Goal: Task Accomplishment & Management: Manage account settings

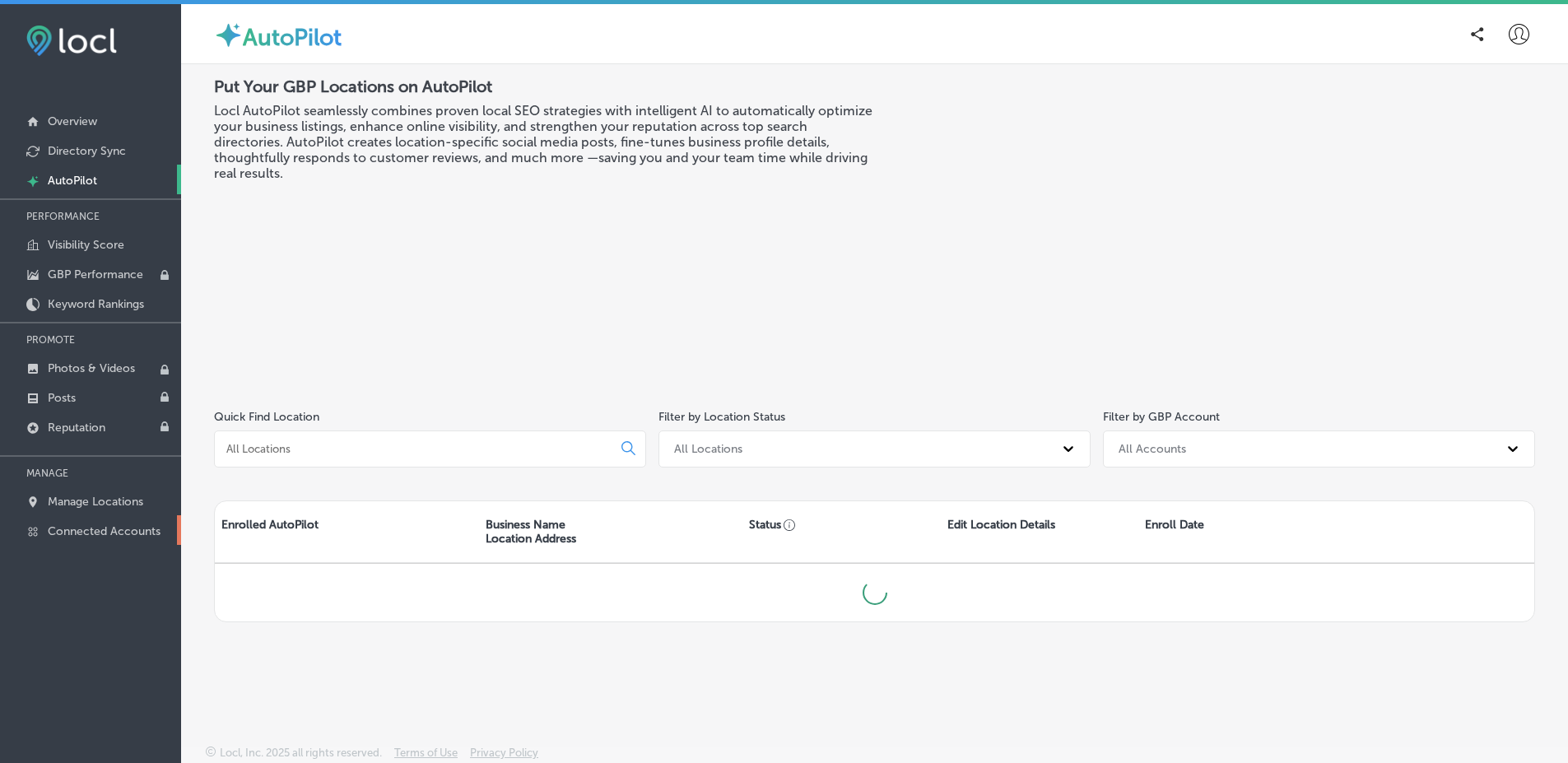
click at [114, 540] on link "Connected Accounts" at bounding box center [90, 529] width 181 height 29
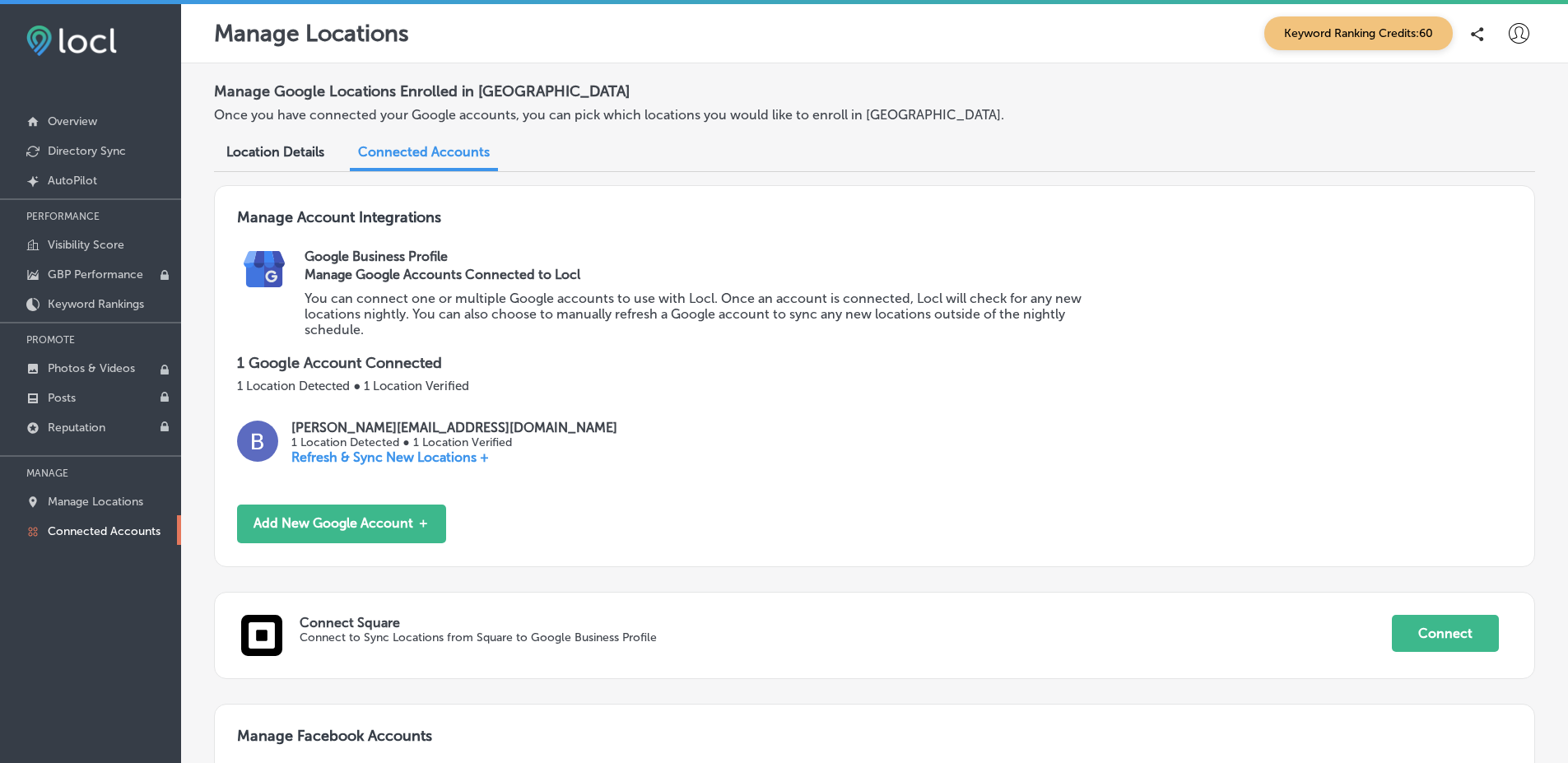
click at [1509, 41] on icon at bounding box center [1519, 34] width 21 height 21
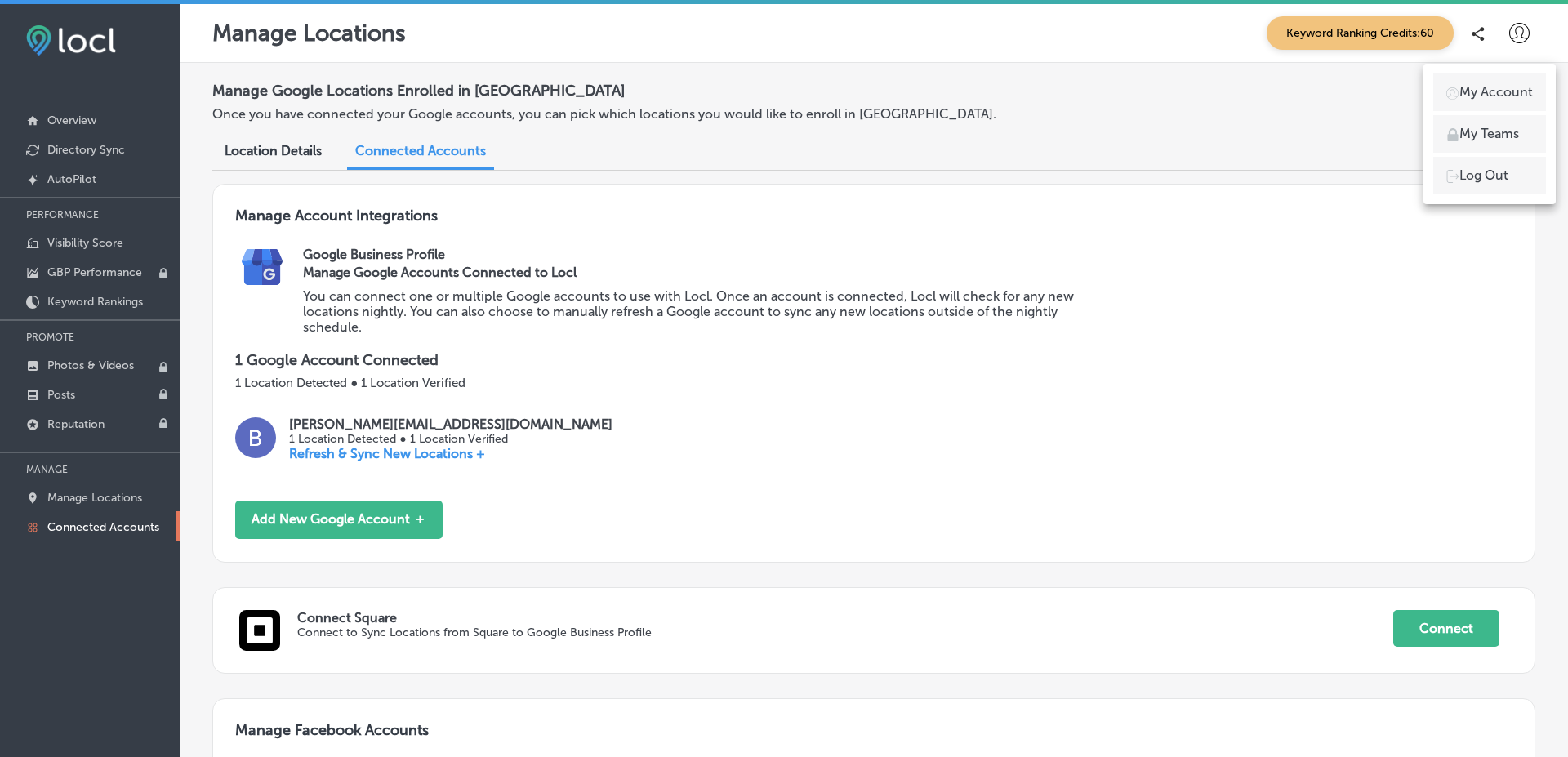
click at [1497, 121] on li "My Teams" at bounding box center [1489, 134] width 113 height 37
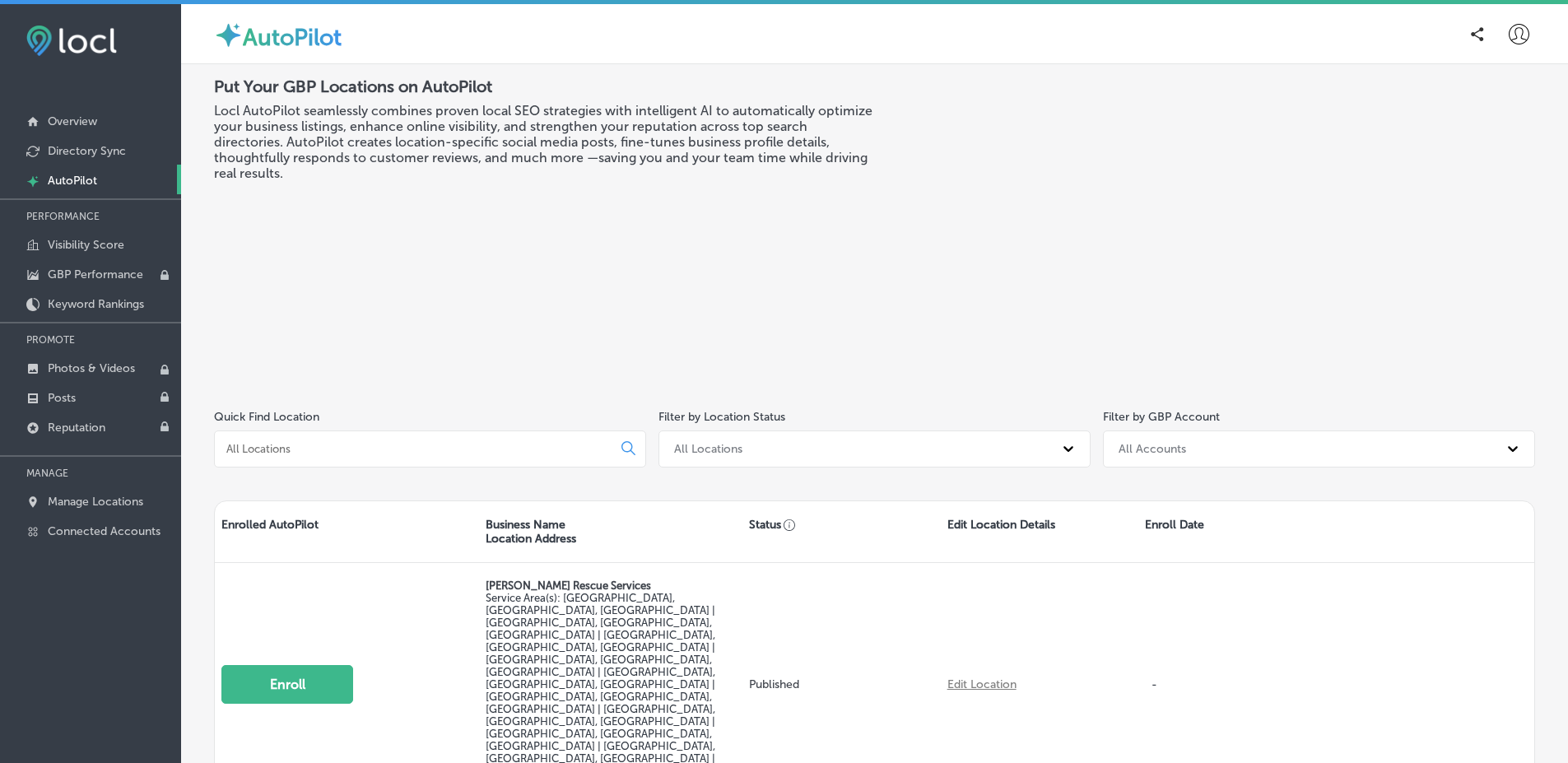
click at [148, 549] on nav "Overview Directory Sync Created by potrace 1.10, written by Peter Selinger 2001…" at bounding box center [90, 307] width 181 height 494
click at [156, 534] on p "Connected Accounts" at bounding box center [104, 531] width 113 height 14
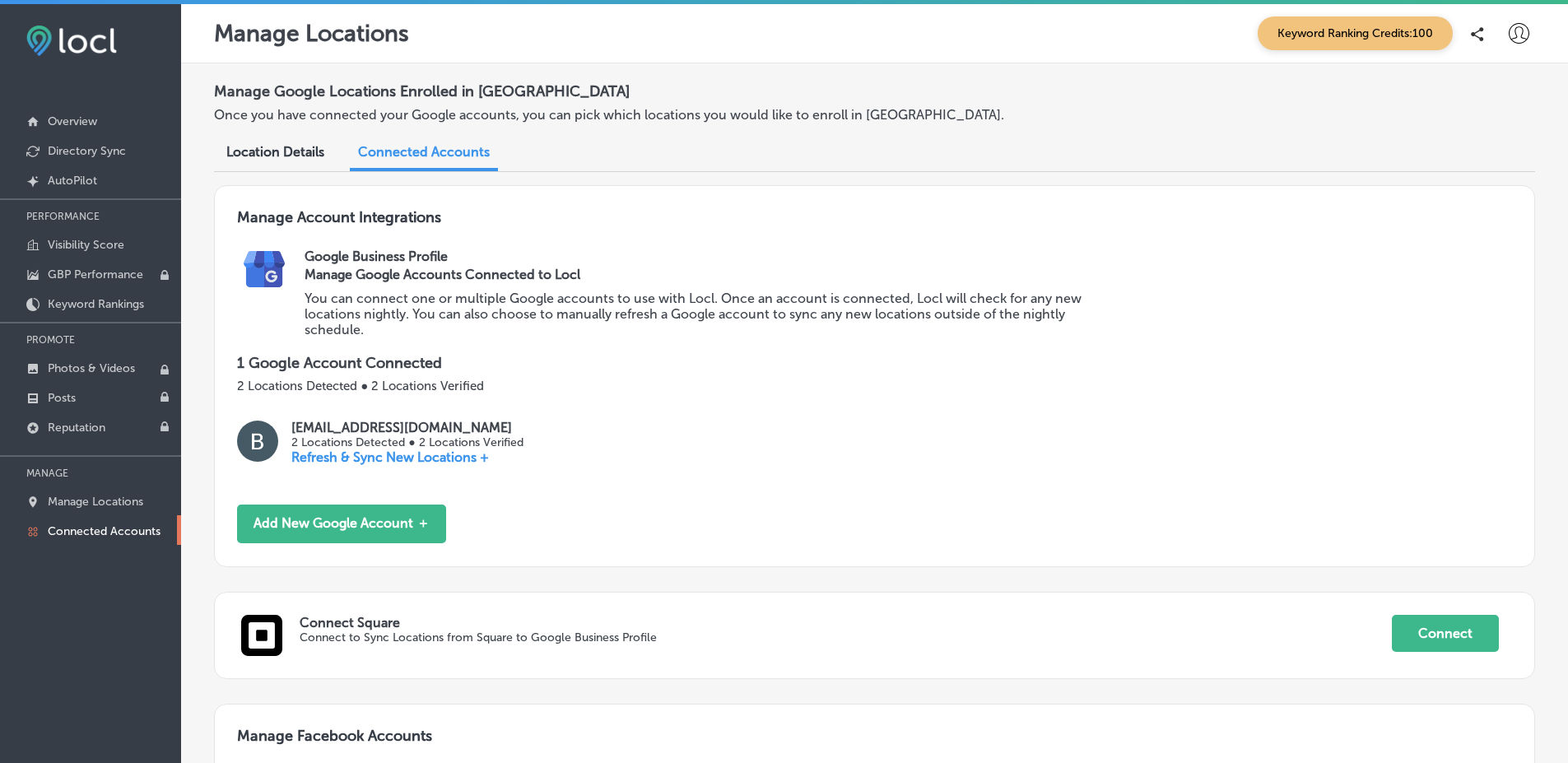
click at [1519, 26] on div at bounding box center [1518, 34] width 33 height 33
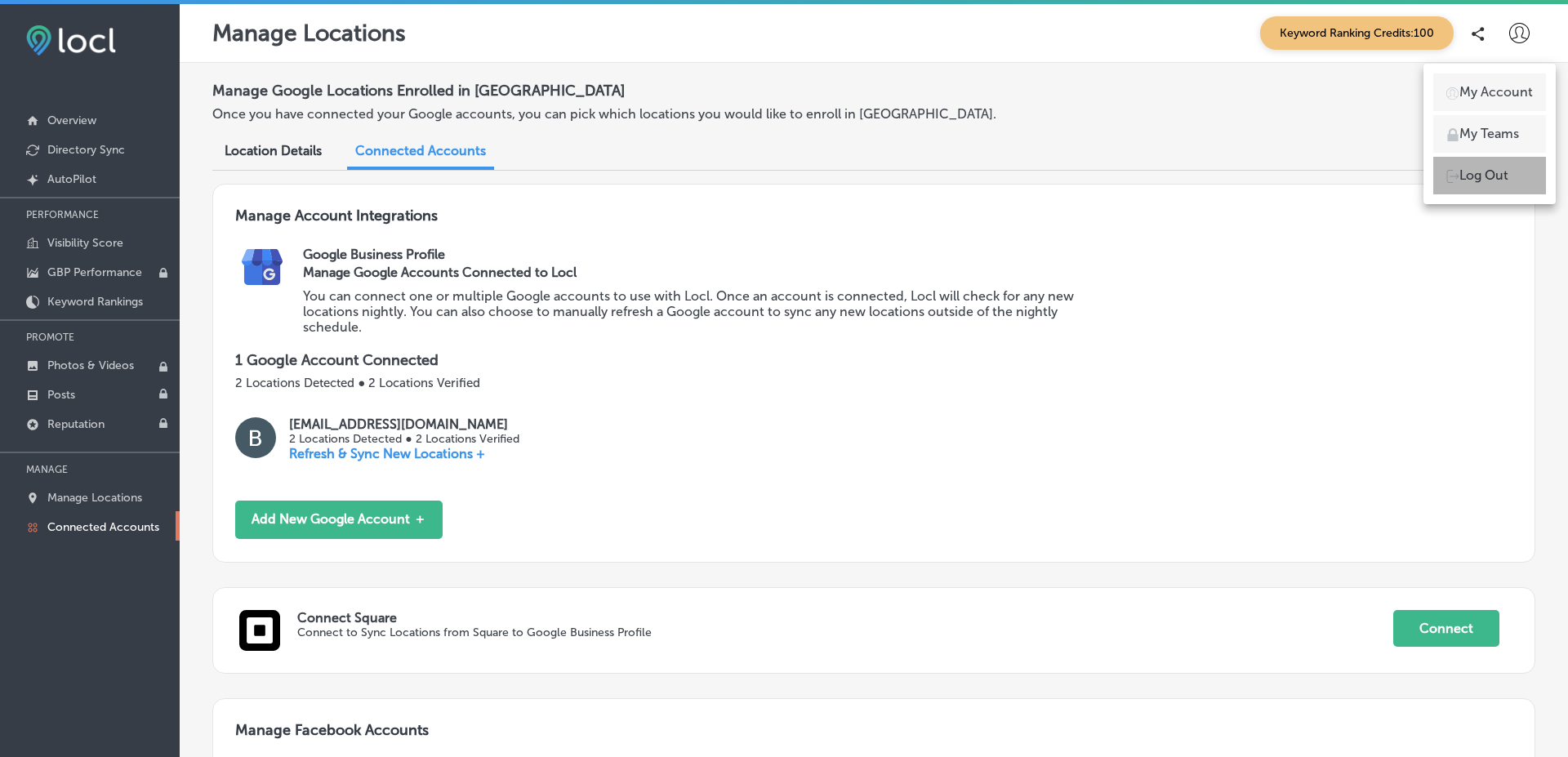
click at [1487, 170] on p "Log Out" at bounding box center [1483, 175] width 49 height 20
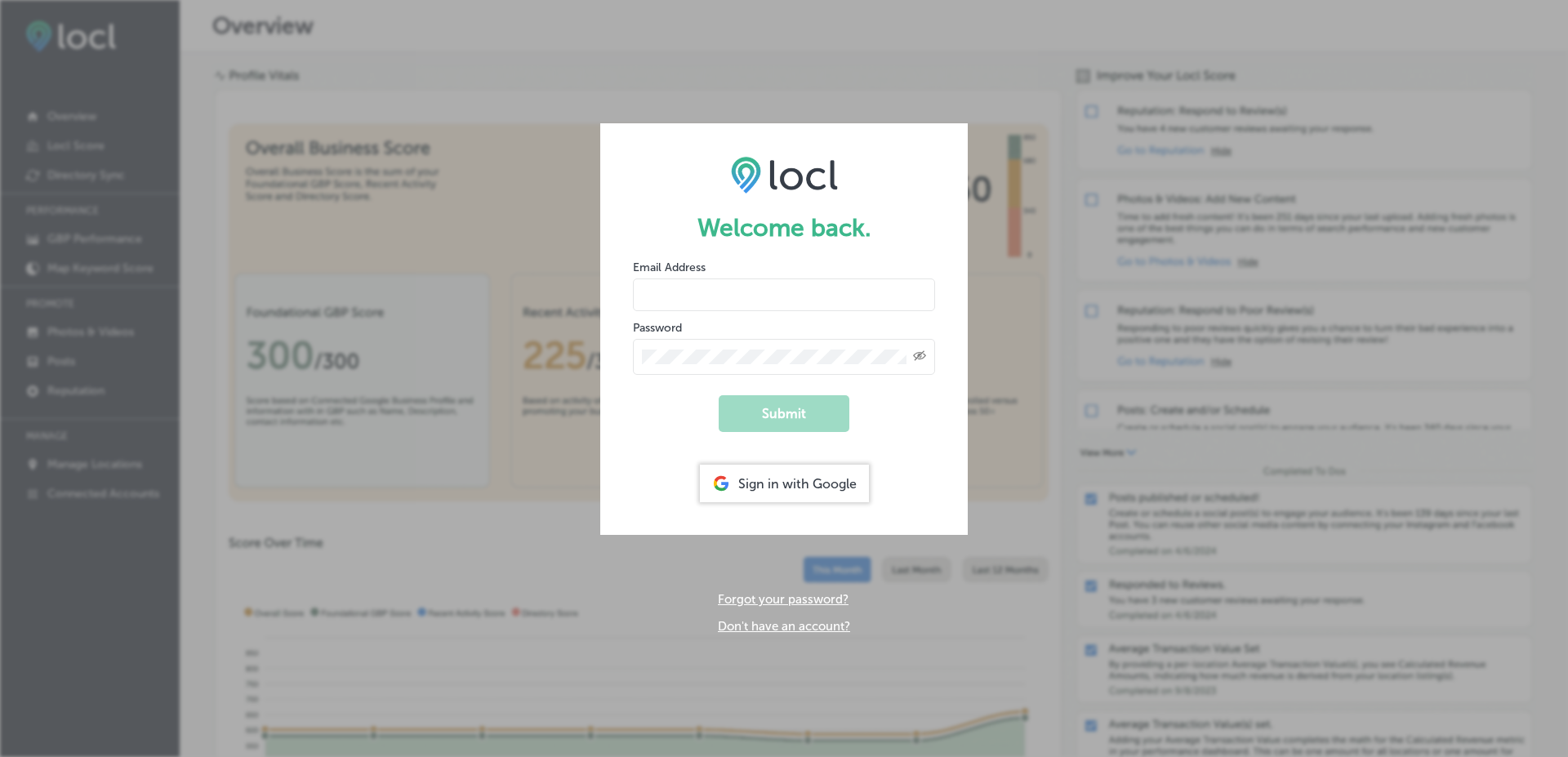
type input "vasilikigreece69+fnf@gmail.com"
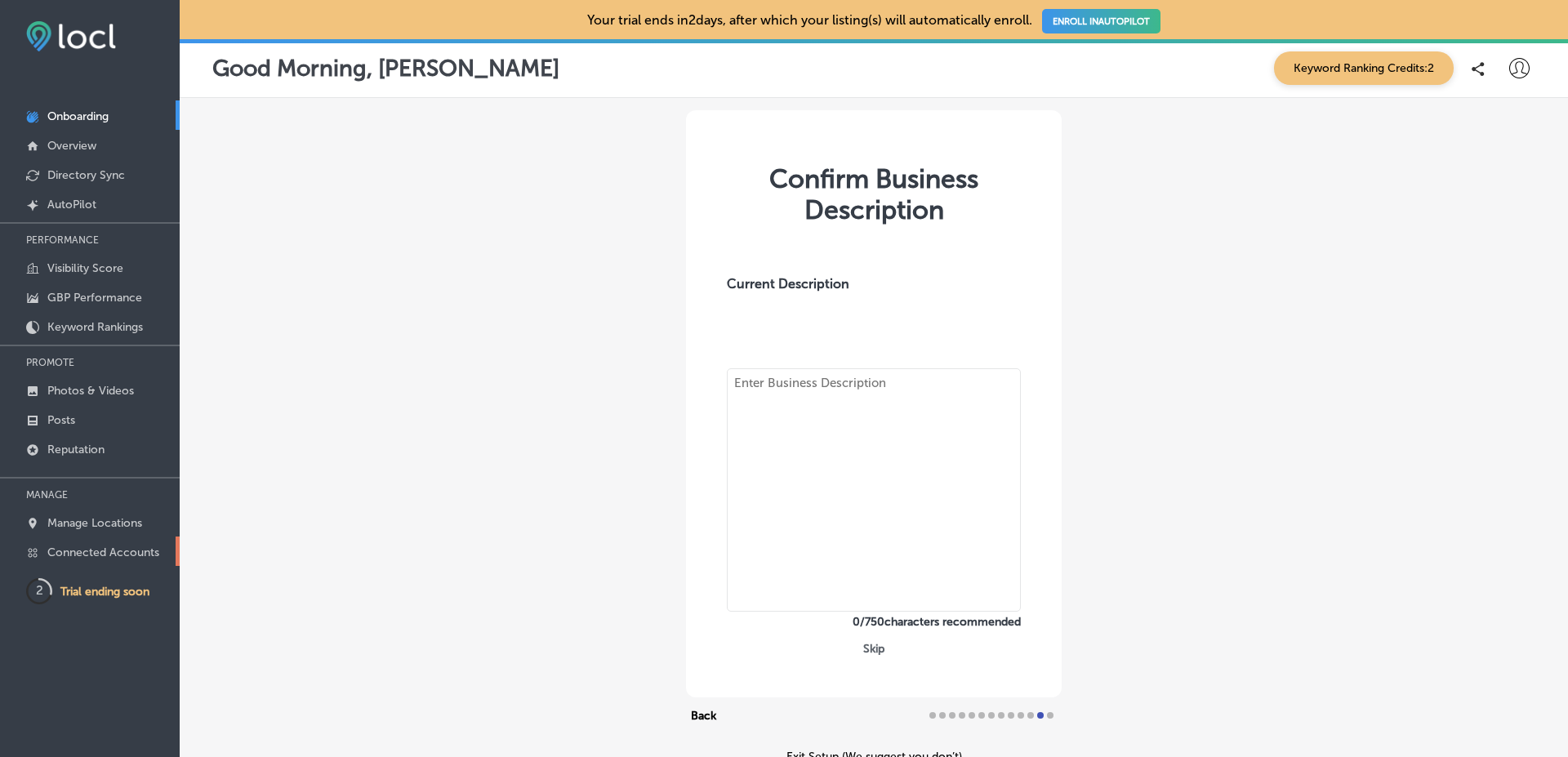
click at [140, 548] on p "Connected Accounts" at bounding box center [103, 552] width 112 height 14
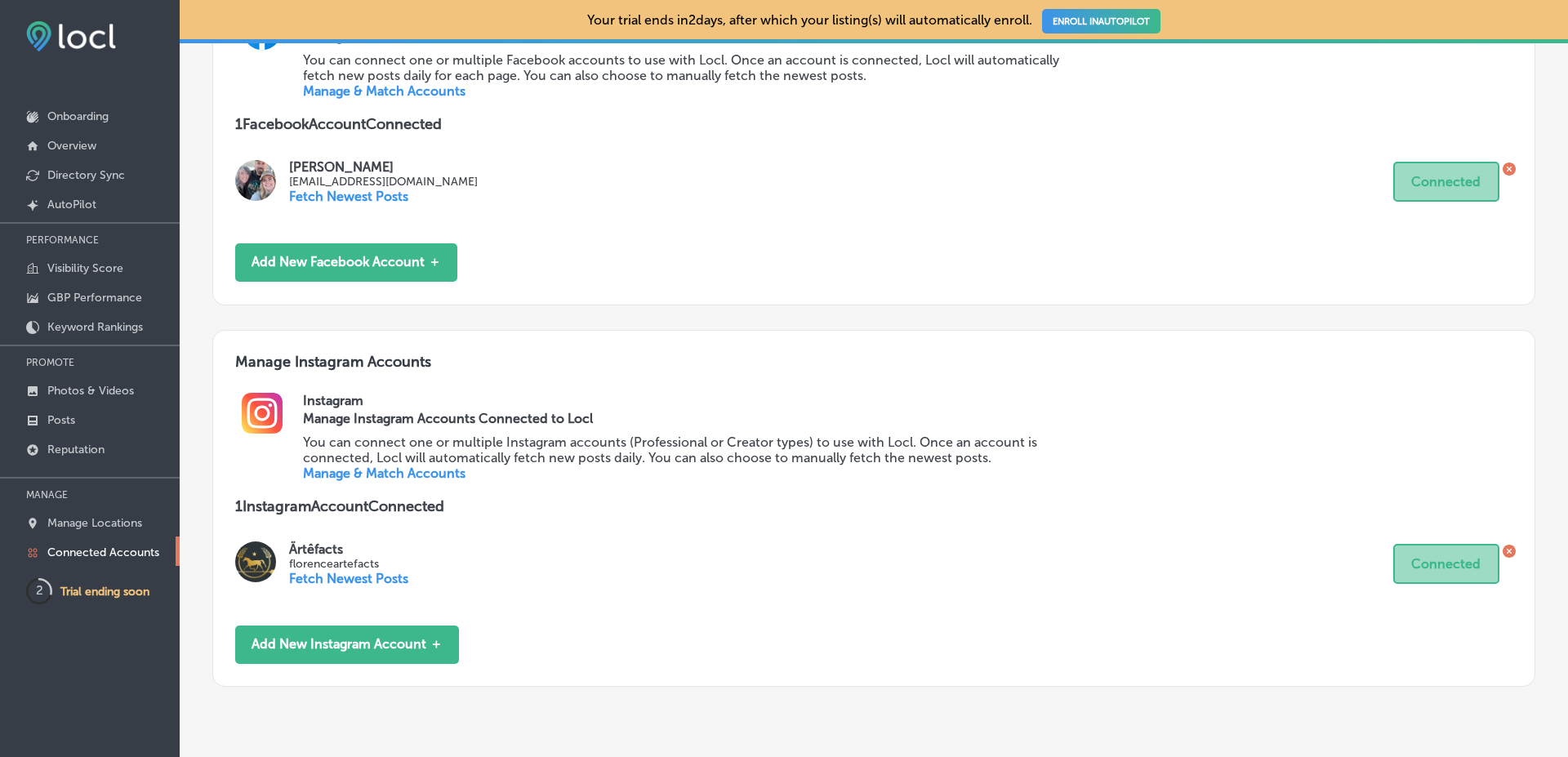
scroll to position [863, 0]
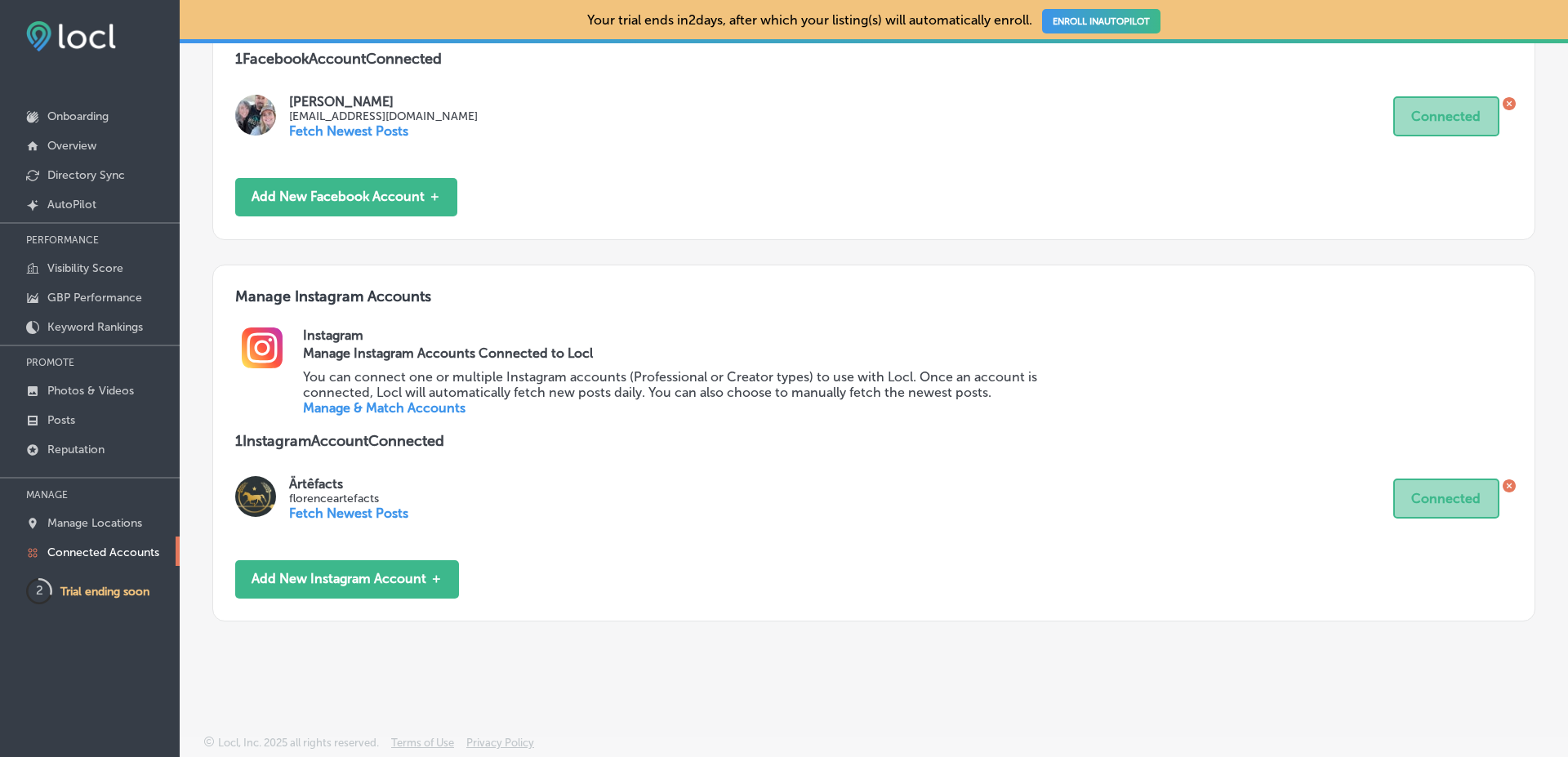
click at [440, 408] on link "Manage & Match Accounts" at bounding box center [385, 407] width 163 height 16
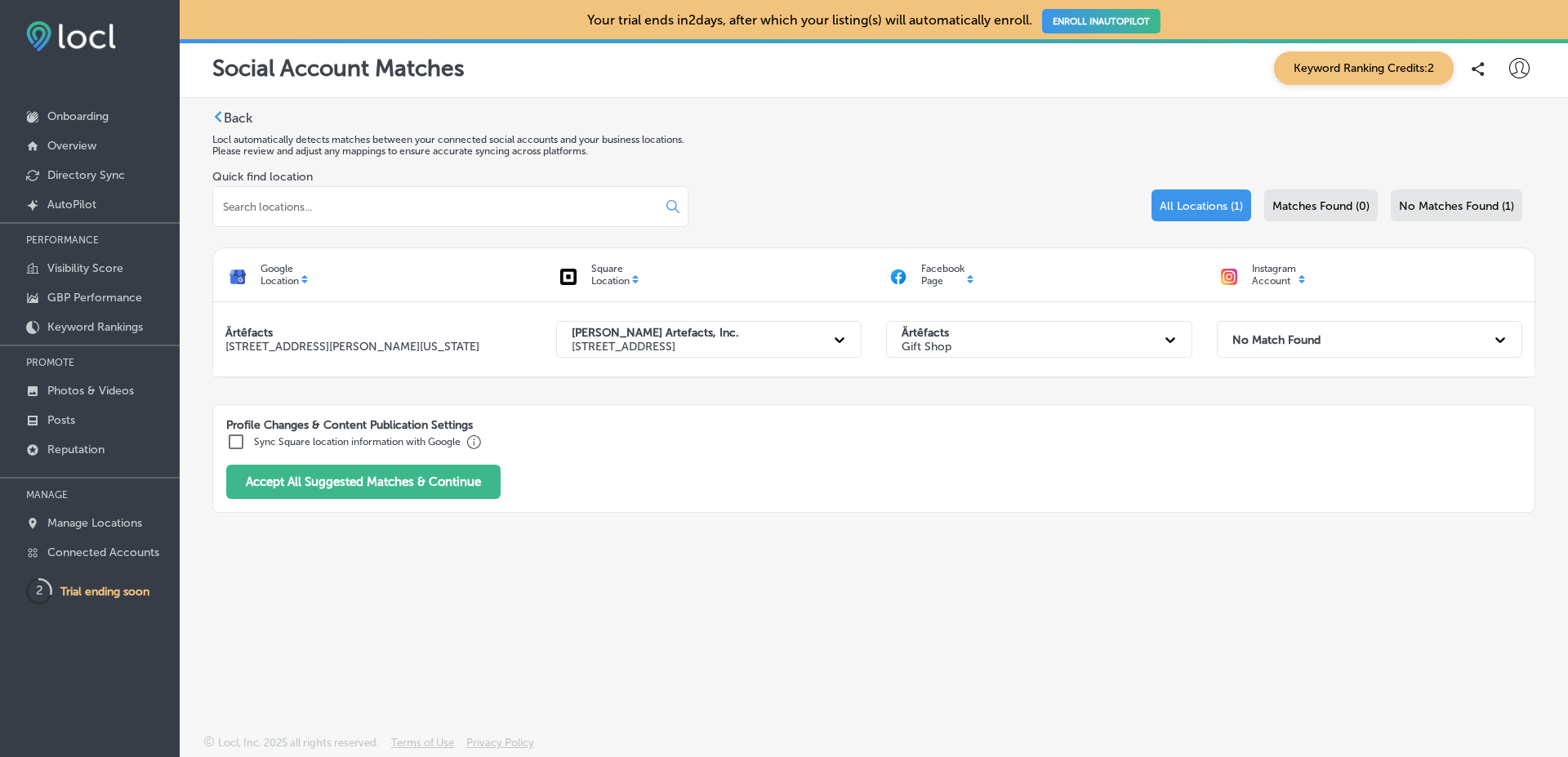
click at [919, 224] on div "Quick find location All Locations (1) Matches Found (0) No Matches Found (1)" at bounding box center [873, 208] width 1323 height 77
click at [1330, 351] on div "No Match Found" at bounding box center [1354, 339] width 262 height 33
click at [1328, 352] on div "No Match Found" at bounding box center [1354, 339] width 262 height 33
click at [655, 548] on div "Back Locl automatically detects matches between your connected social accounts …" at bounding box center [873, 378] width 1388 height 560
click at [84, 417] on link "Posts" at bounding box center [90, 418] width 179 height 29
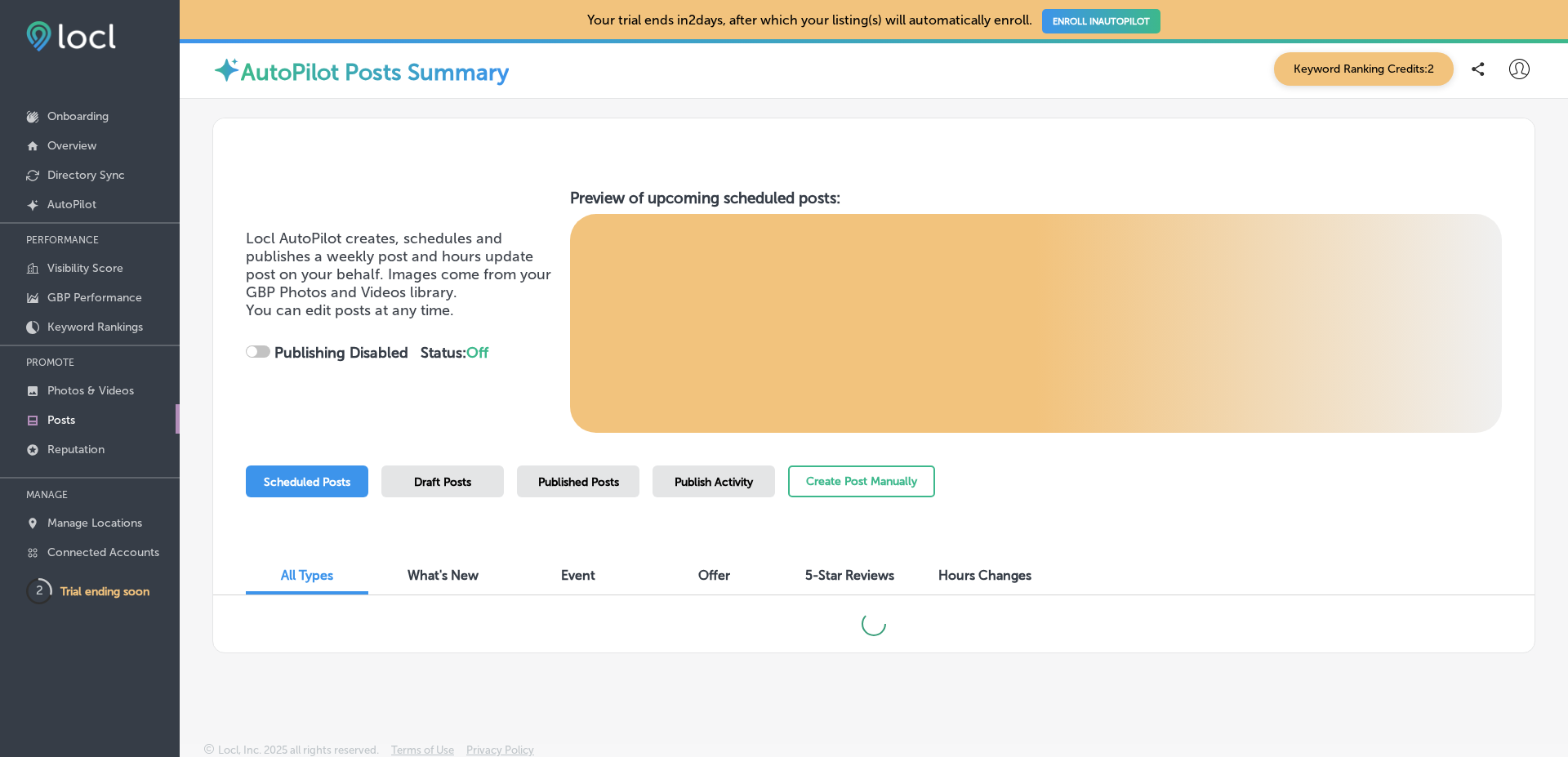
click at [700, 476] on span "Publish Activity" at bounding box center [714, 482] width 78 height 14
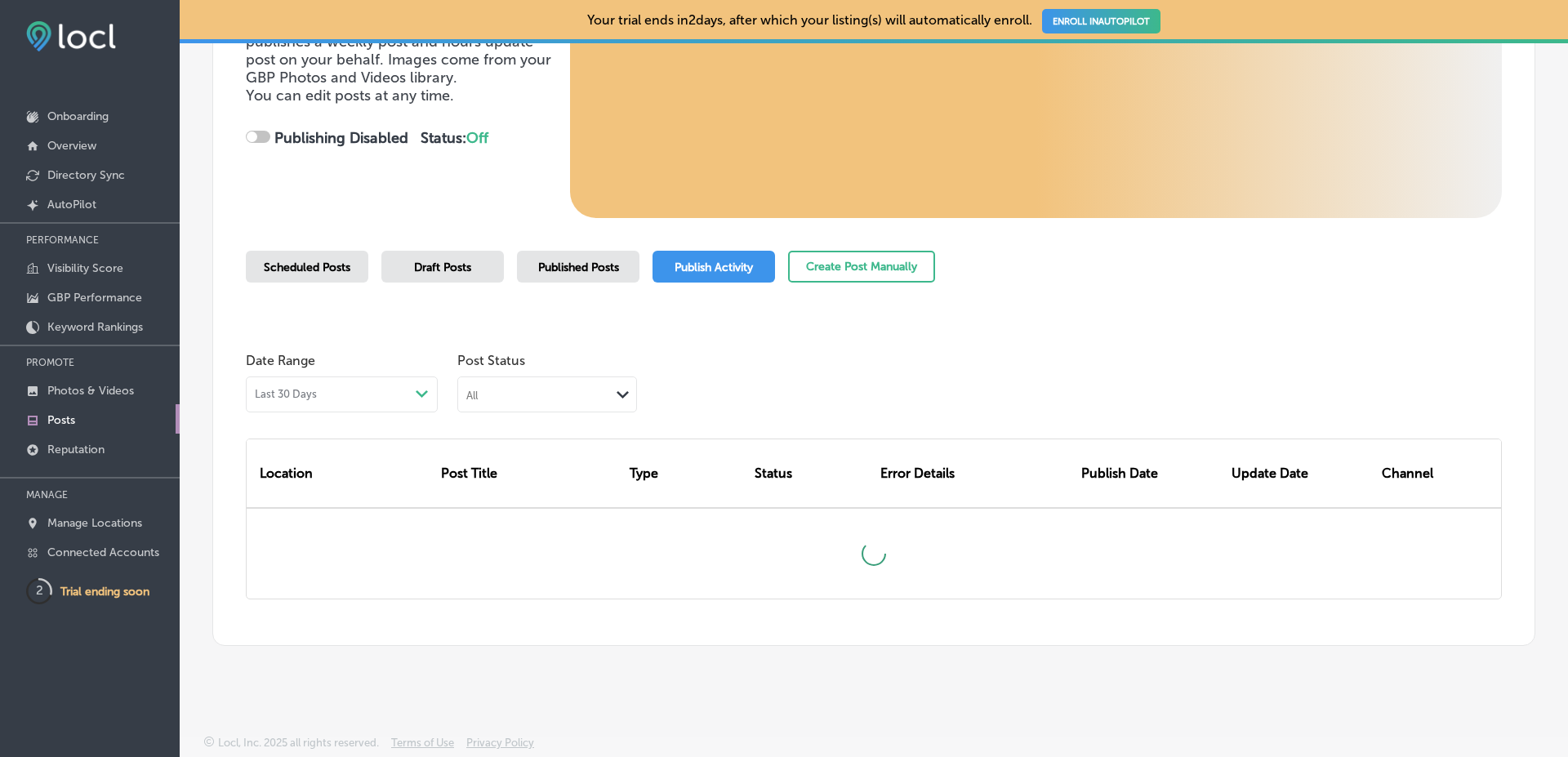
checkbox input "true"
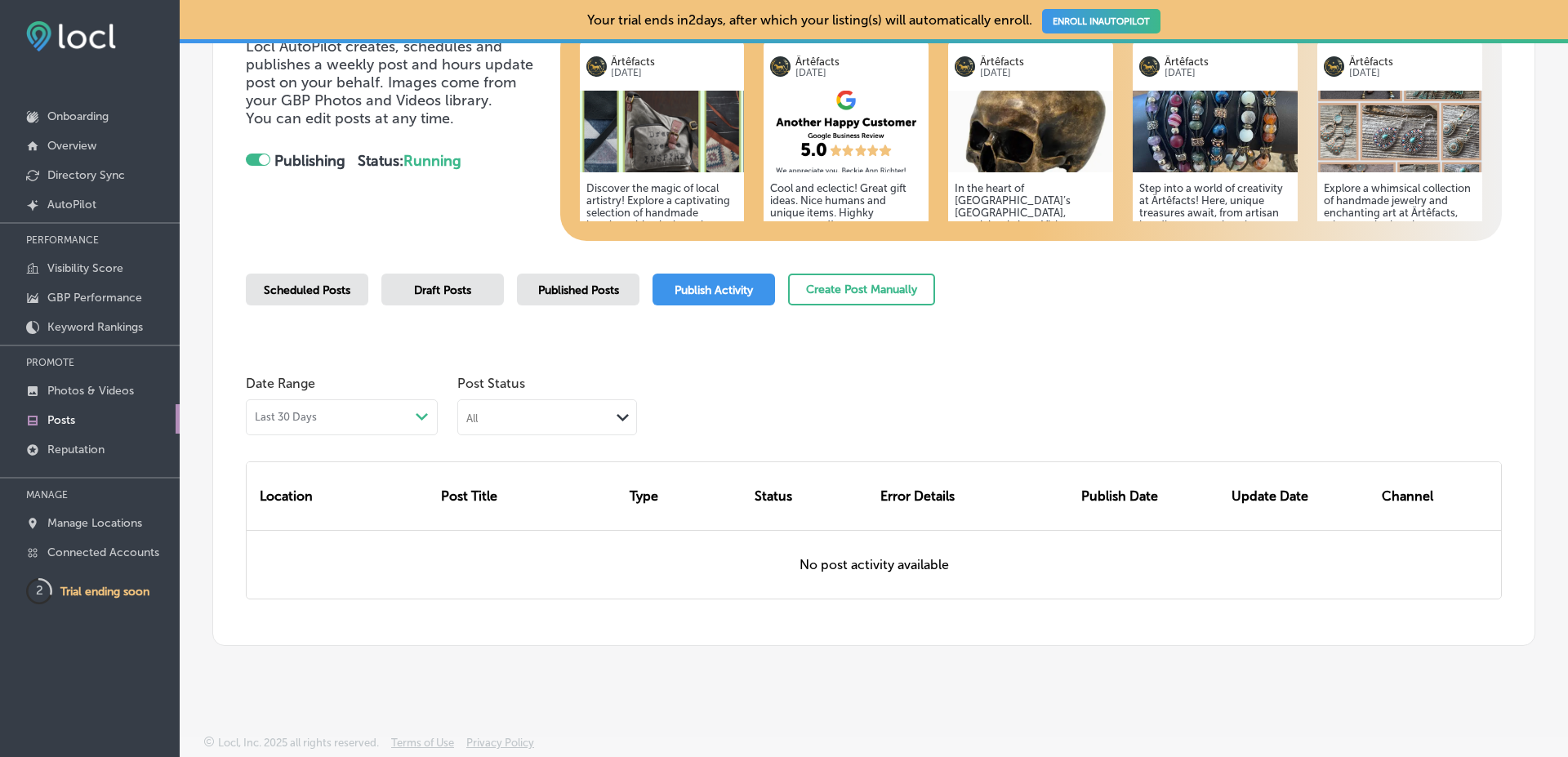
scroll to position [192, 0]
click at [540, 295] on span "Published Posts" at bounding box center [578, 290] width 81 height 14
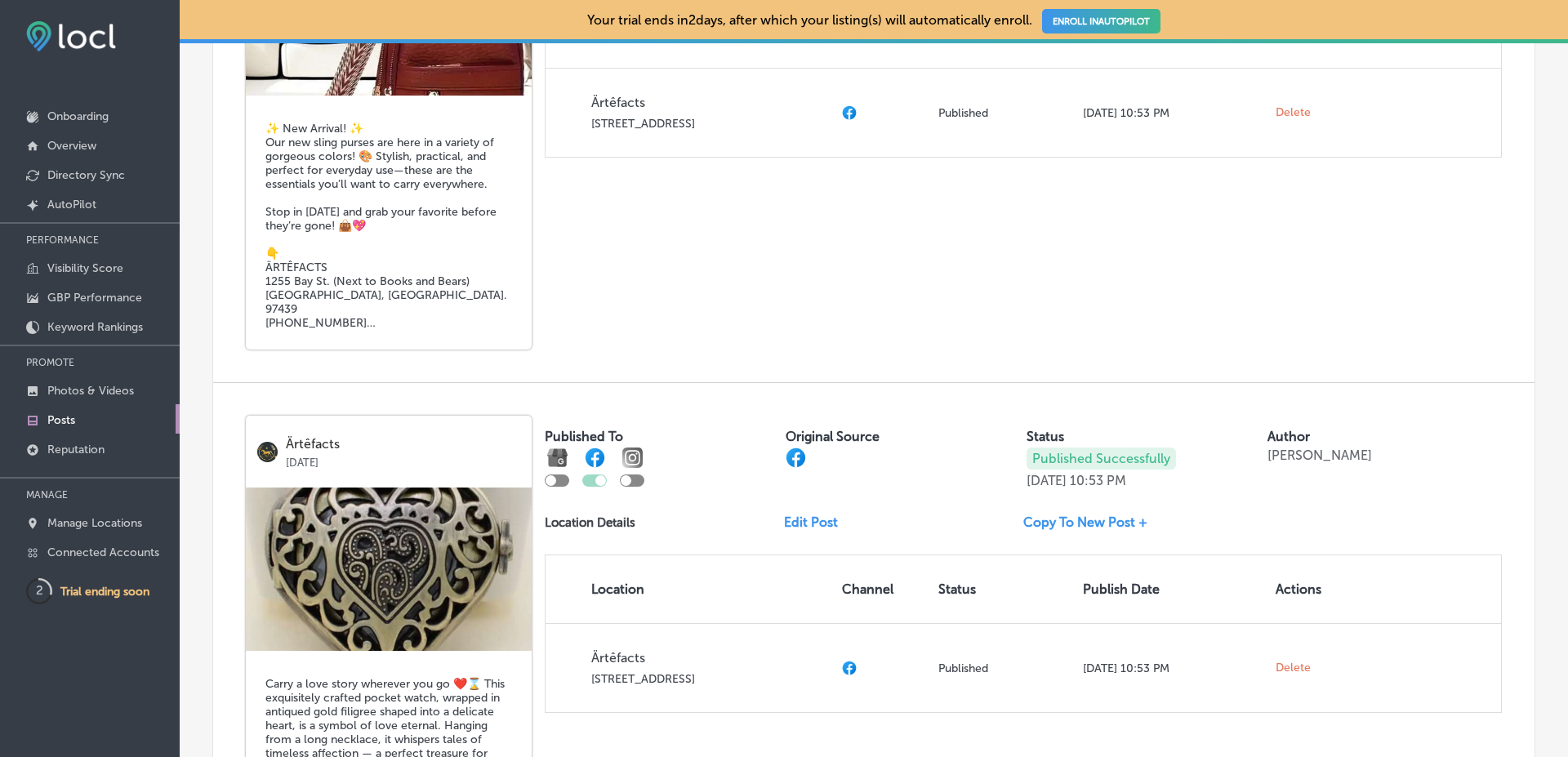
scroll to position [3340, 0]
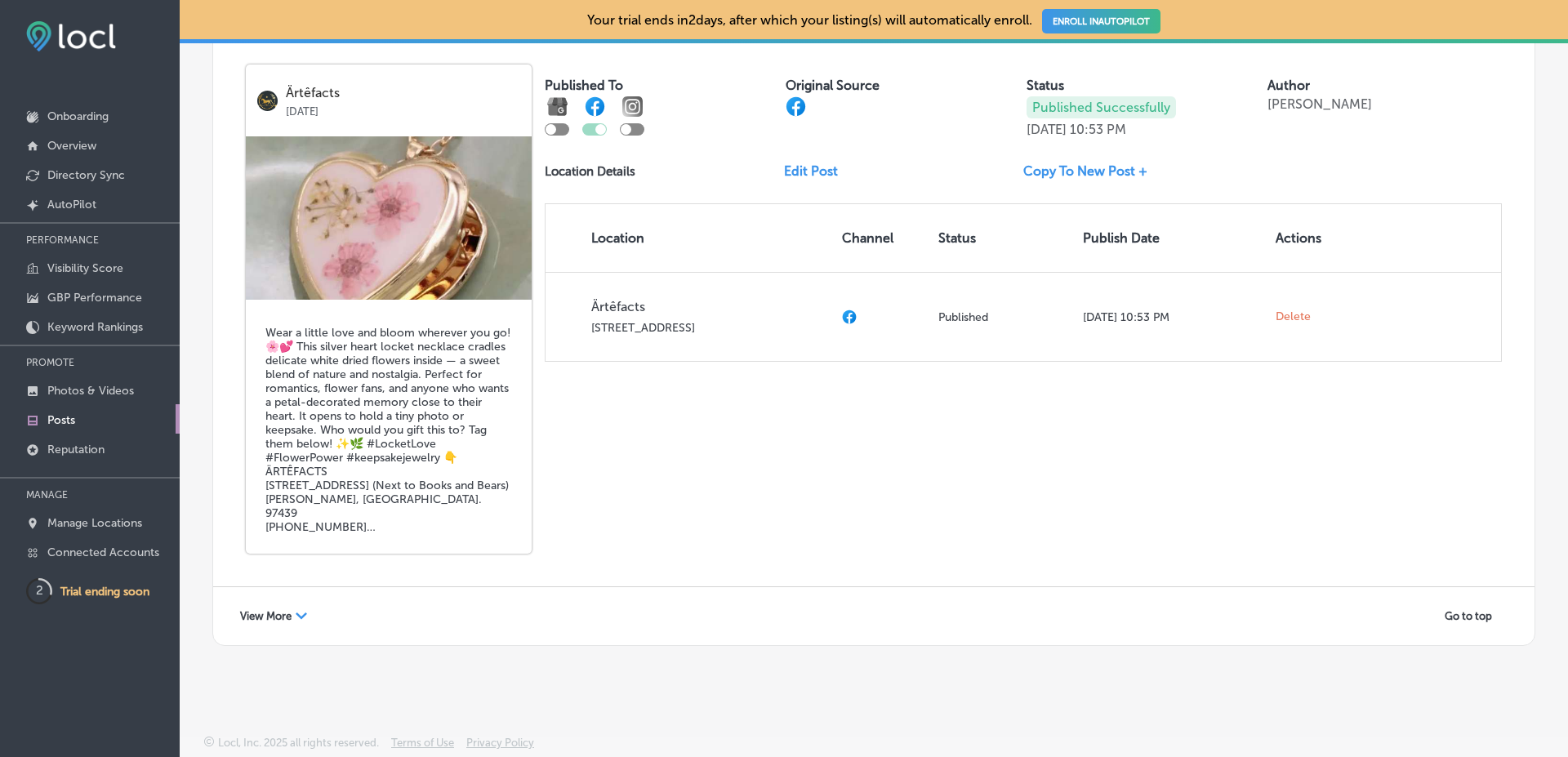
click at [288, 604] on div "View More Path Created with Sketch." at bounding box center [273, 616] width 88 height 25
click at [686, 532] on div "Ärtêfacts Sep 12, 2025 Wear a little love and bloom wherever you go! 🌸💕 This si…" at bounding box center [873, 308] width 1321 height 554
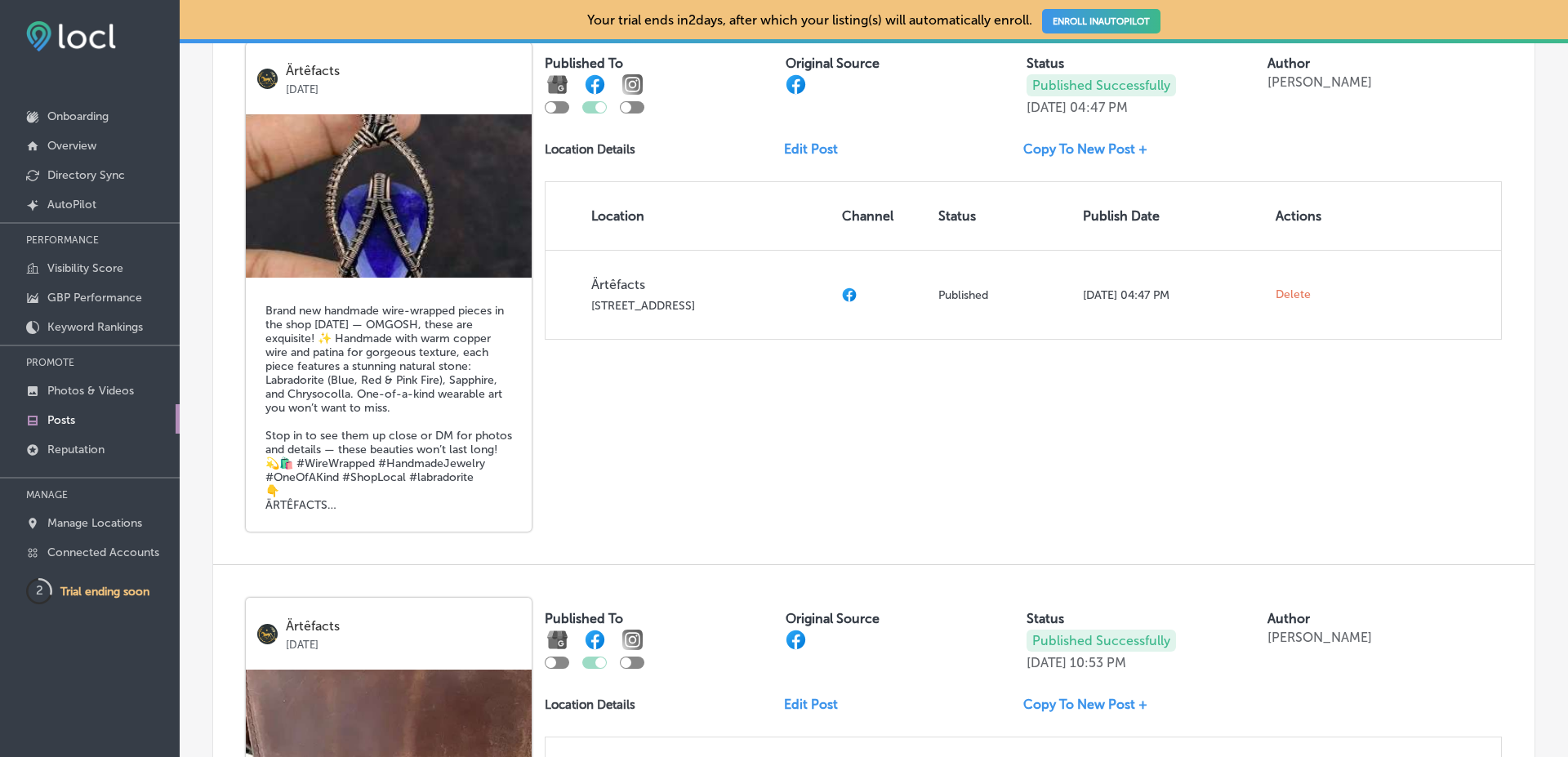
scroll to position [0, 0]
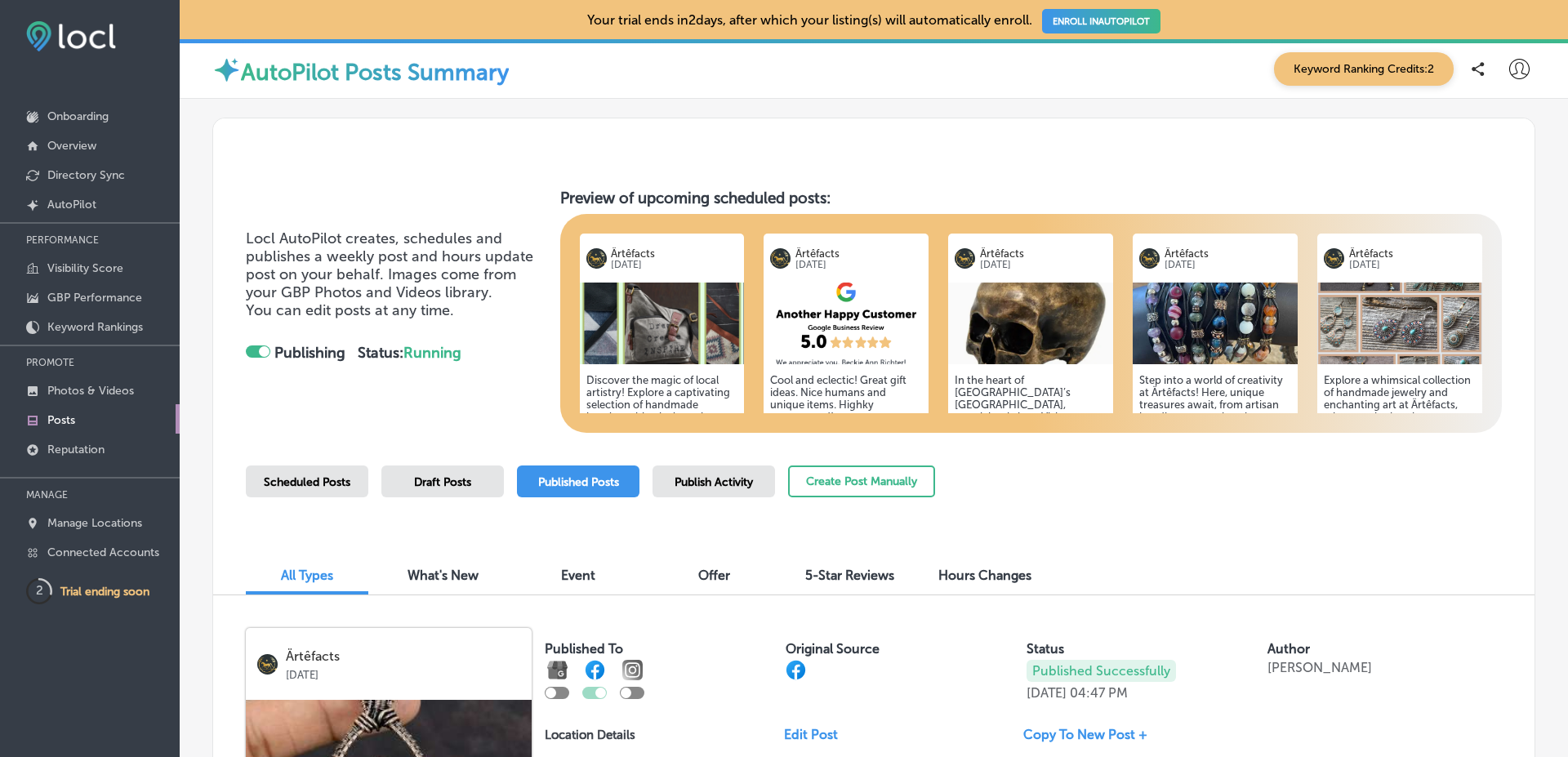
click at [420, 474] on div "Draft Posts" at bounding box center [442, 481] width 122 height 32
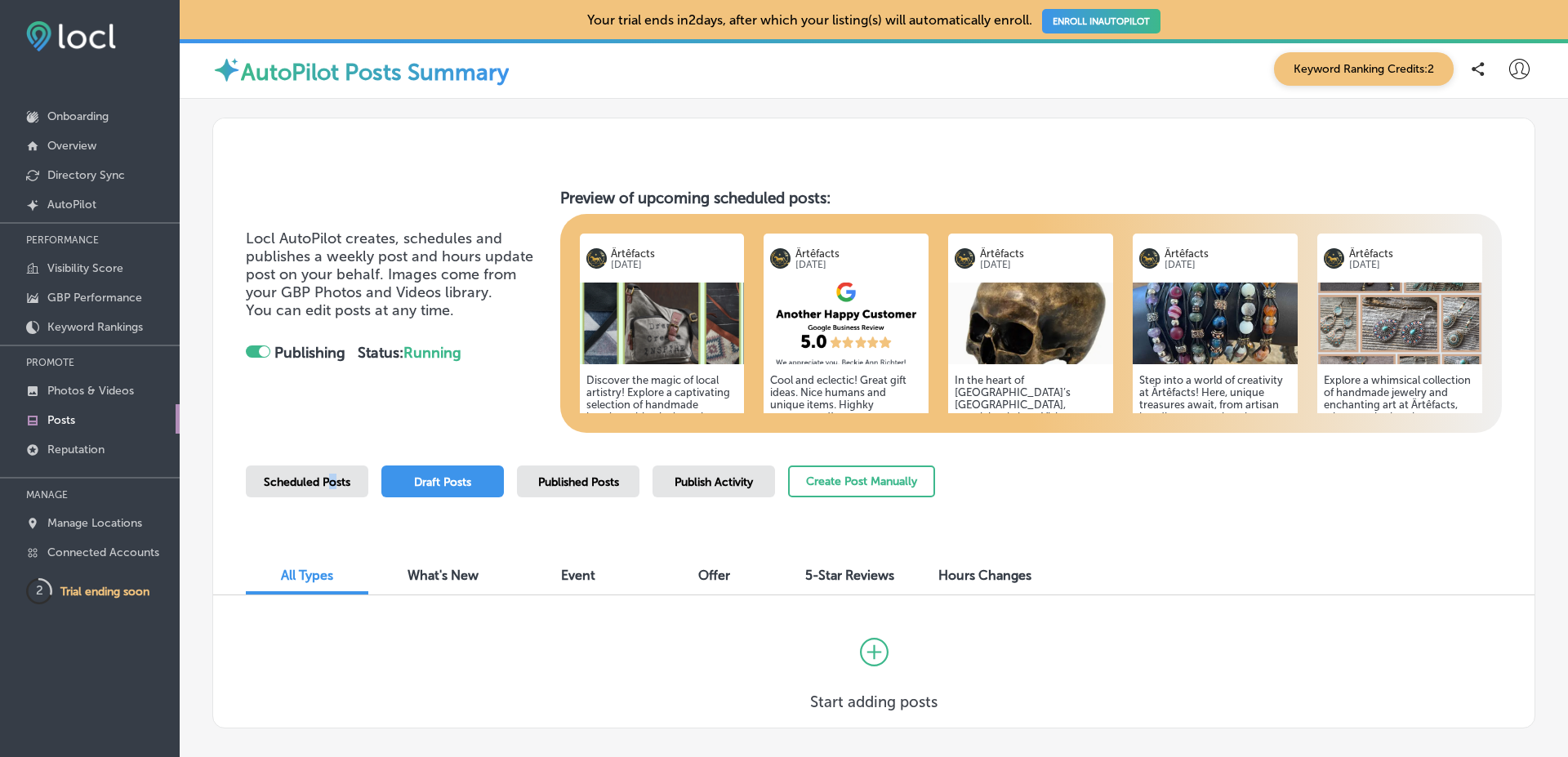
click at [331, 481] on span "Scheduled Posts" at bounding box center [307, 482] width 86 height 14
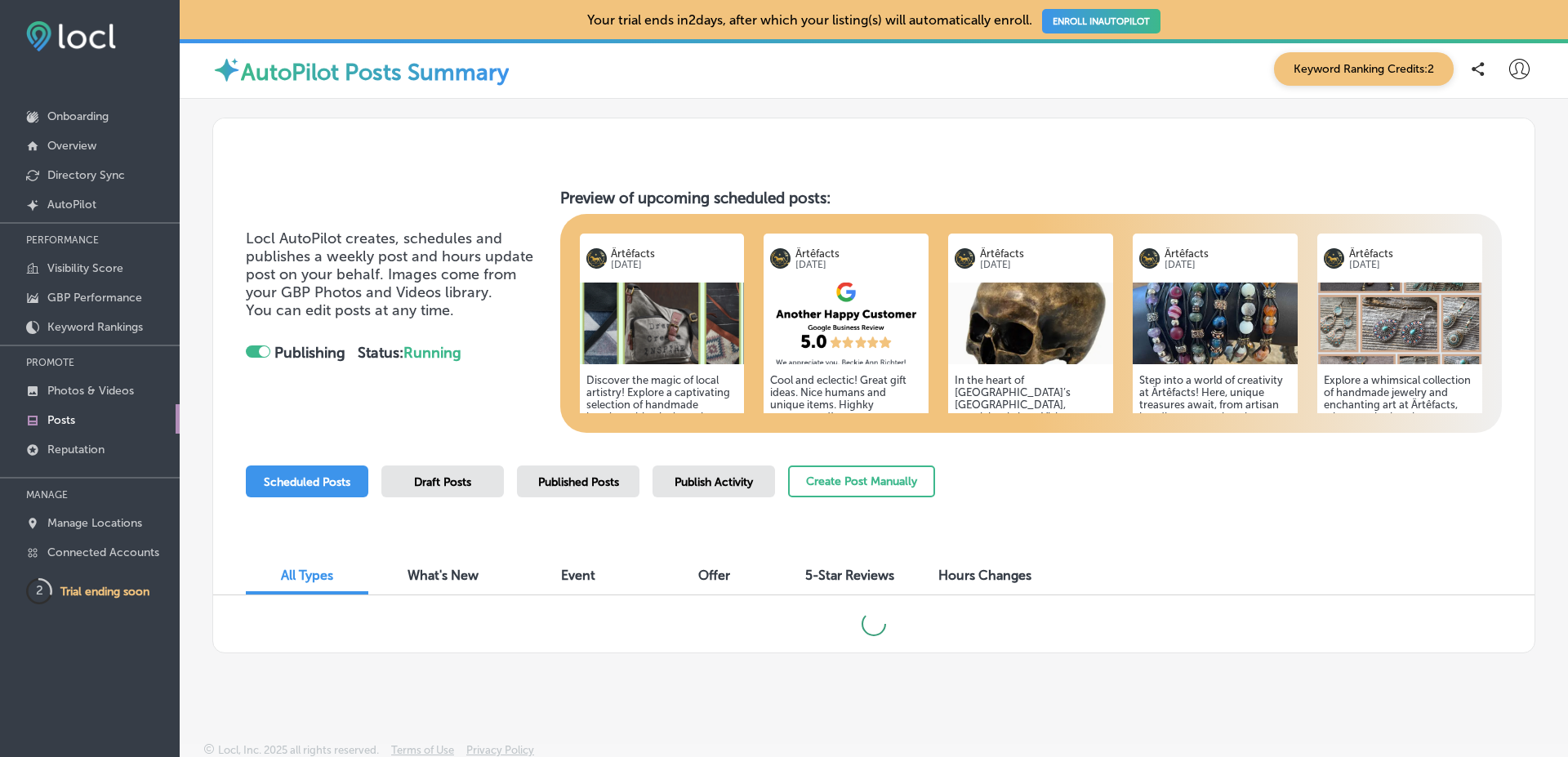
click at [548, 391] on div "Locl AutoPilot creates, schedules and publishes a weekly post and hours update …" at bounding box center [873, 311] width 1256 height 244
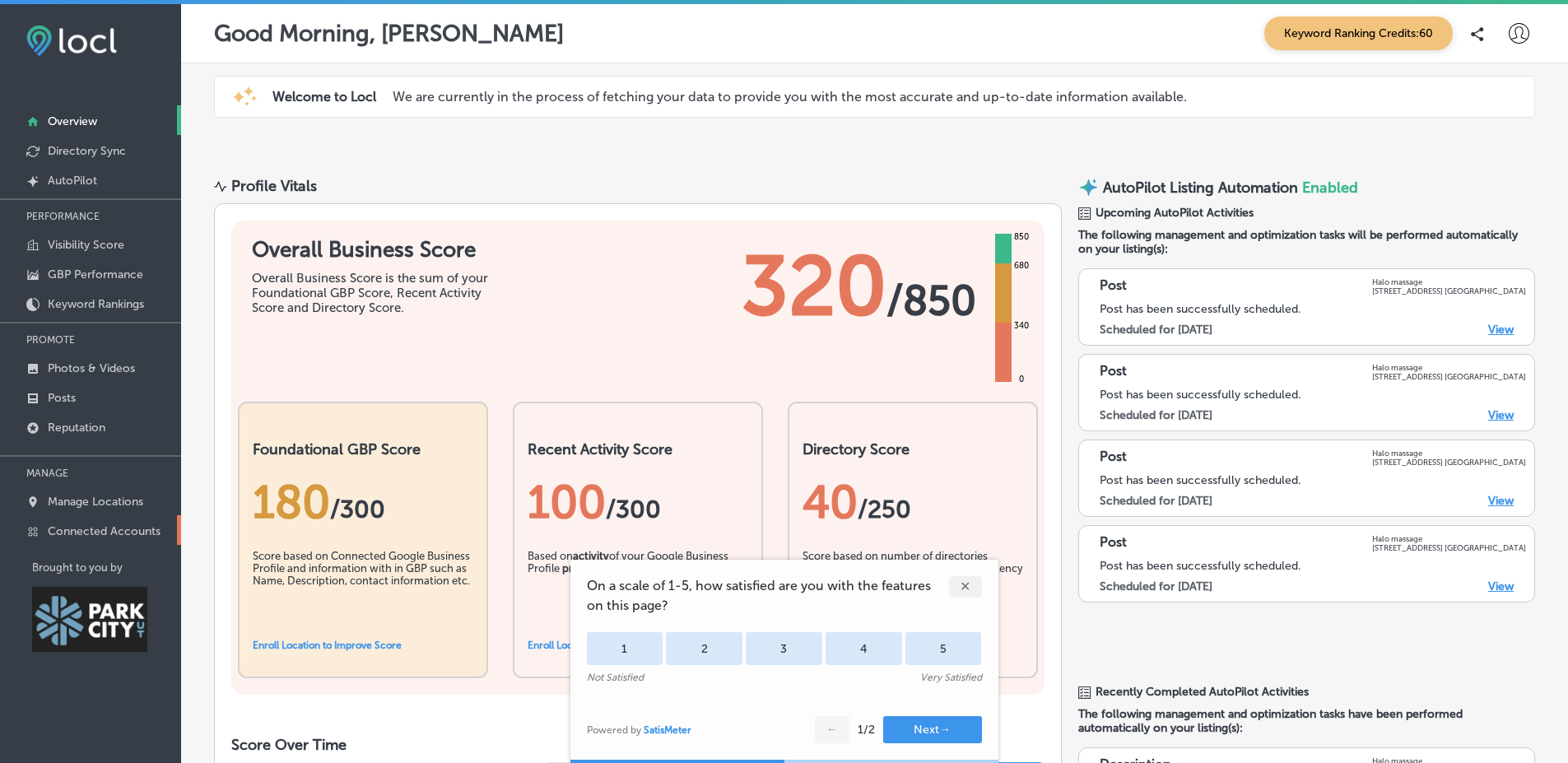
click at [101, 535] on p "Connected Accounts" at bounding box center [104, 531] width 113 height 14
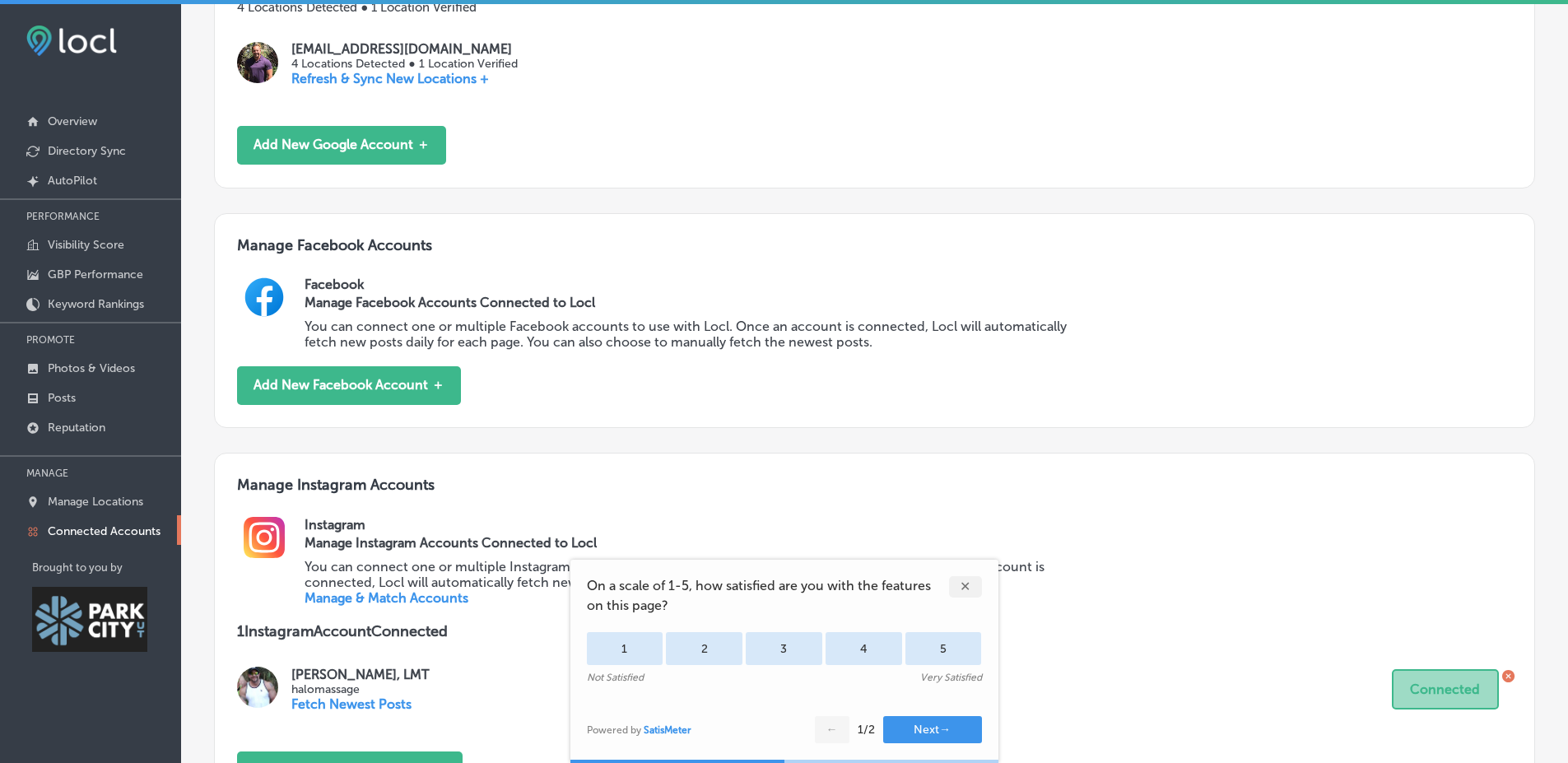
scroll to position [569, 0]
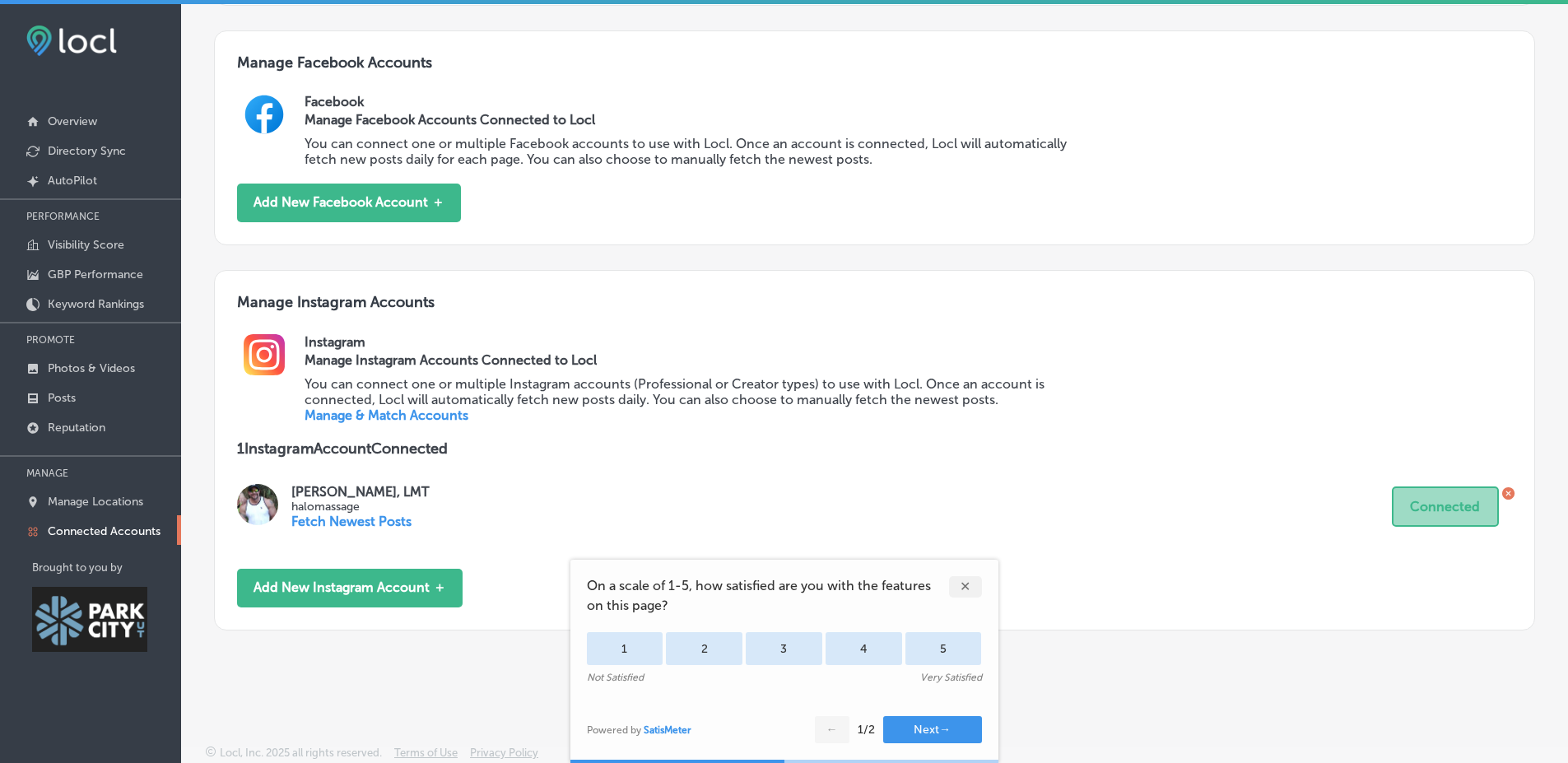
click at [433, 416] on link "Manage & Match Accounts" at bounding box center [387, 415] width 164 height 16
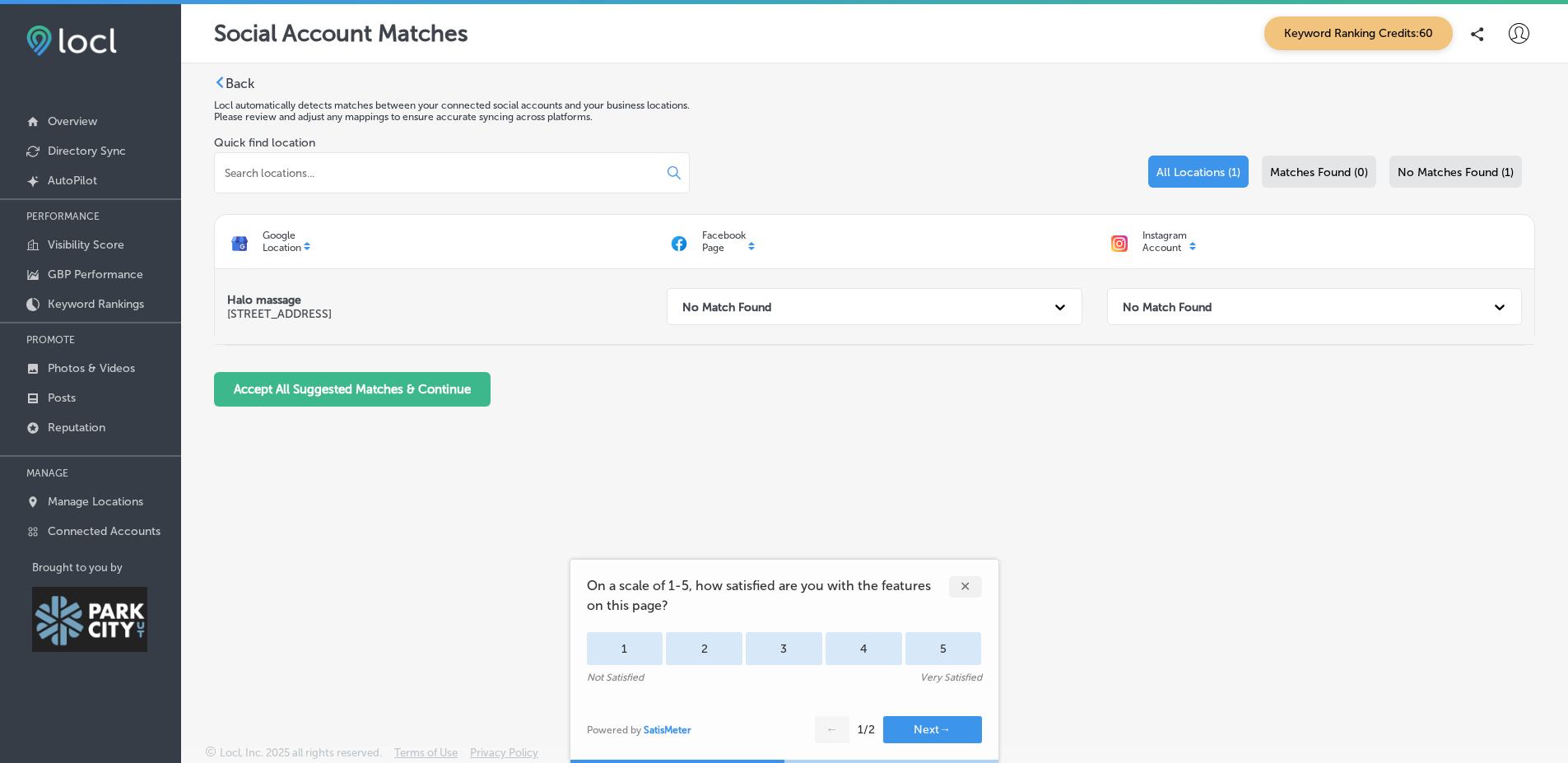
click at [931, 294] on div "No Match Found" at bounding box center [859, 307] width 370 height 34
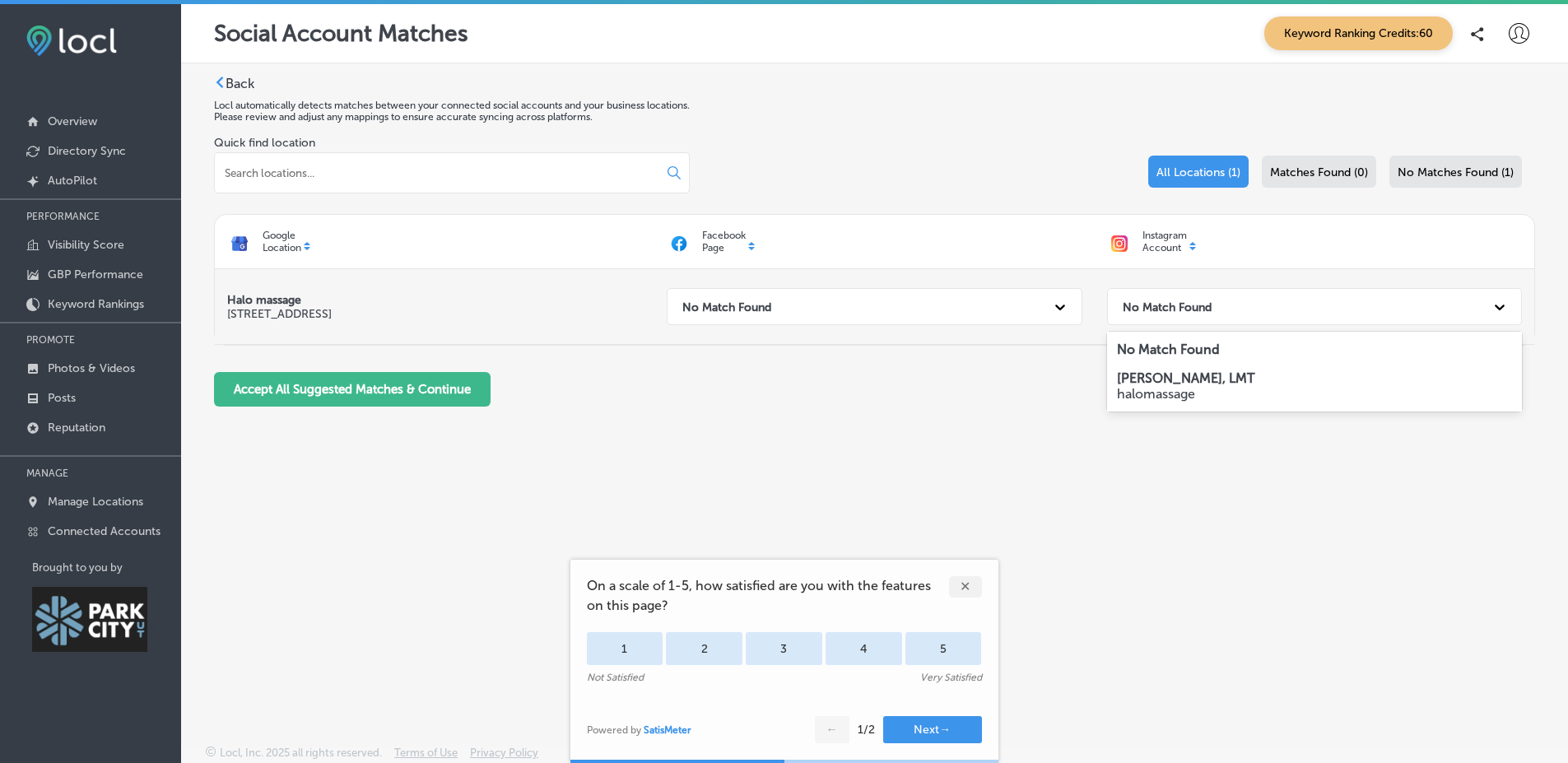
click at [1215, 312] on div "No Match Found" at bounding box center [1299, 307] width 370 height 34
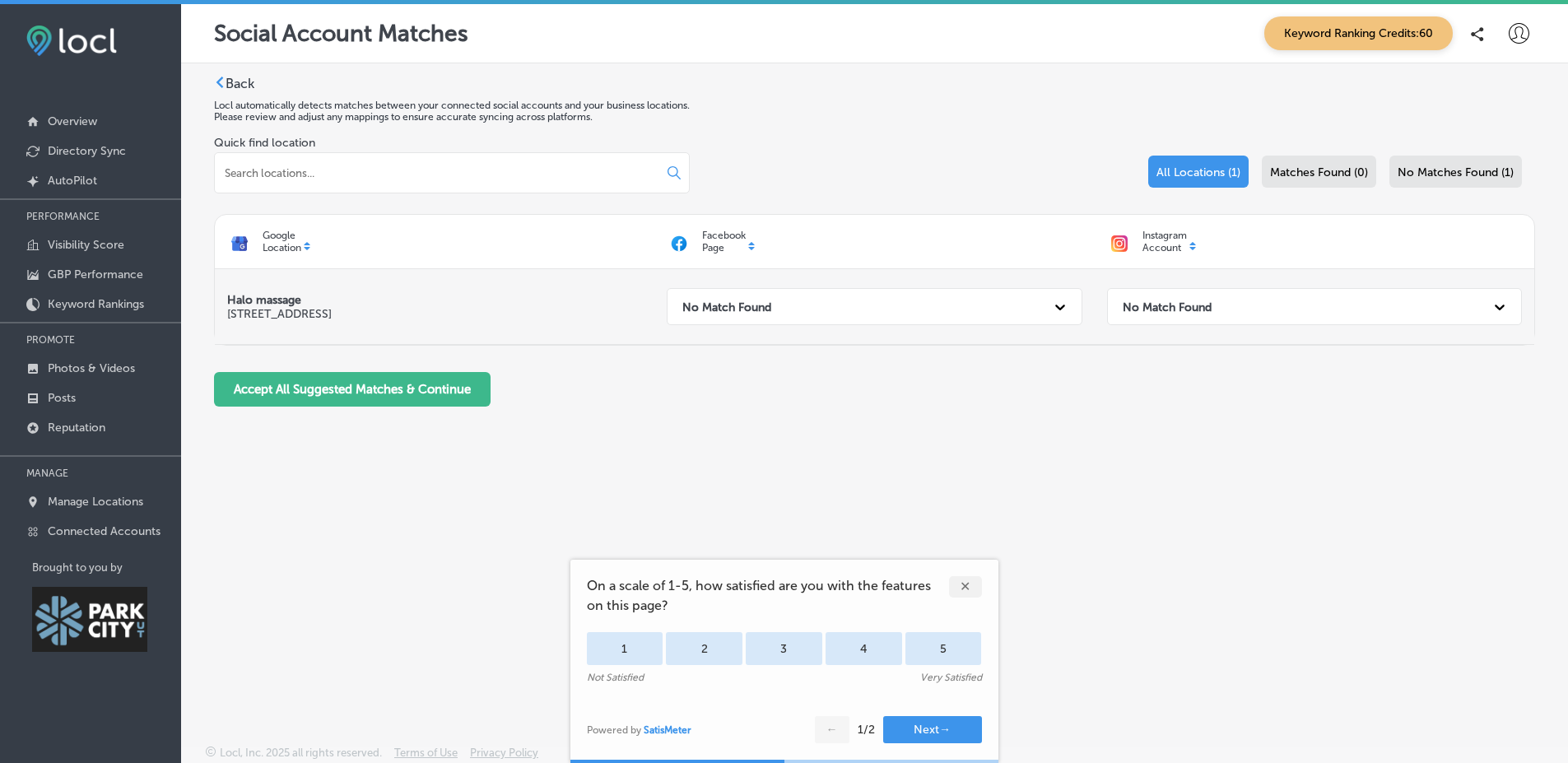
click at [1215, 312] on div "No Match Found" at bounding box center [1299, 307] width 370 height 34
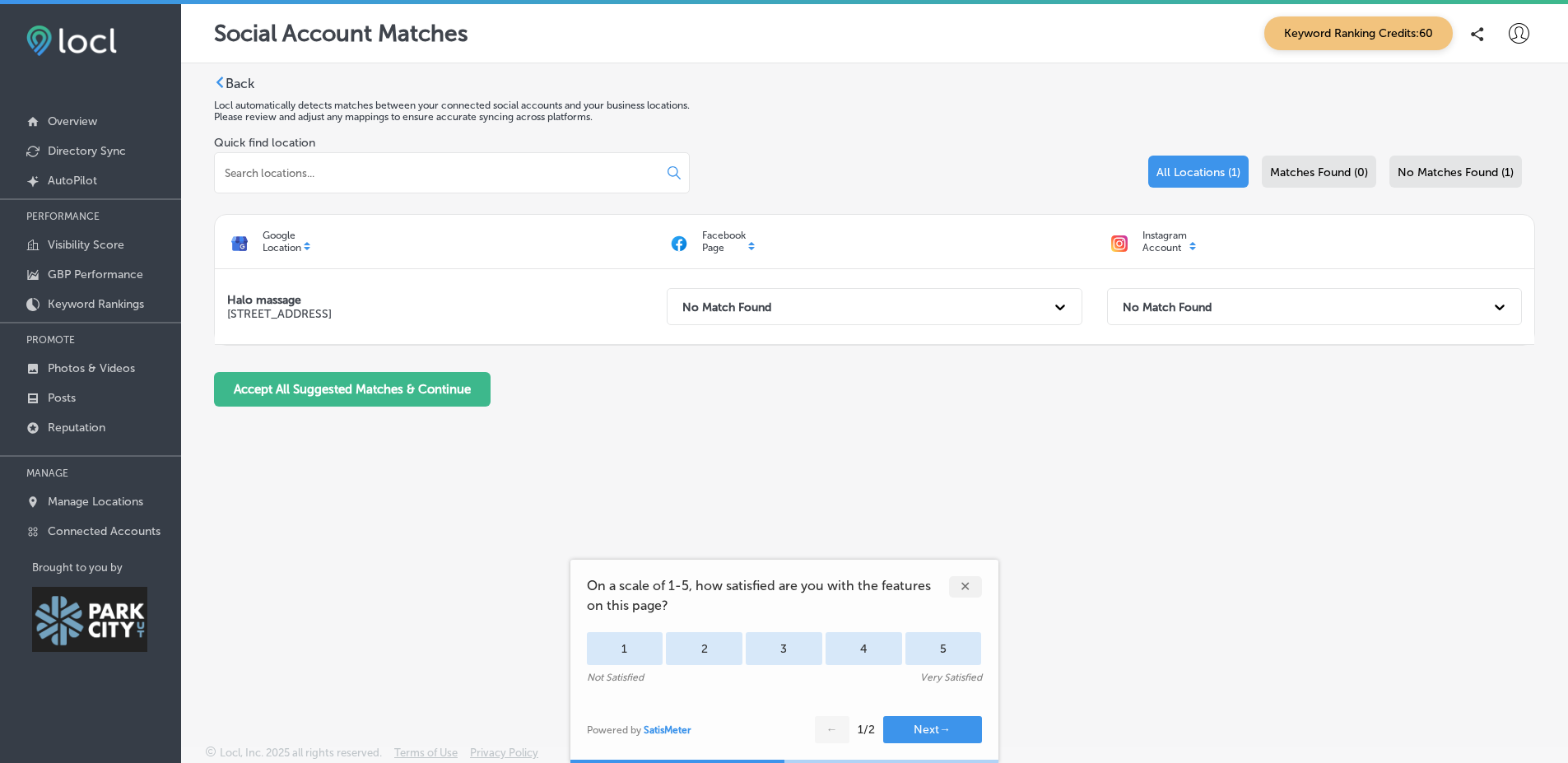
click at [621, 455] on div "Back Locl automatically detects matches between your connected social accounts …" at bounding box center [874, 365] width 1387 height 604
click at [59, 406] on link "Posts" at bounding box center [90, 396] width 181 height 29
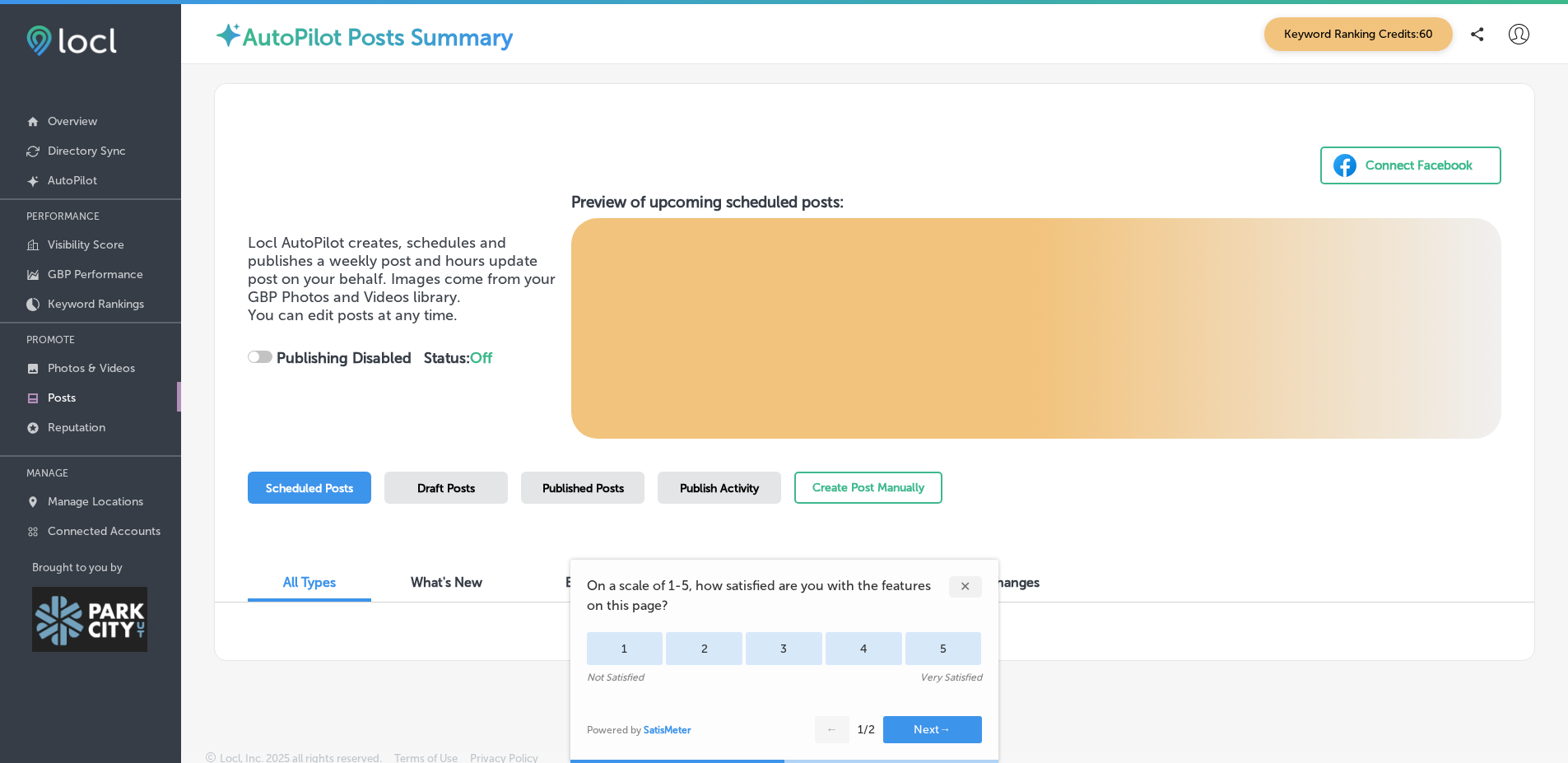
scroll to position [6, 0]
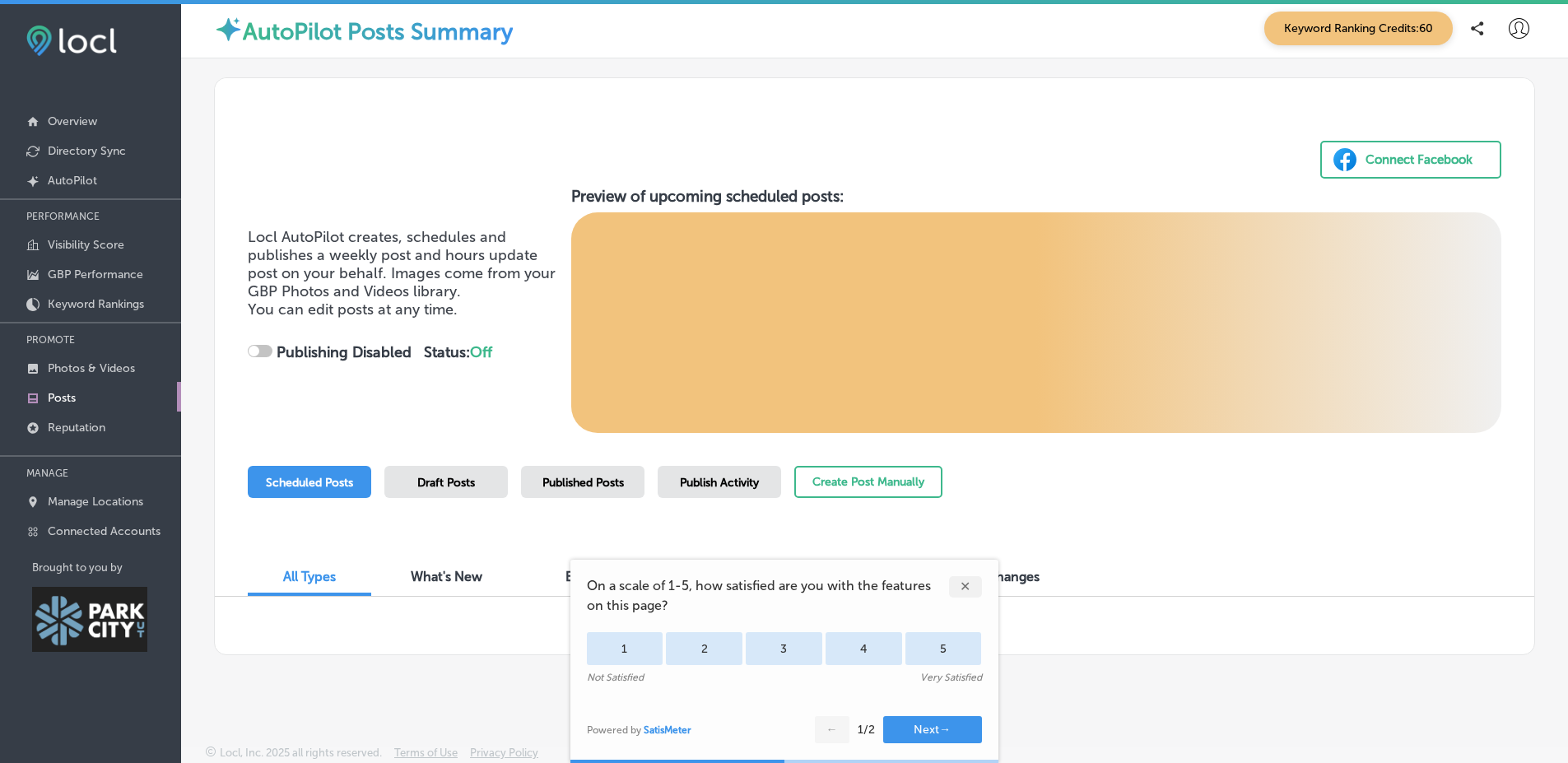
checkbox input "true"
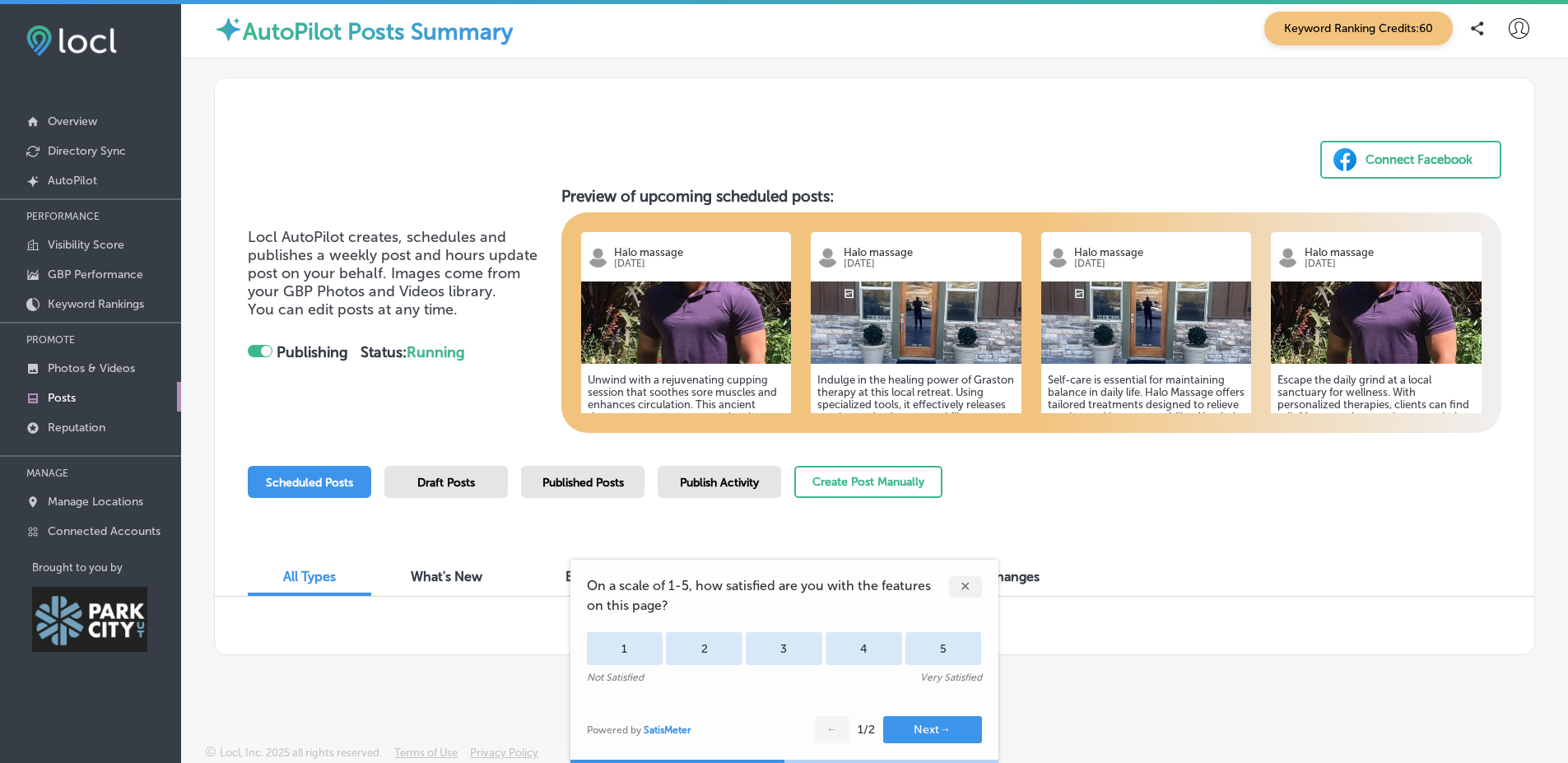
scroll to position [4, 0]
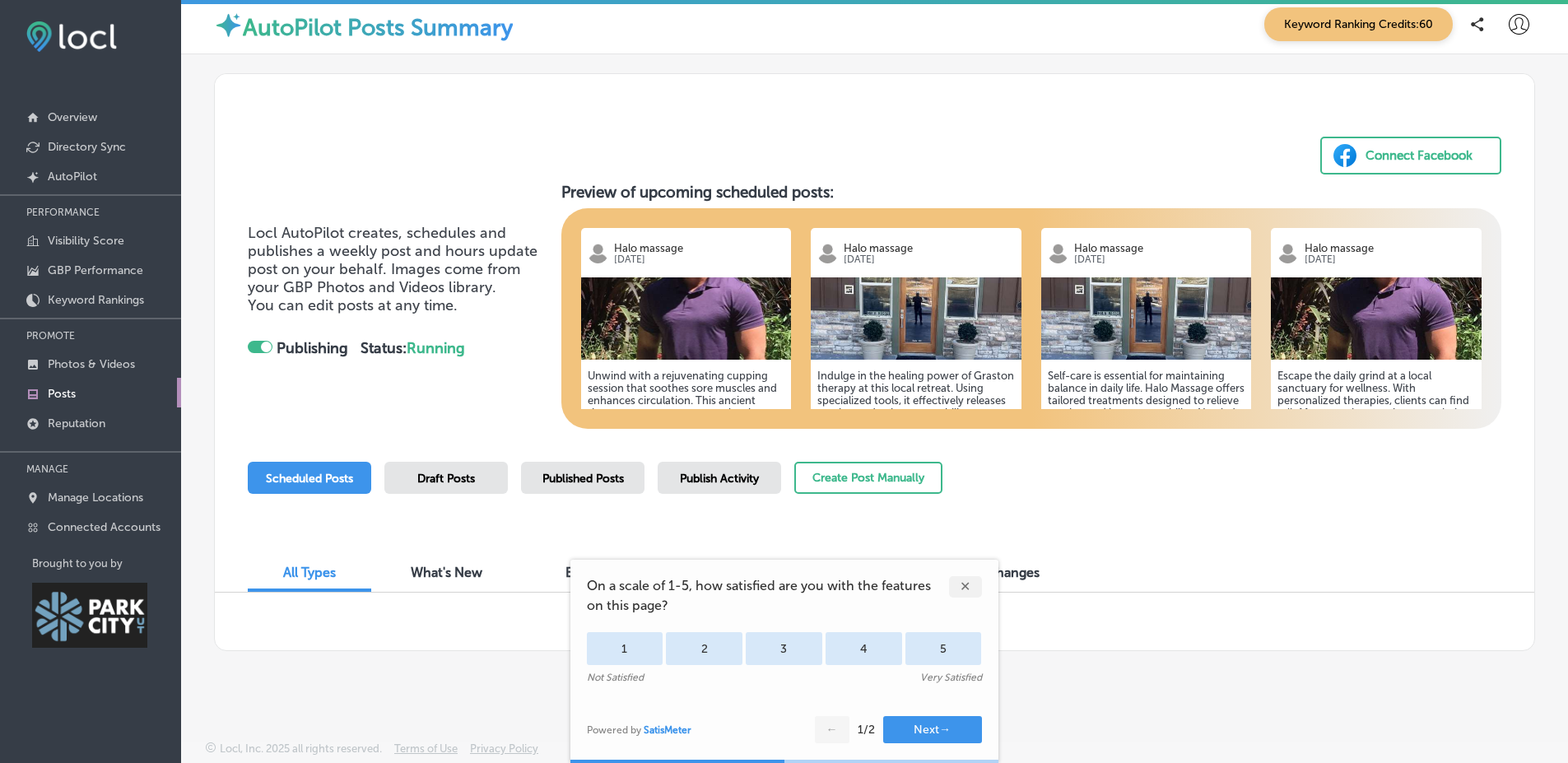
click at [490, 490] on div "Draft Posts" at bounding box center [446, 477] width 123 height 32
click at [554, 472] on span "Published Posts" at bounding box center [583, 478] width 81 height 14
click at [754, 477] on span "Publish Activity" at bounding box center [720, 478] width 79 height 14
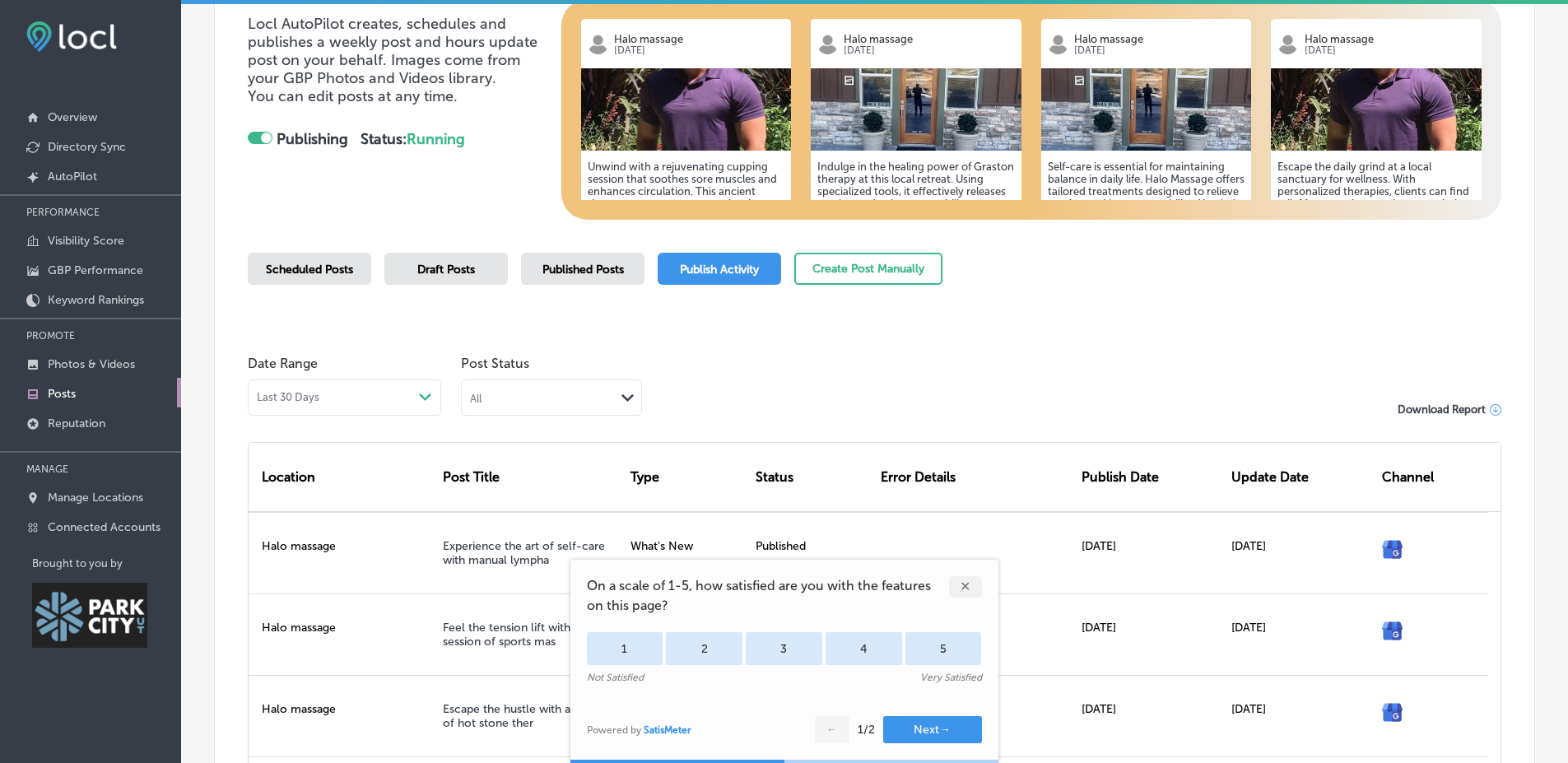
scroll to position [186, 0]
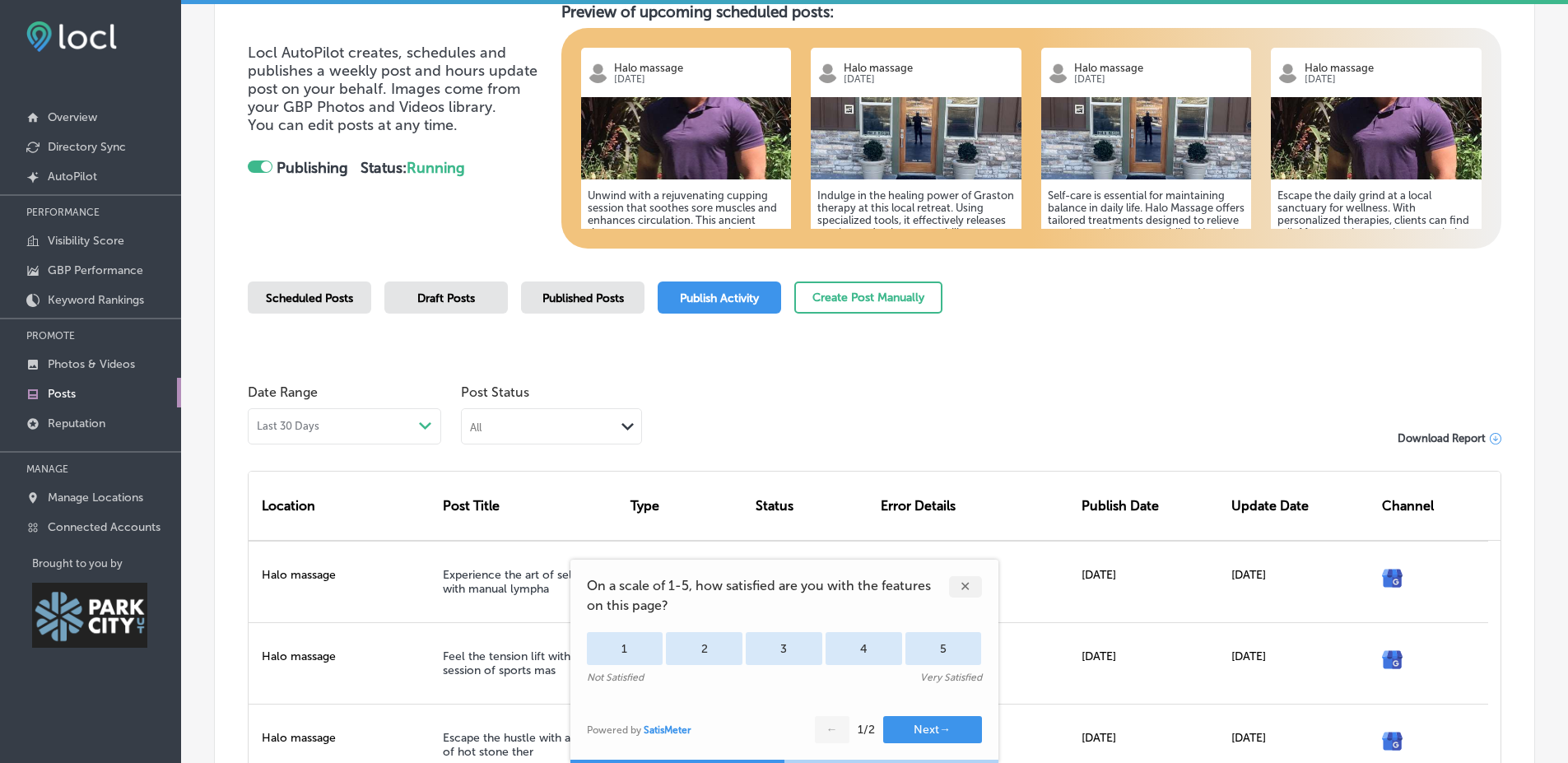
click at [599, 279] on div "Connect Facebook Locl AutoPilot creates, schedules and publishes a weekly post …" at bounding box center [874, 403] width 1321 height 1021
click at [588, 309] on div "Published Posts" at bounding box center [582, 297] width 123 height 32
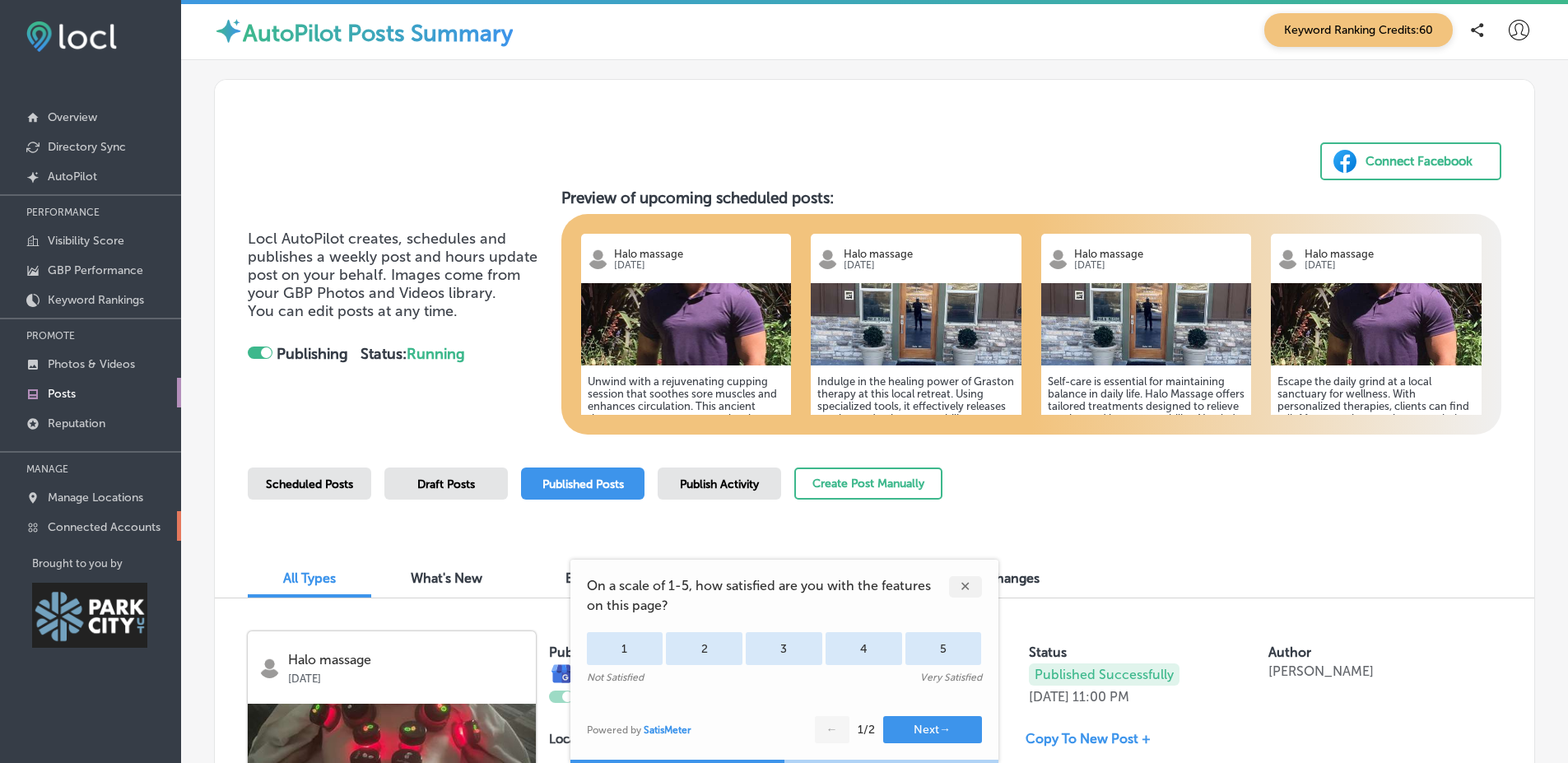
click at [120, 531] on p "Connected Accounts" at bounding box center [104, 527] width 113 height 14
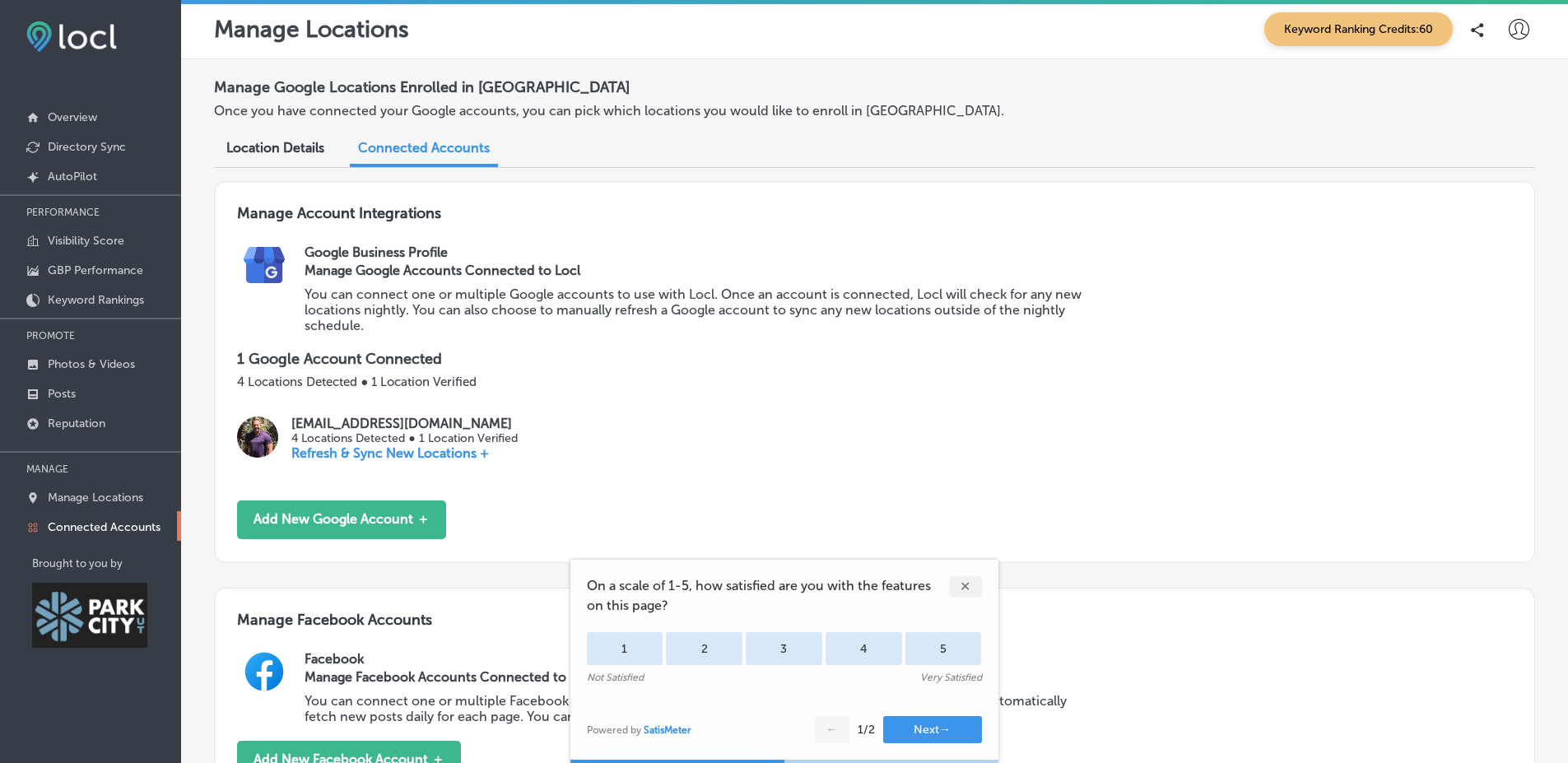
scroll to position [569, 0]
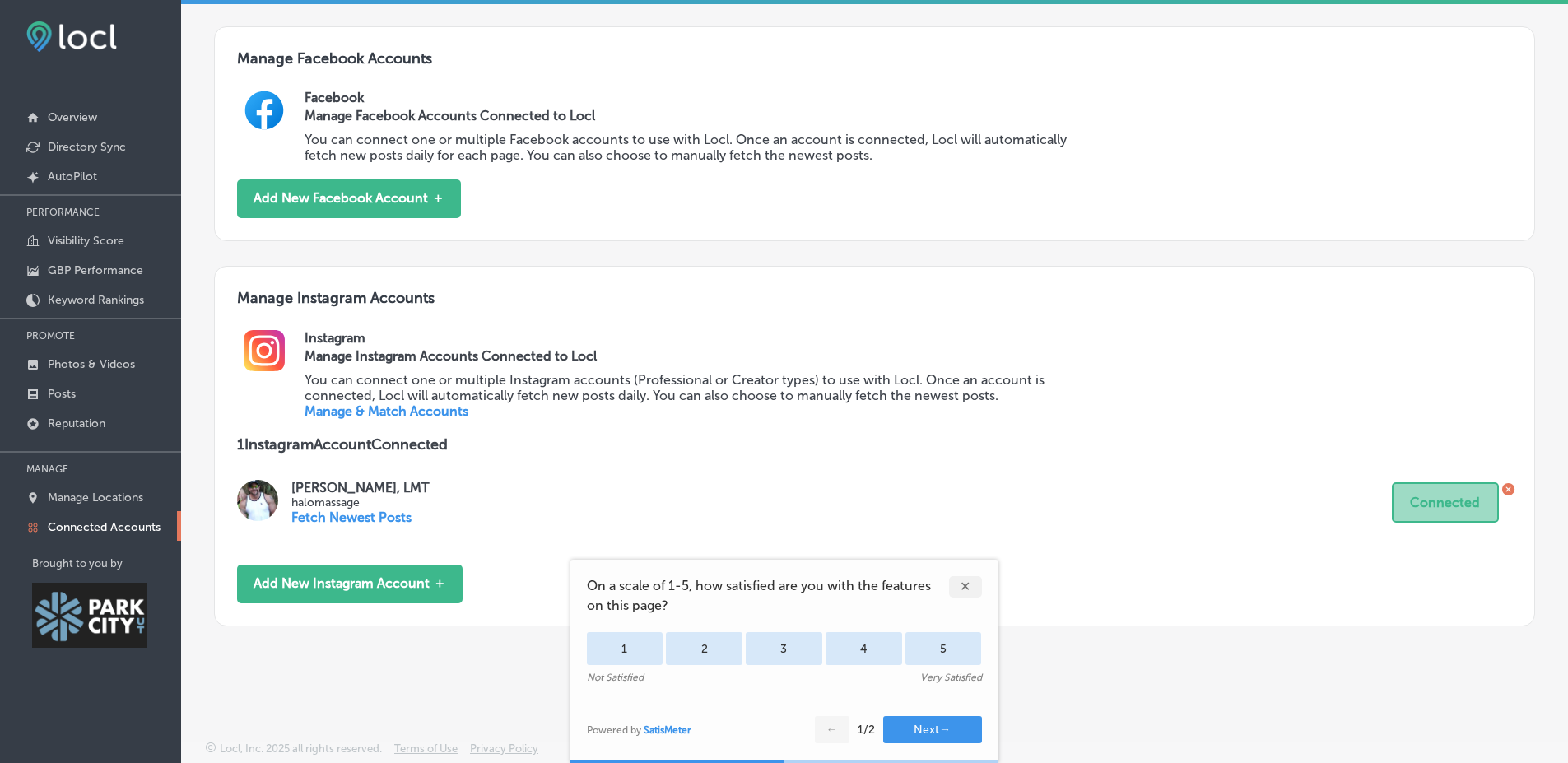
click at [322, 497] on p "halomassage" at bounding box center [360, 503] width 137 height 14
copy p "halomassage"
click at [524, 302] on h3 "Manage Instagram Accounts" at bounding box center [874, 309] width 1275 height 40
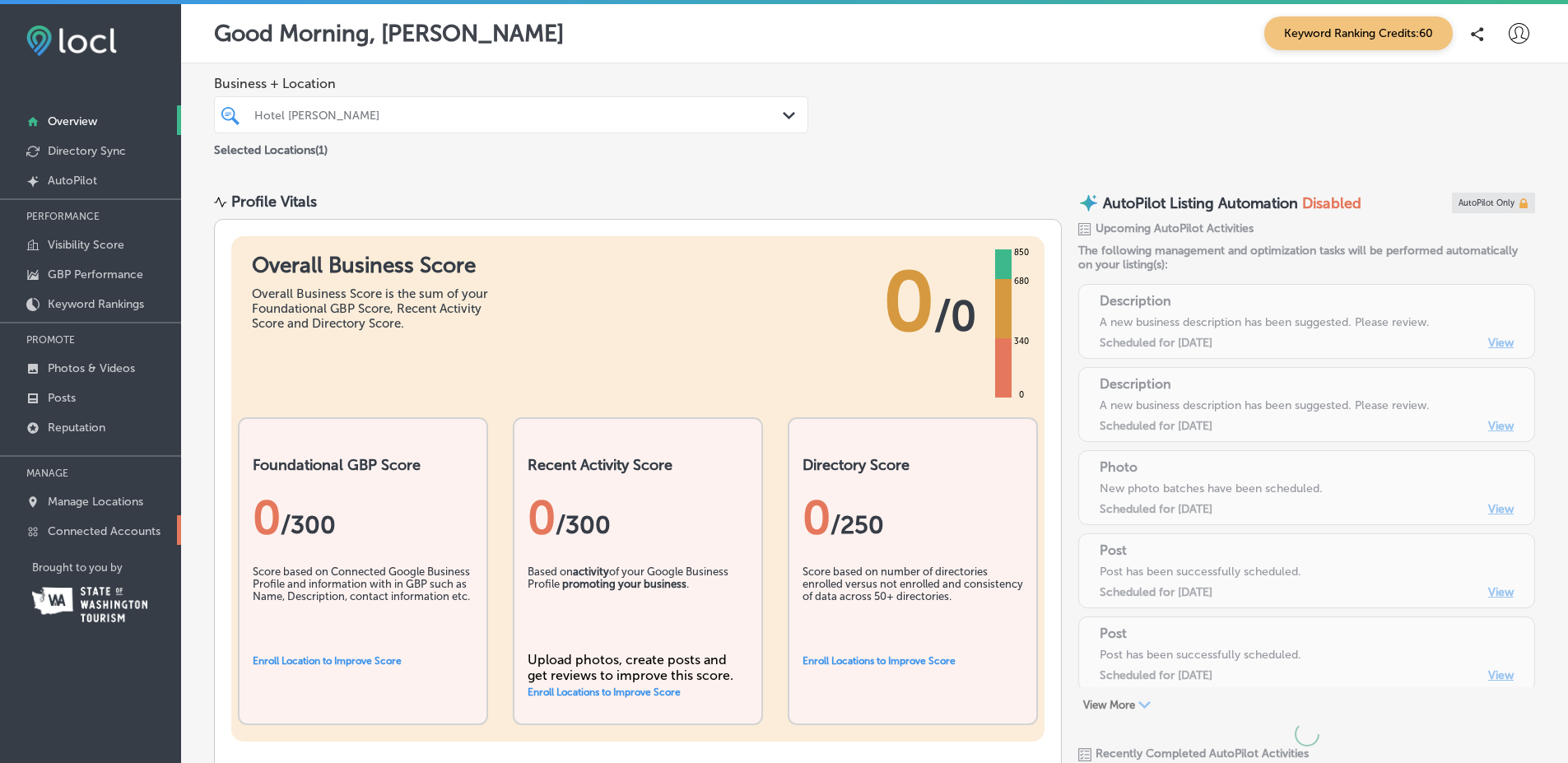
click at [151, 514] on div "PERFORMANCE Visibility Score GBP Performance Keyword Rankings PROMOTE Photos & …" at bounding box center [90, 372] width 181 height 347
click at [150, 516] on link "Connected Accounts" at bounding box center [90, 529] width 181 height 29
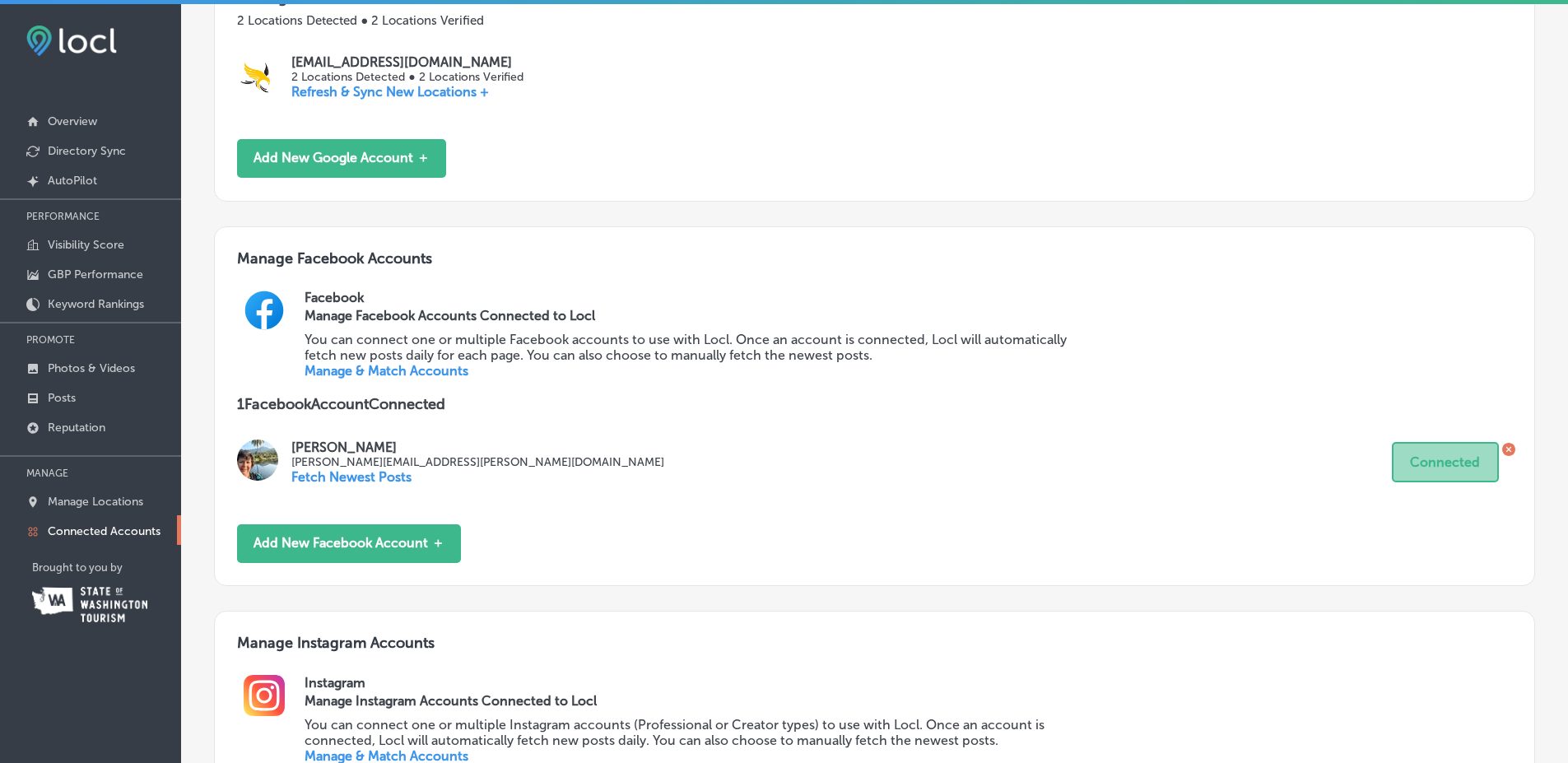
scroll to position [714, 0]
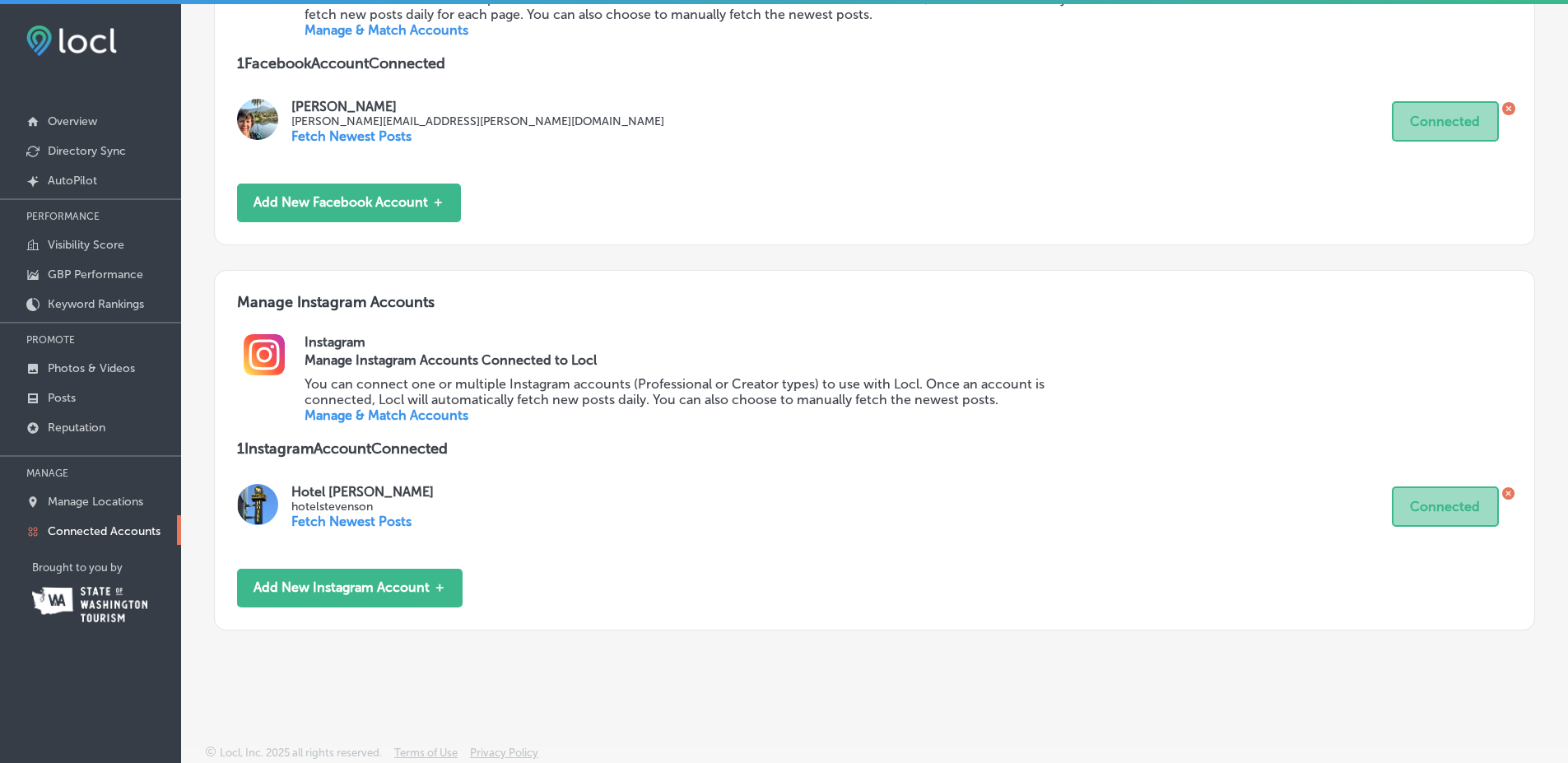
click at [333, 499] on p "hotelstevenson" at bounding box center [363, 506] width 142 height 14
copy p "hotelstevenson"
click at [78, 389] on link "Posts" at bounding box center [90, 396] width 181 height 29
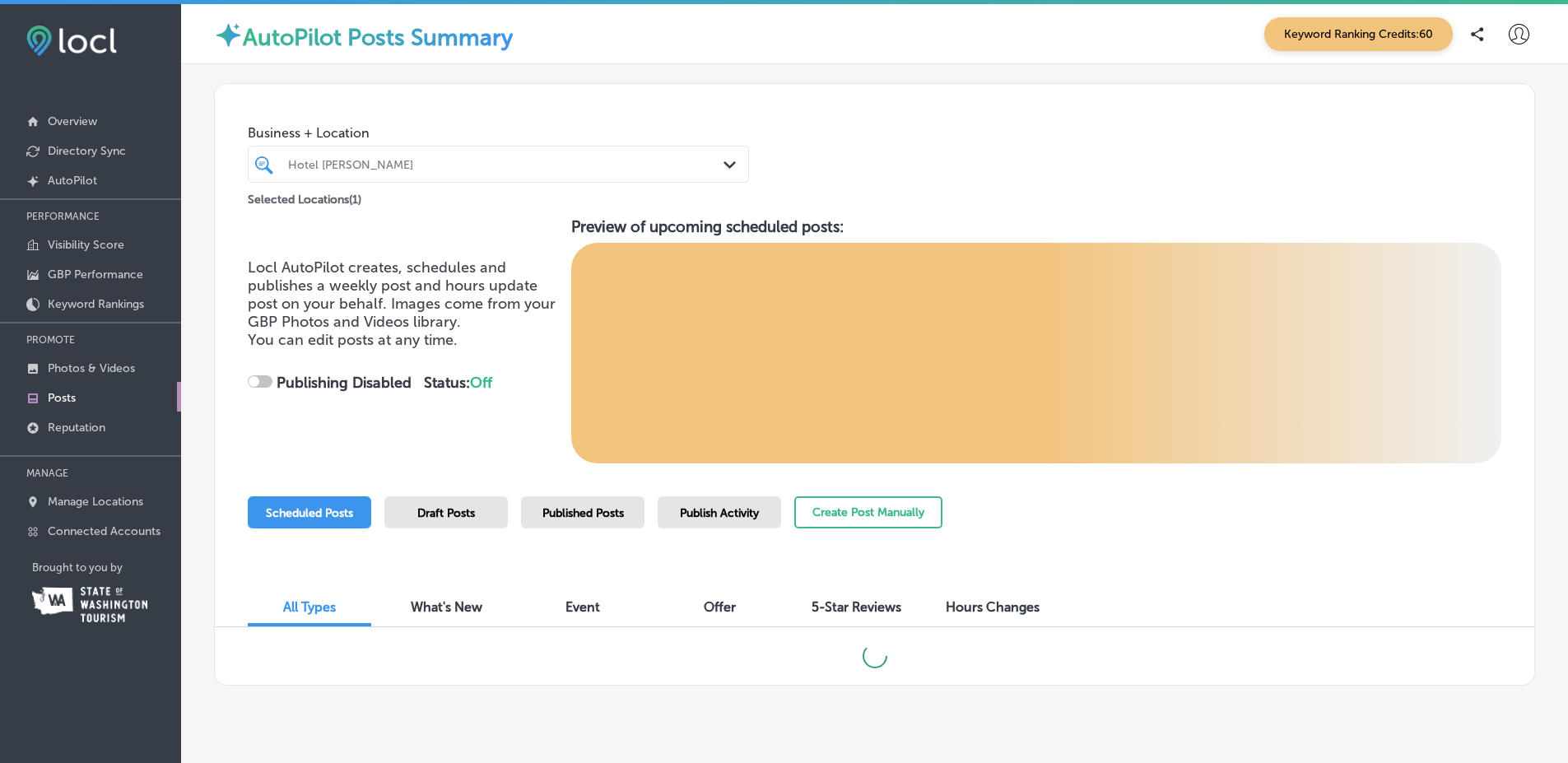
checkbox input "true"
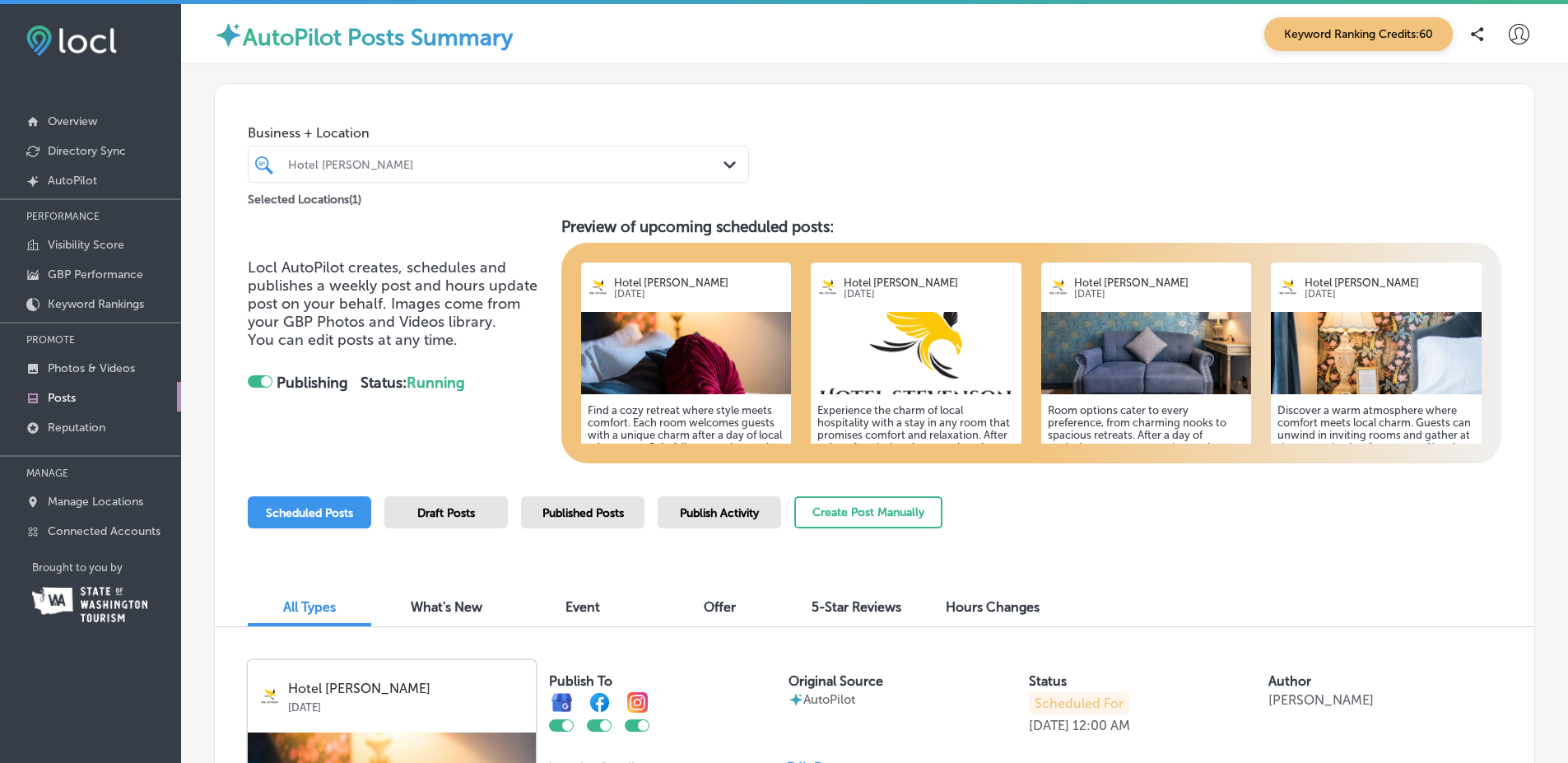
click at [494, 512] on div "Draft Posts" at bounding box center [446, 513] width 123 height 32
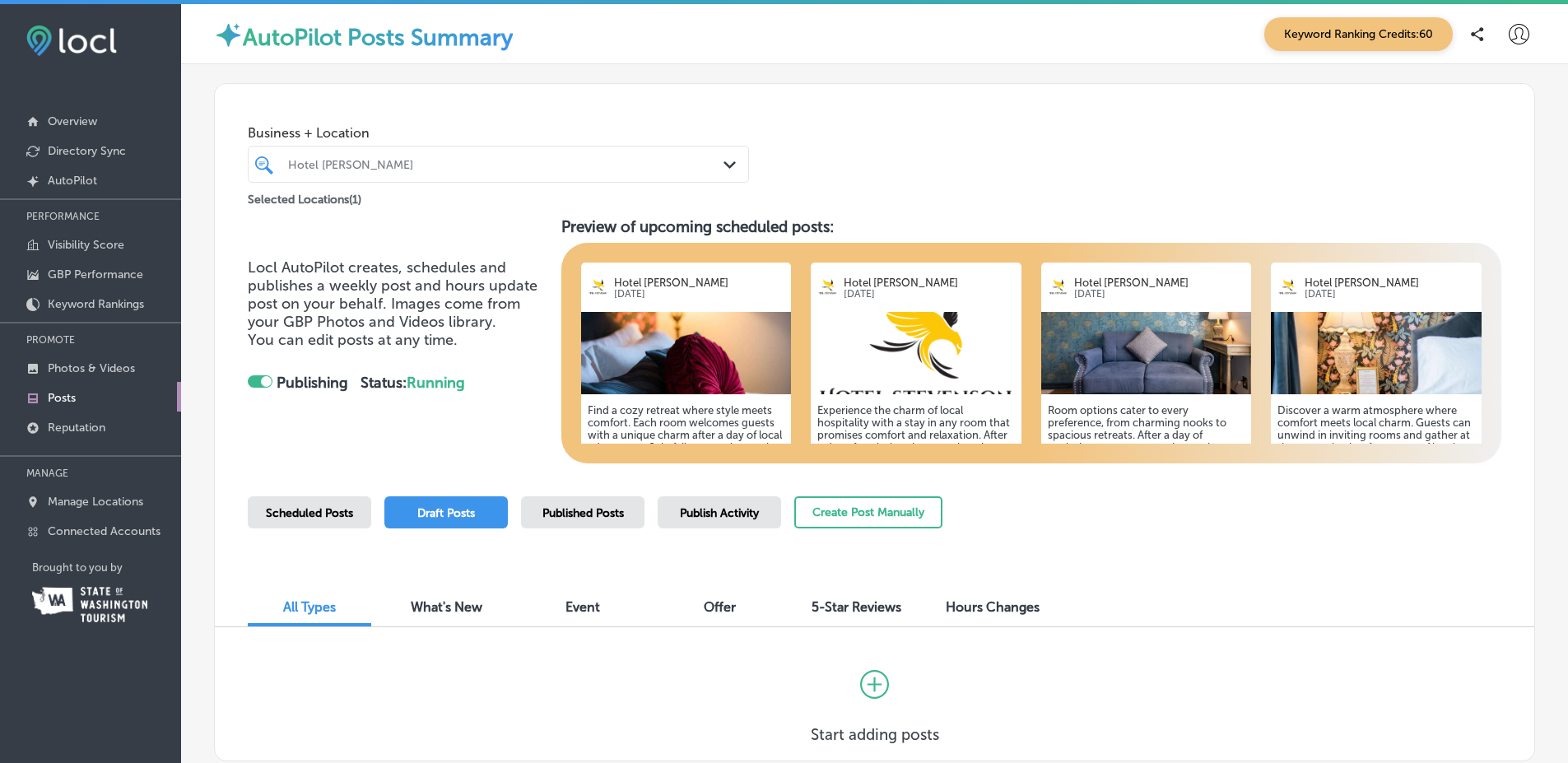
scroll to position [106, 0]
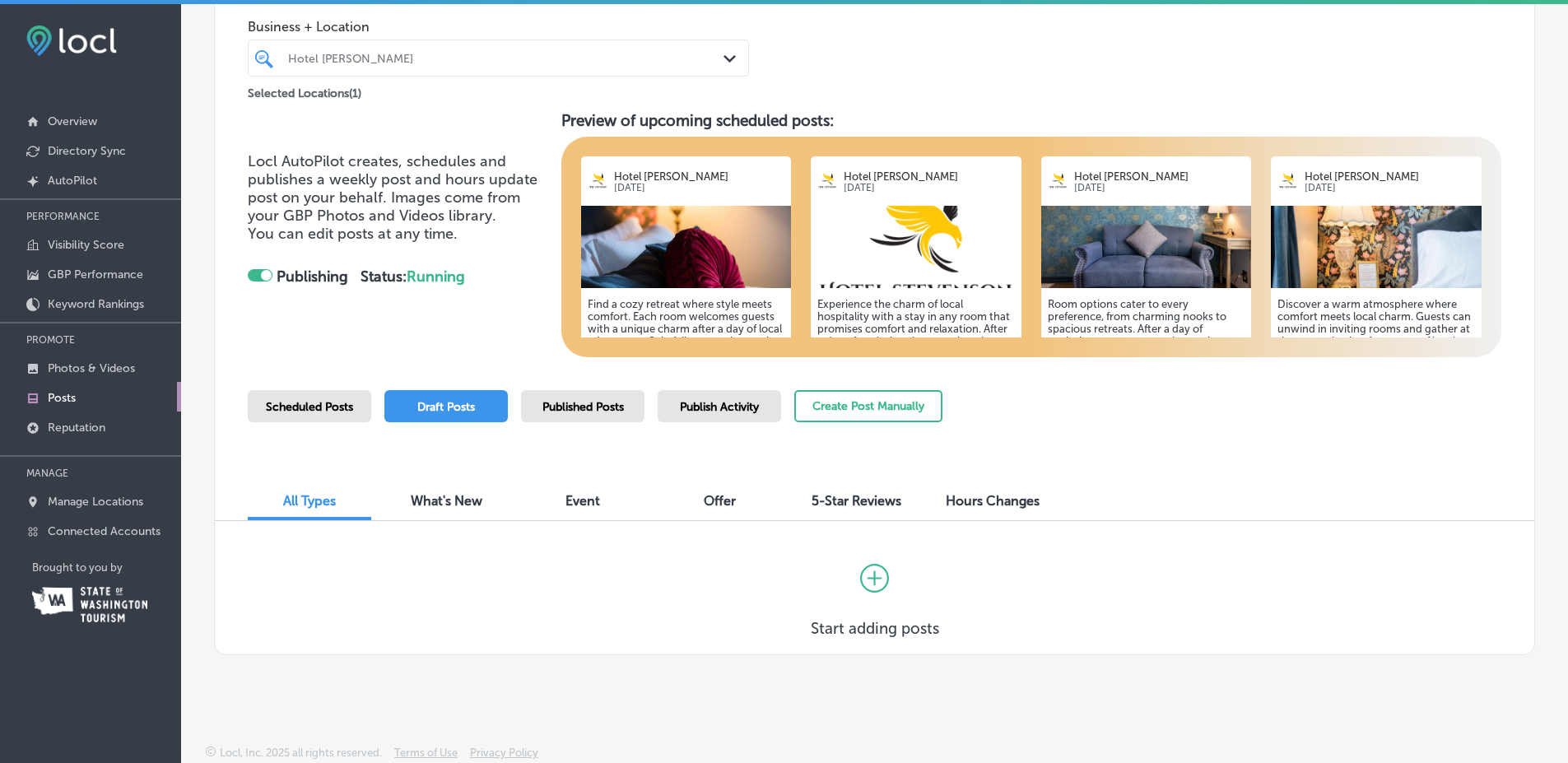
click at [561, 404] on span "Published Posts" at bounding box center [583, 407] width 81 height 14
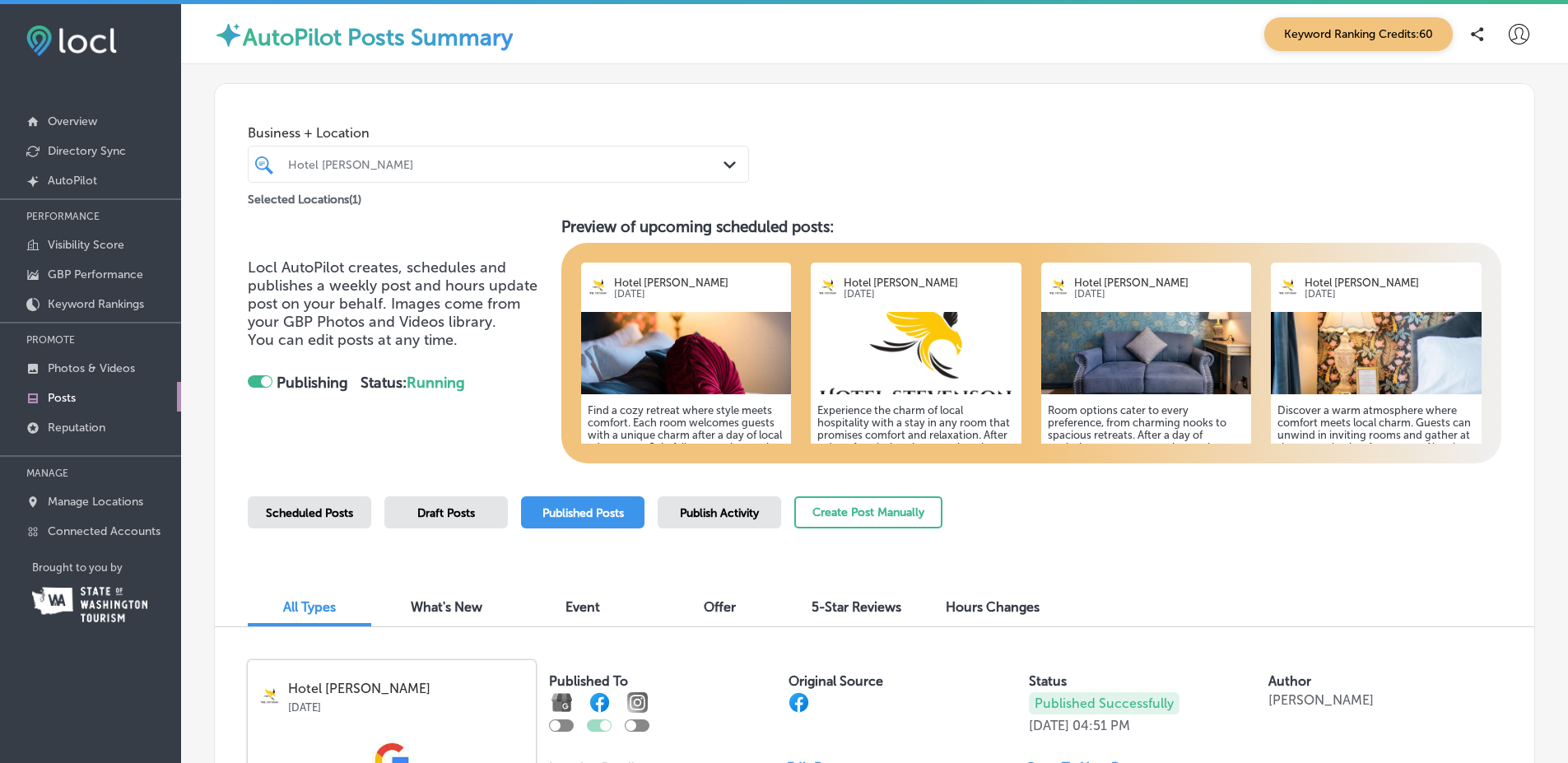
scroll to position [2924, 0]
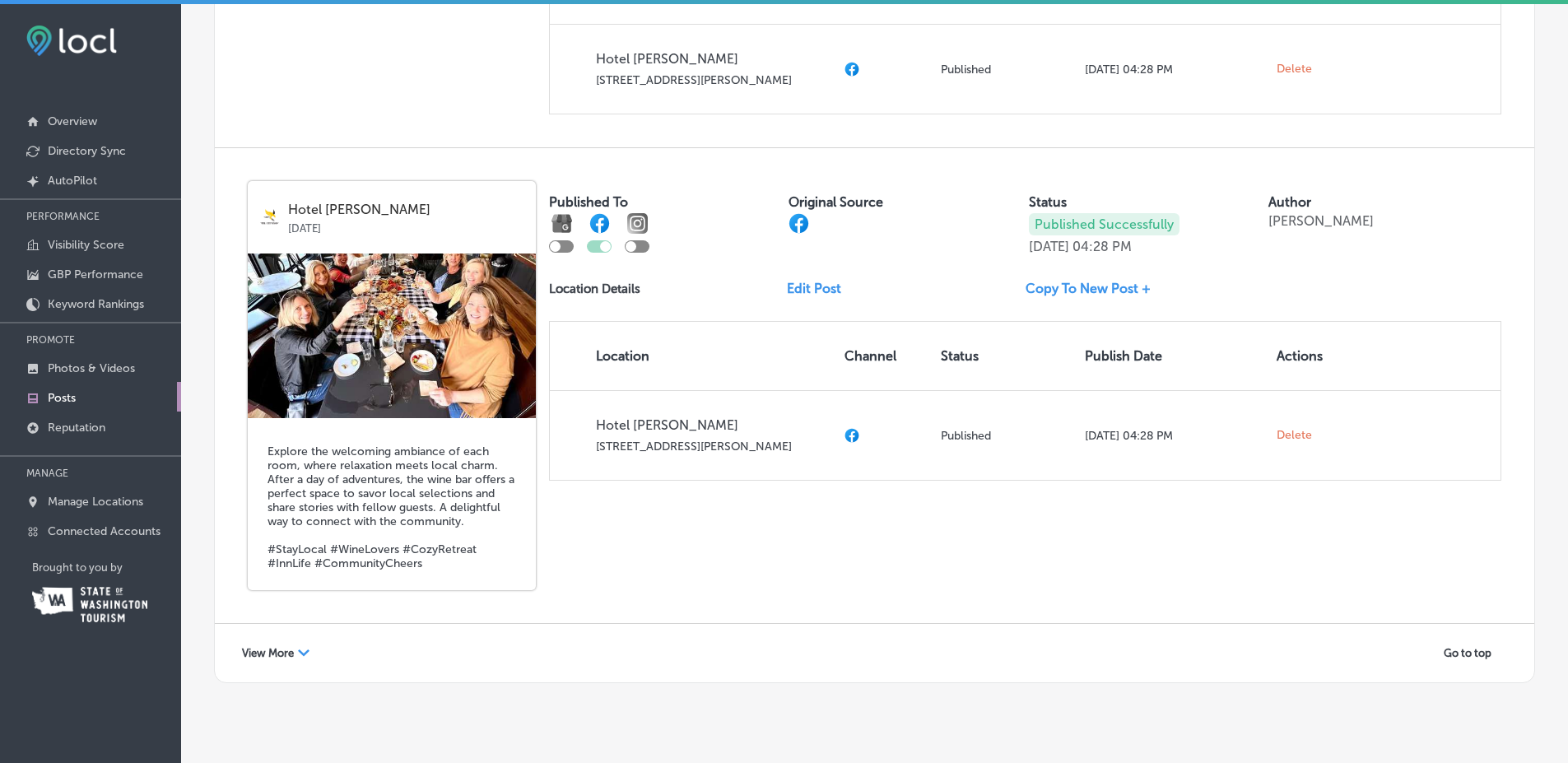
click at [286, 640] on div "View More Path Created with Sketch." at bounding box center [276, 652] width 89 height 25
click at [669, 519] on div "Hotel Stevenson Sep 06, 2025 Explore the welcoming ambiance of each room, where…" at bounding box center [874, 385] width 1319 height 475
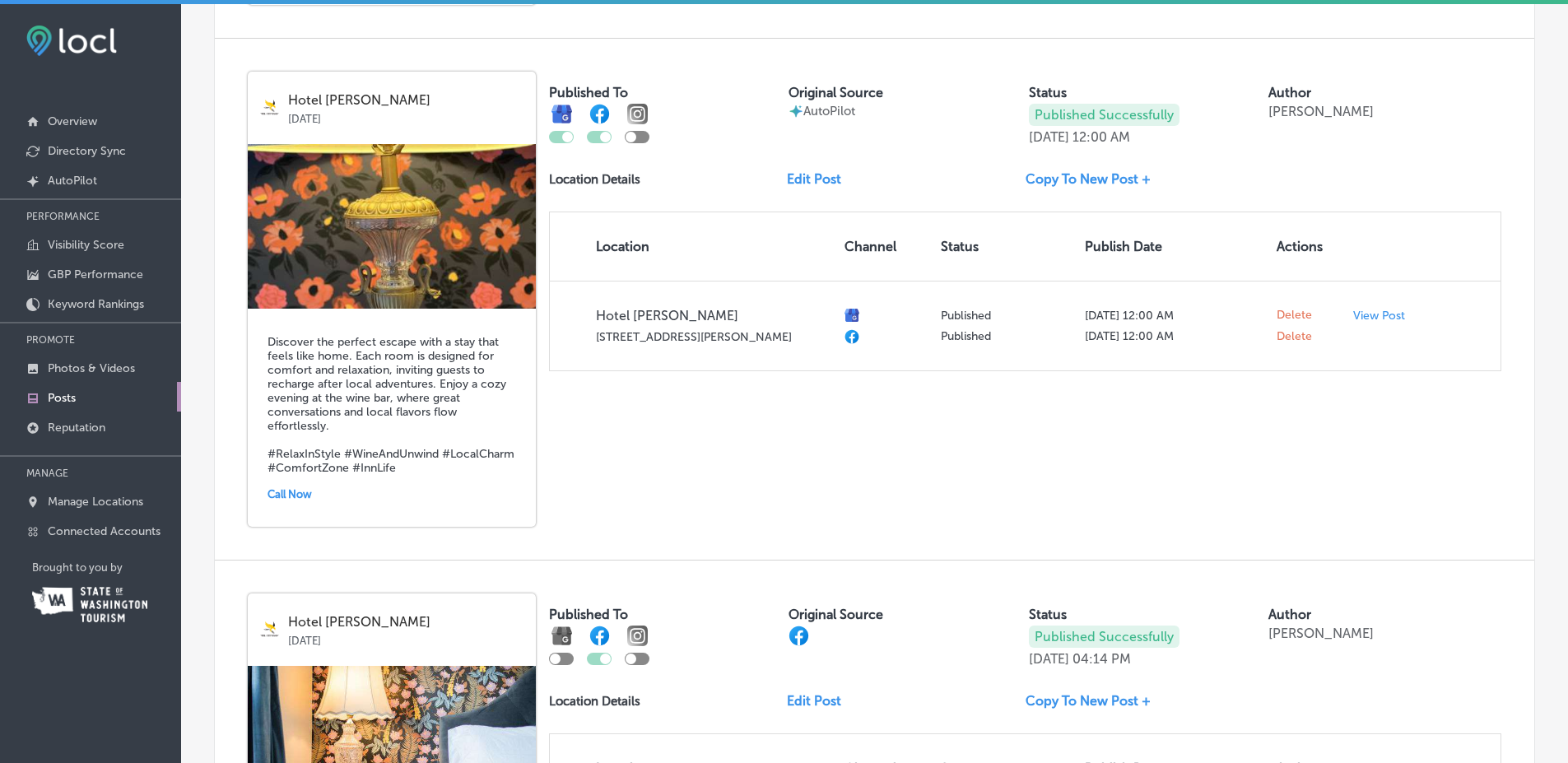
scroll to position [5902, 0]
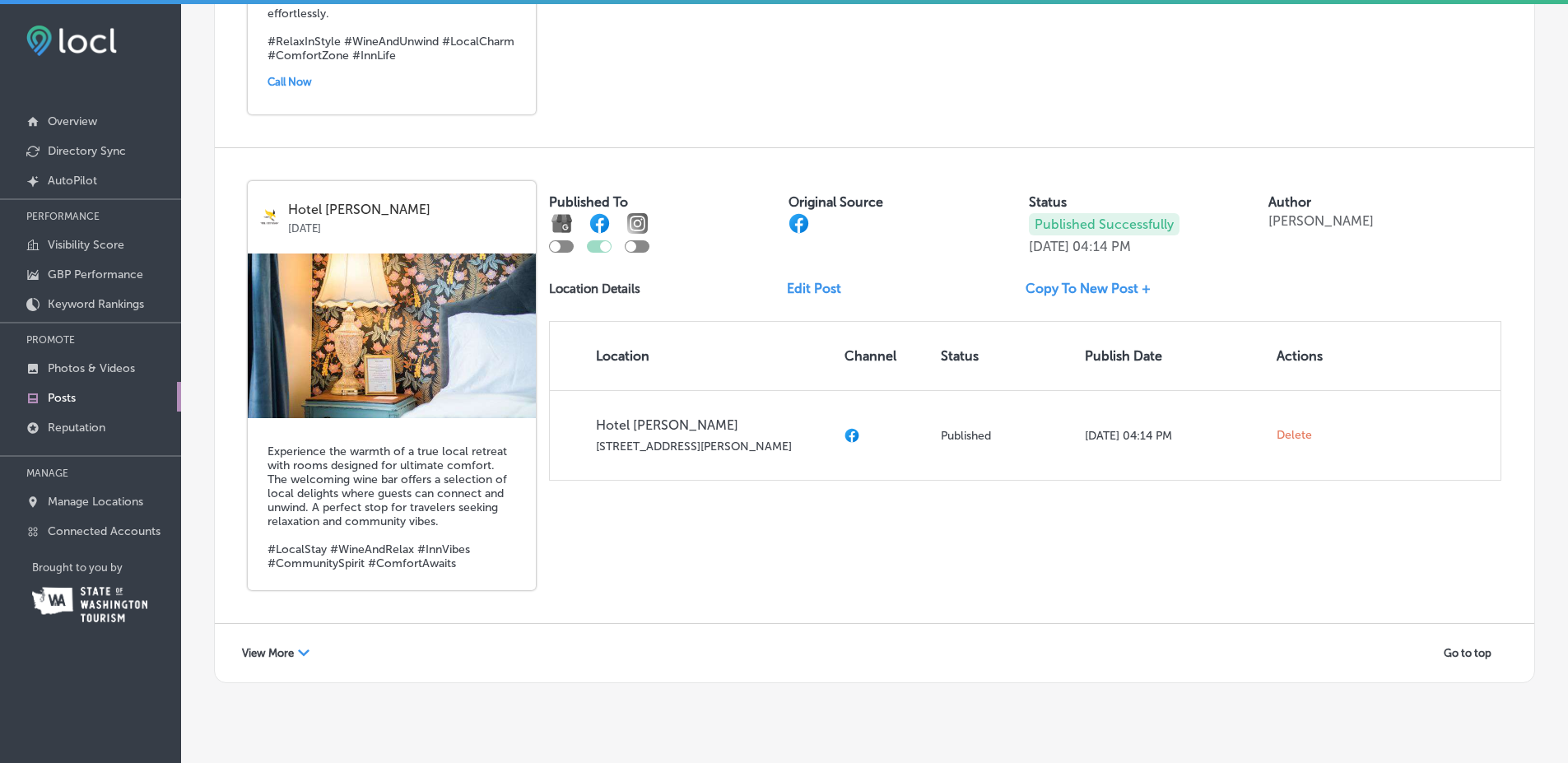
click at [266, 640] on div "View More Path Created with Sketch." at bounding box center [276, 652] width 89 height 25
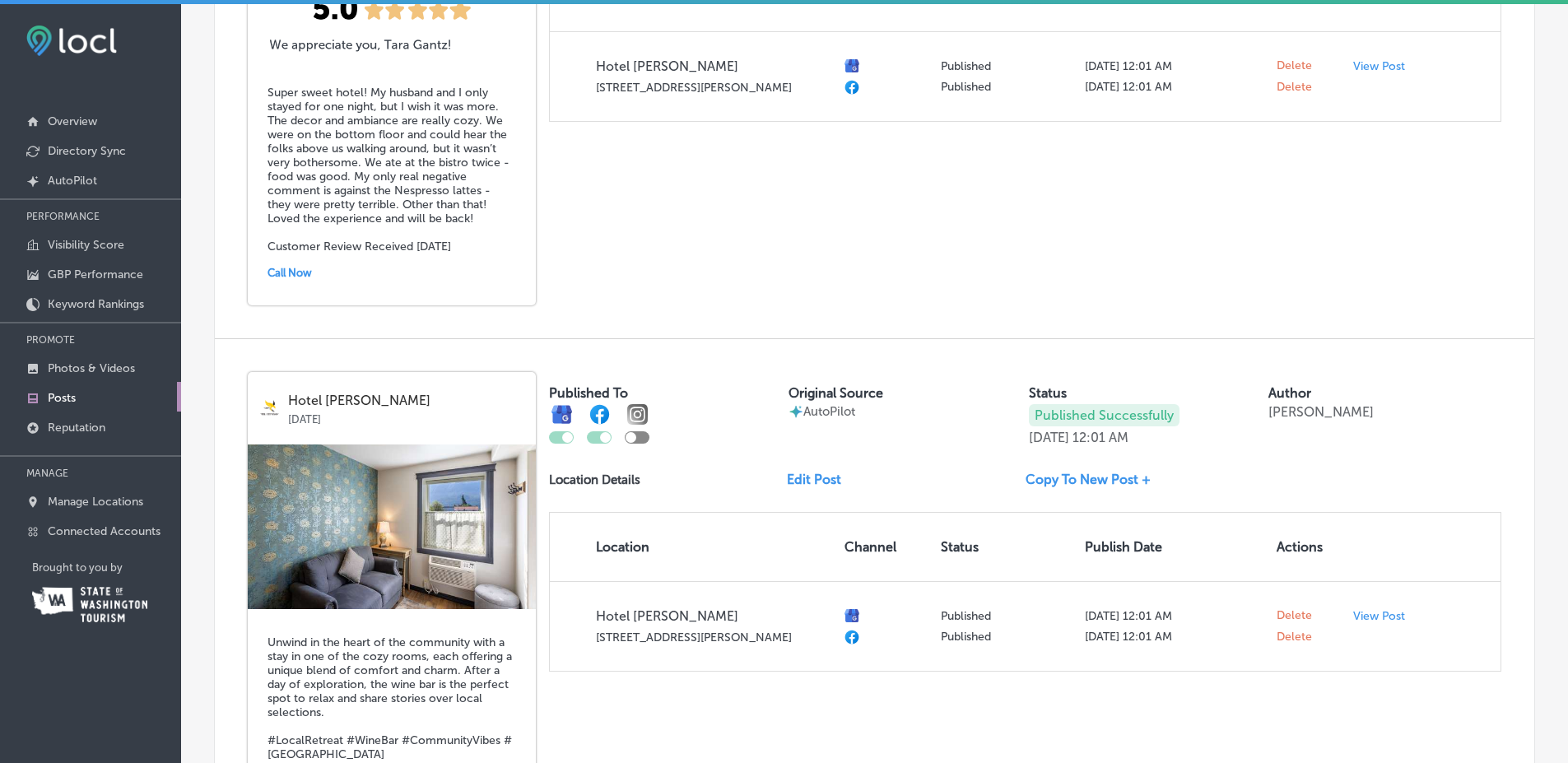
scroll to position [0, 0]
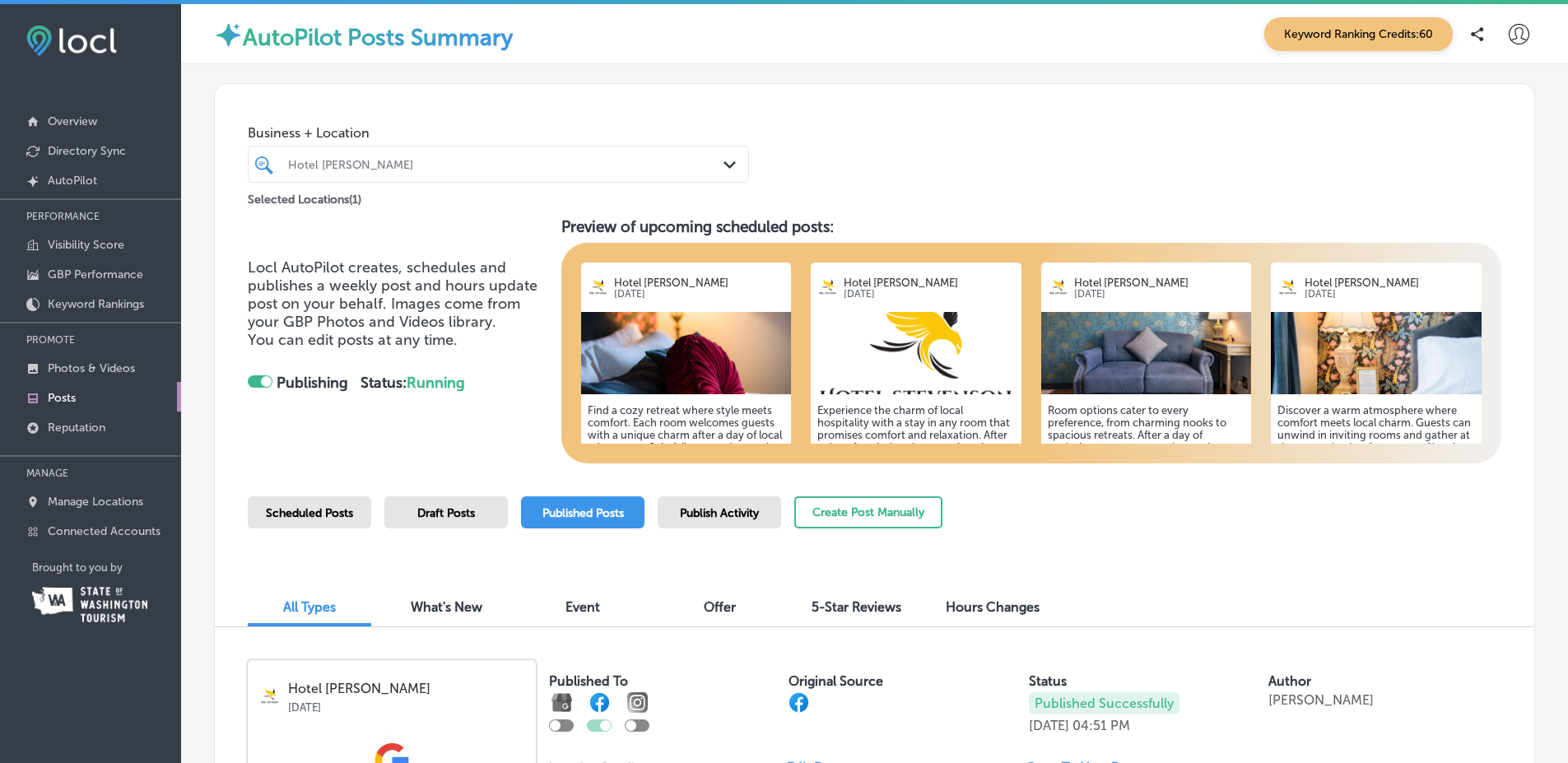
click at [768, 517] on div "Publish Activity" at bounding box center [719, 513] width 123 height 32
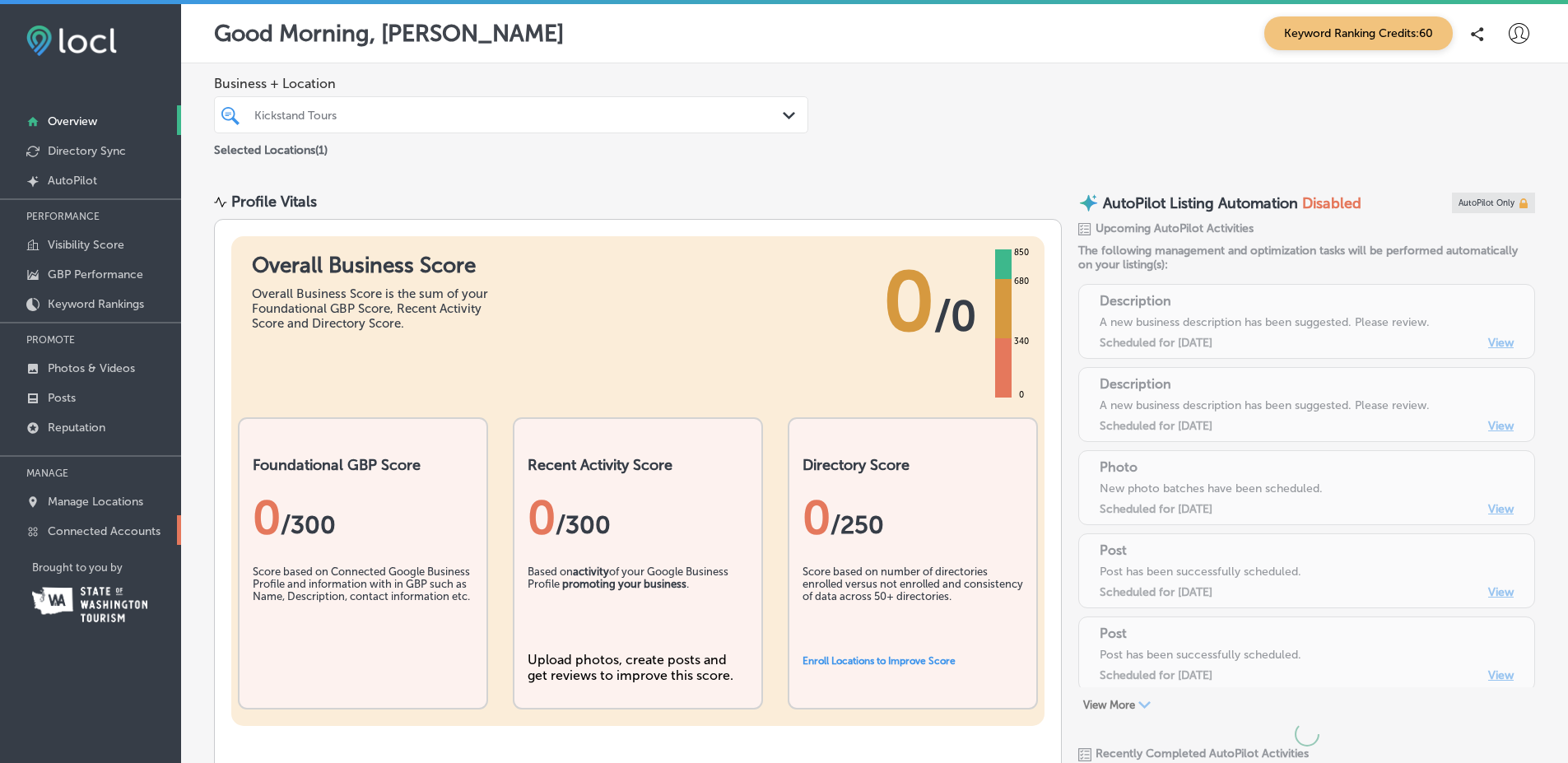
click at [109, 530] on link "Connected Accounts" at bounding box center [90, 529] width 181 height 29
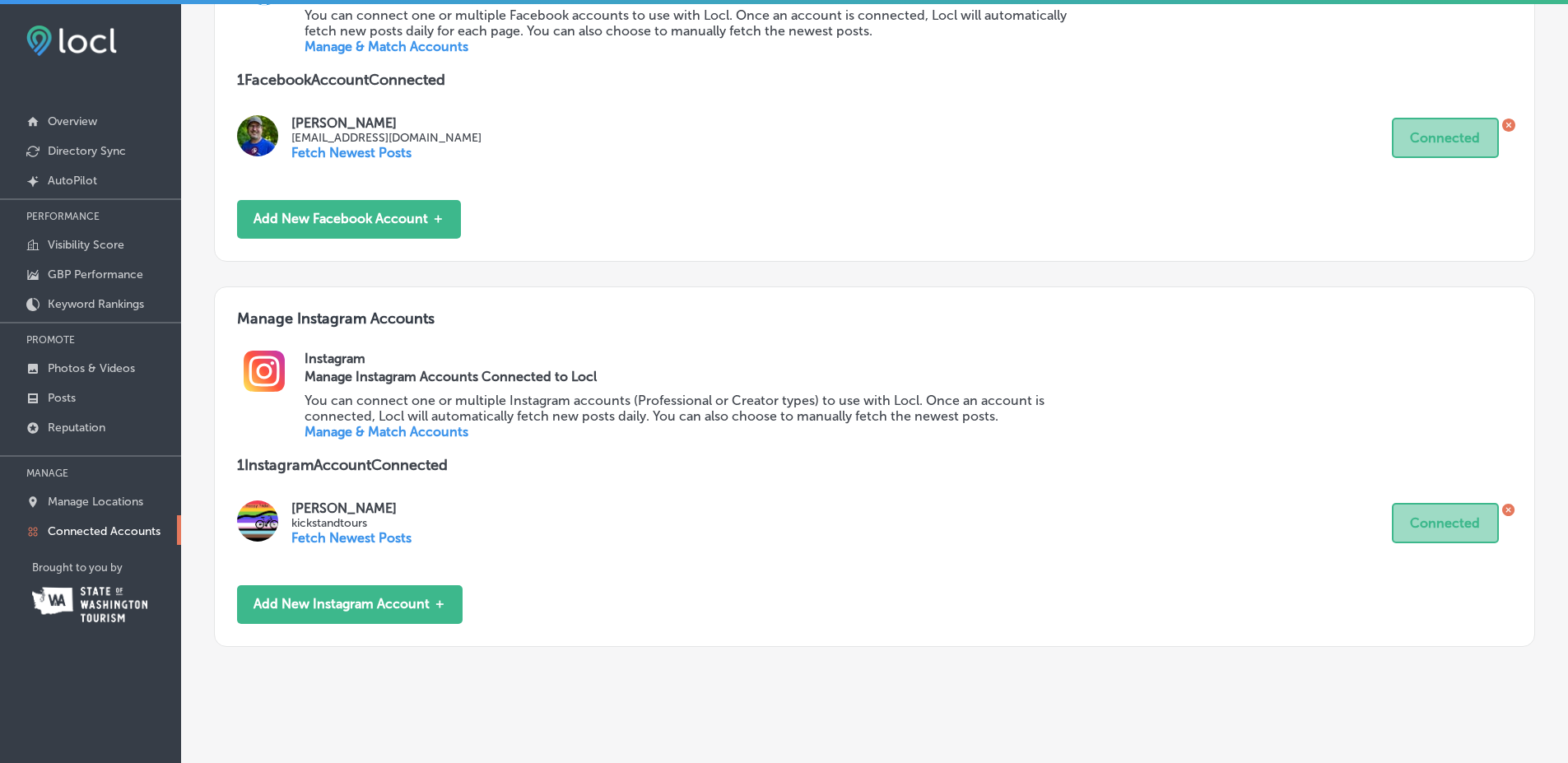
scroll to position [703, 0]
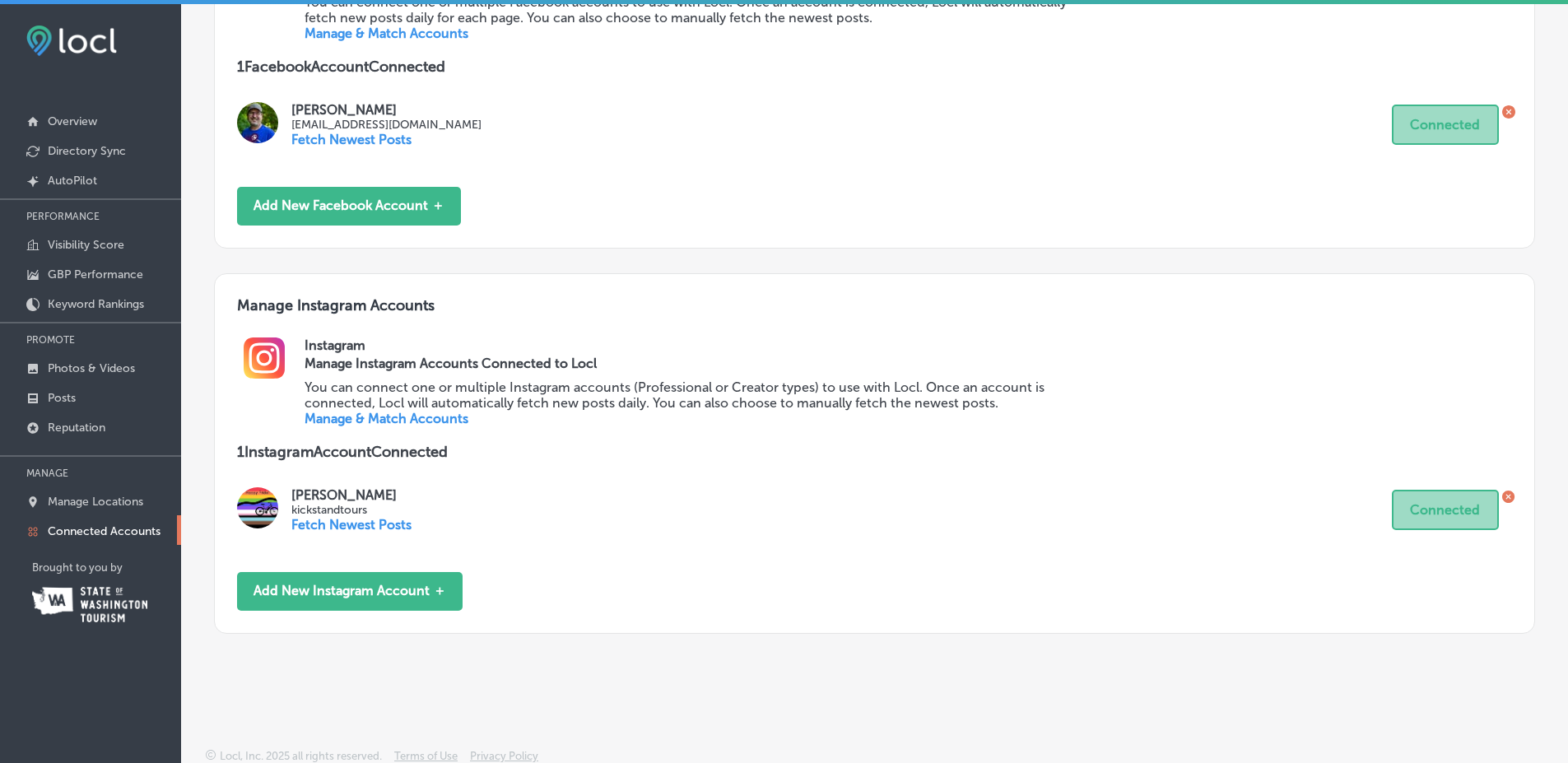
click at [413, 426] on link "Manage & Match Accounts" at bounding box center [387, 418] width 164 height 16
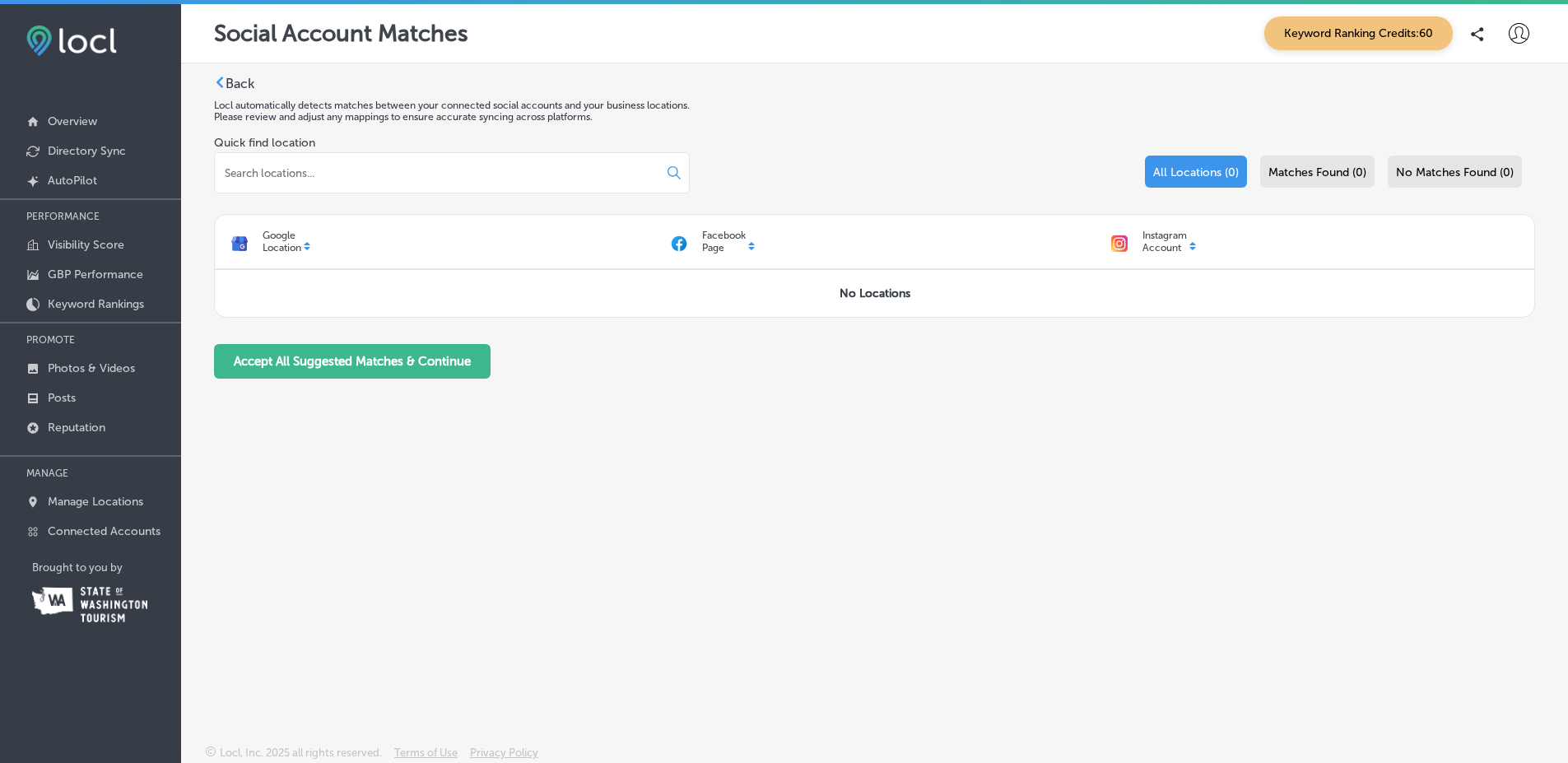
click at [250, 90] on label "Back" at bounding box center [240, 83] width 28 height 16
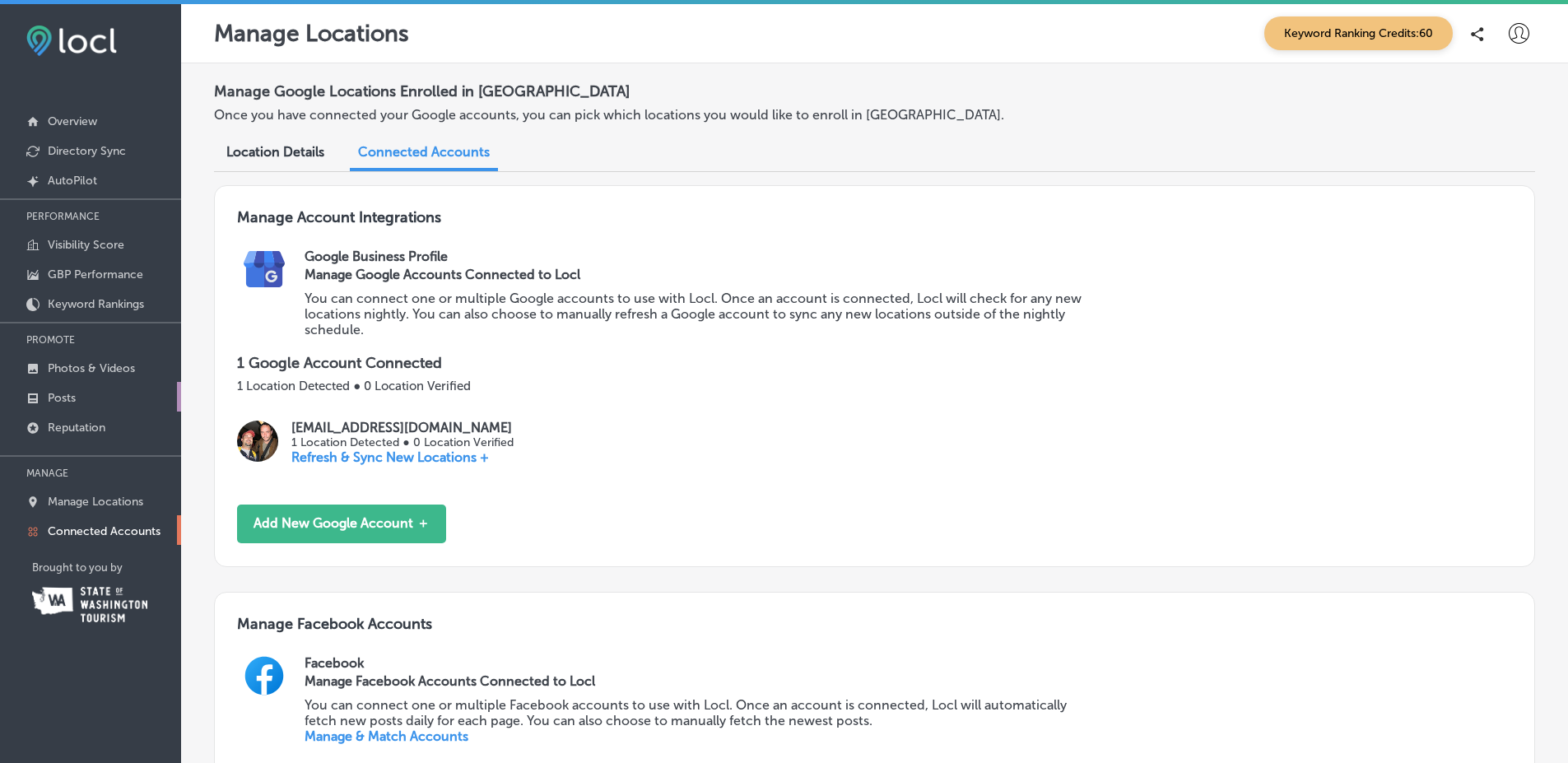
click at [125, 395] on link "Posts" at bounding box center [90, 396] width 181 height 29
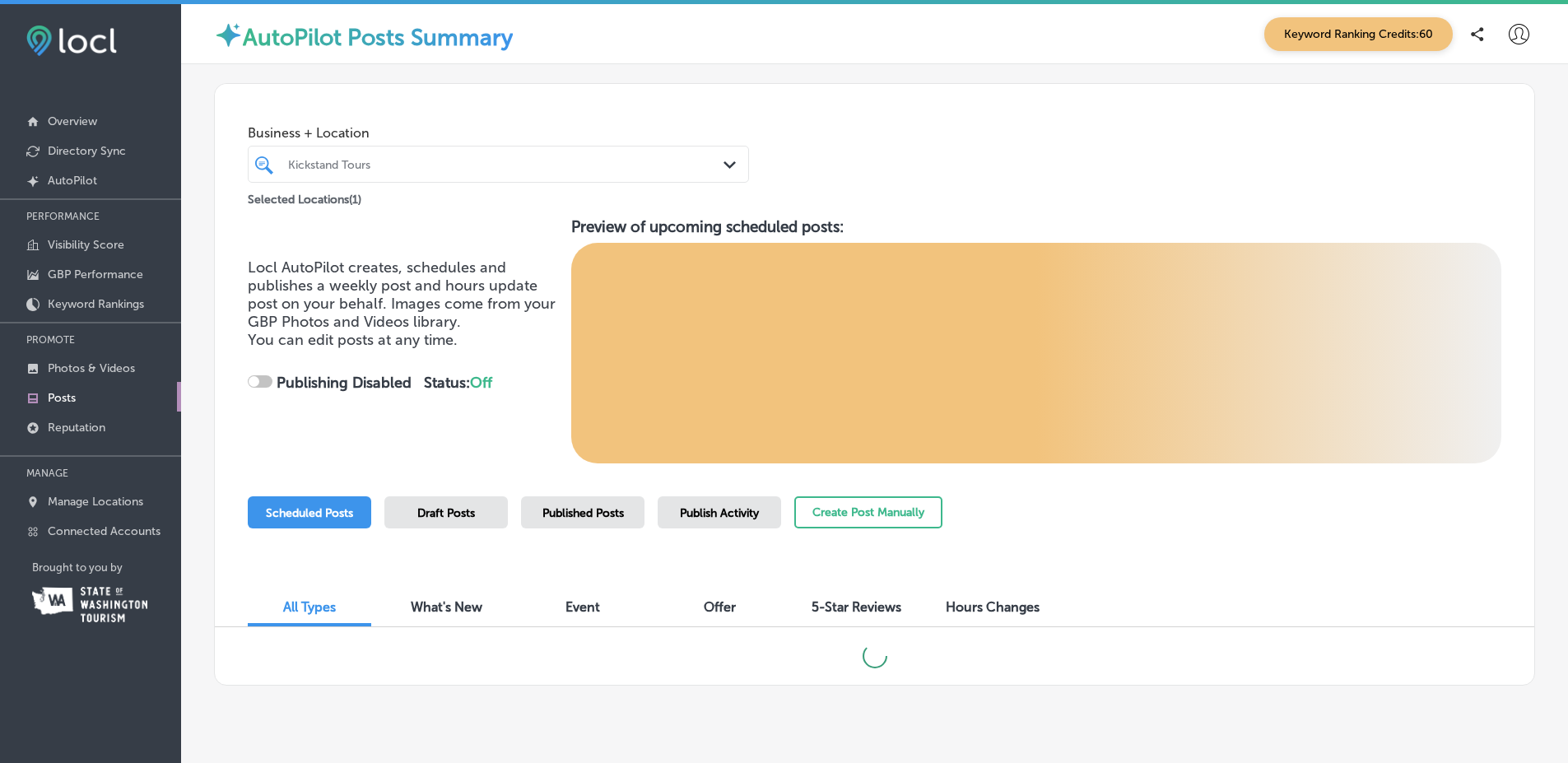
checkbox input "true"
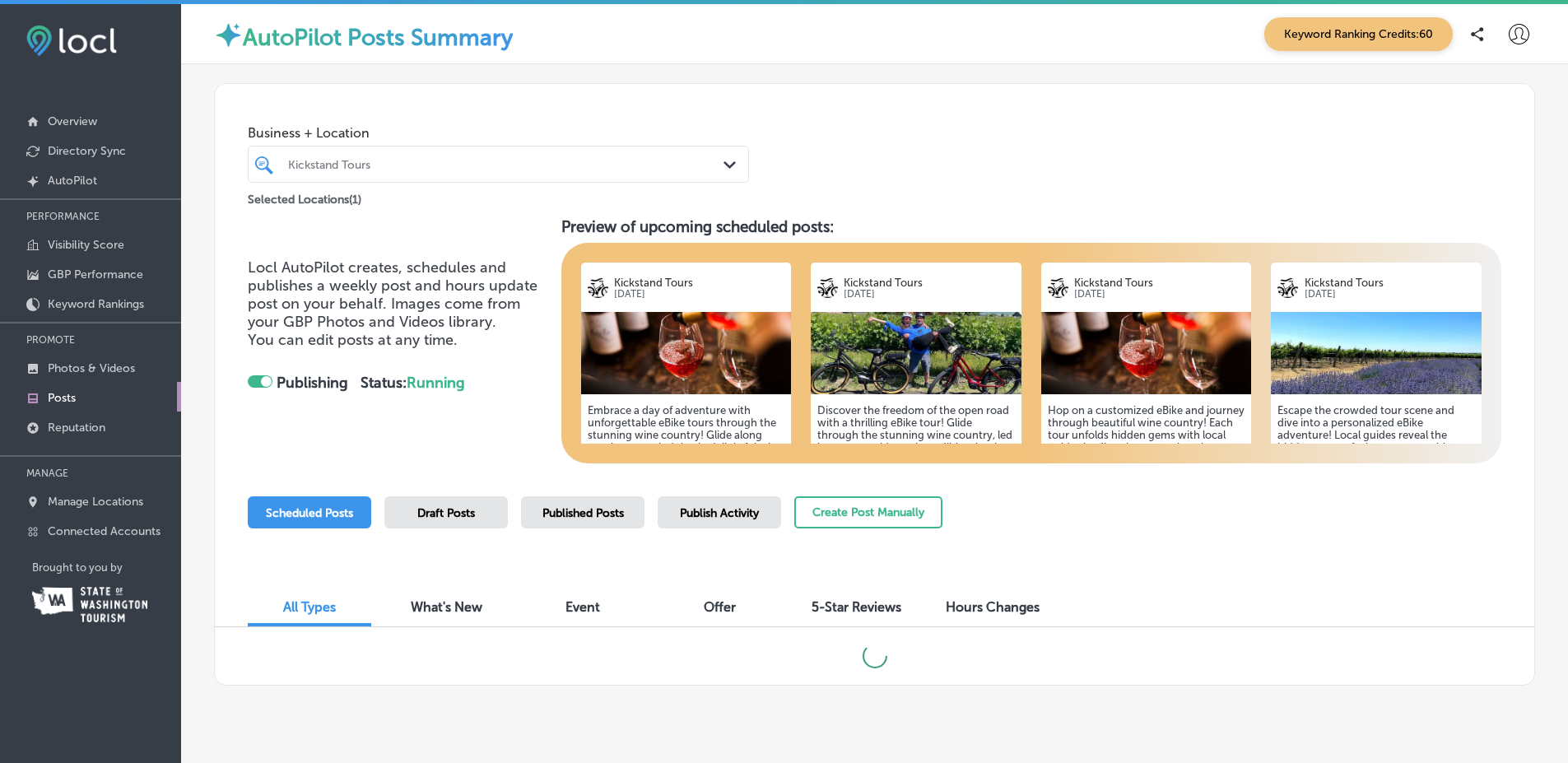
scroll to position [30, 0]
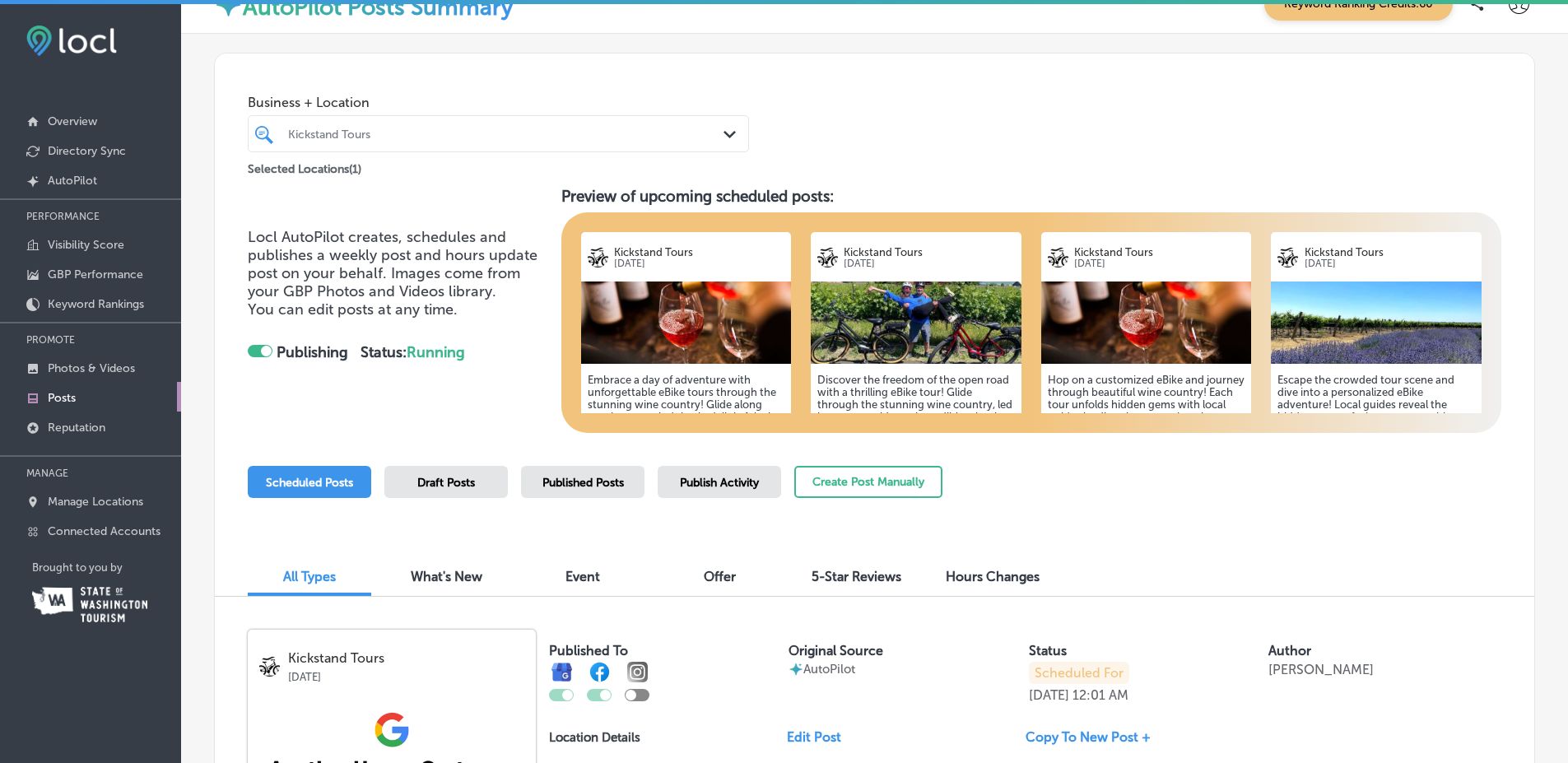
click at [550, 487] on span "Published Posts" at bounding box center [583, 482] width 81 height 14
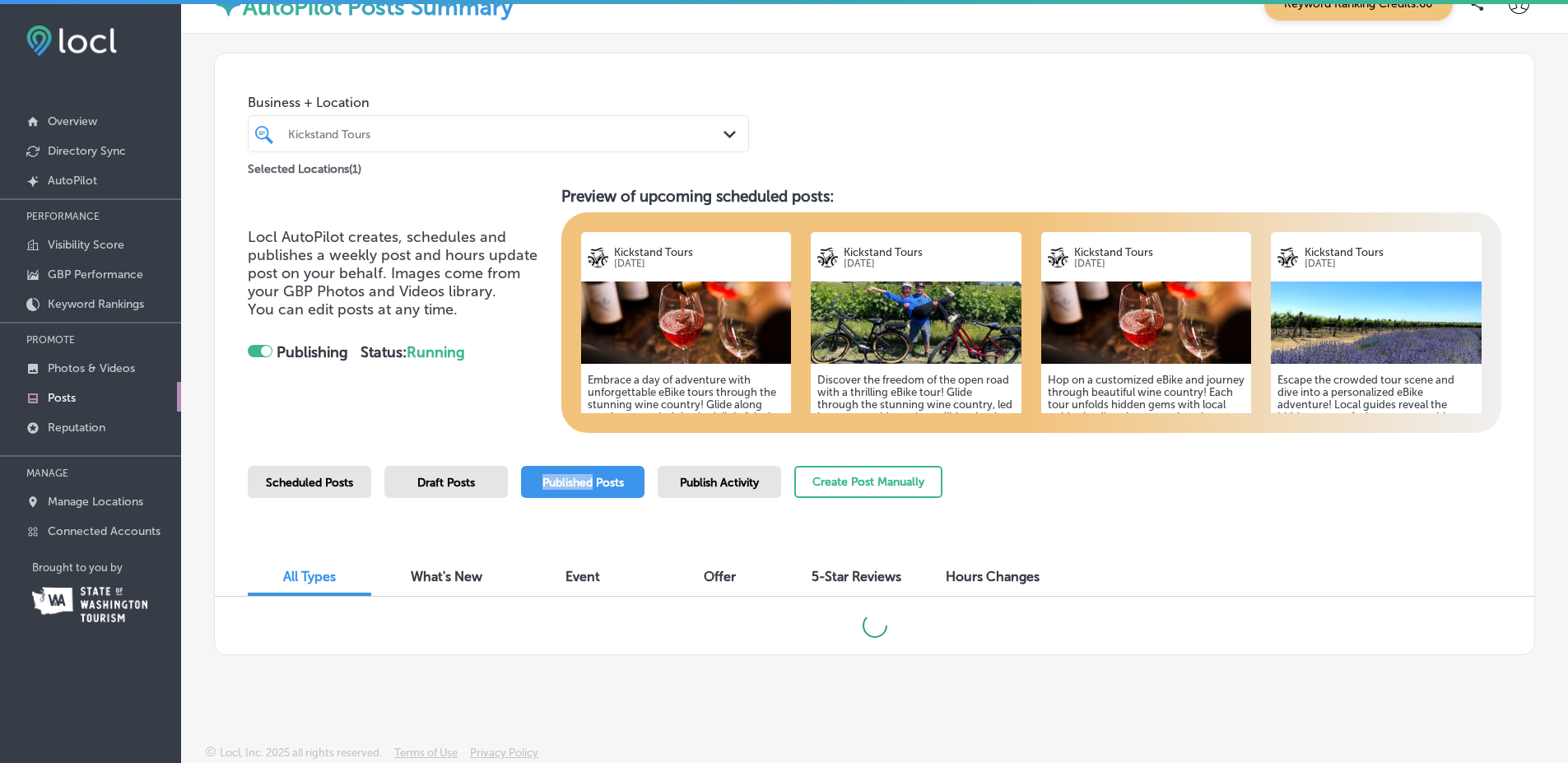
click at [550, 487] on span "Published Posts" at bounding box center [583, 482] width 81 height 14
click at [524, 402] on div "Locl AutoPilot creates, schedules and publishes a weekly post and hours update …" at bounding box center [874, 310] width 1253 height 246
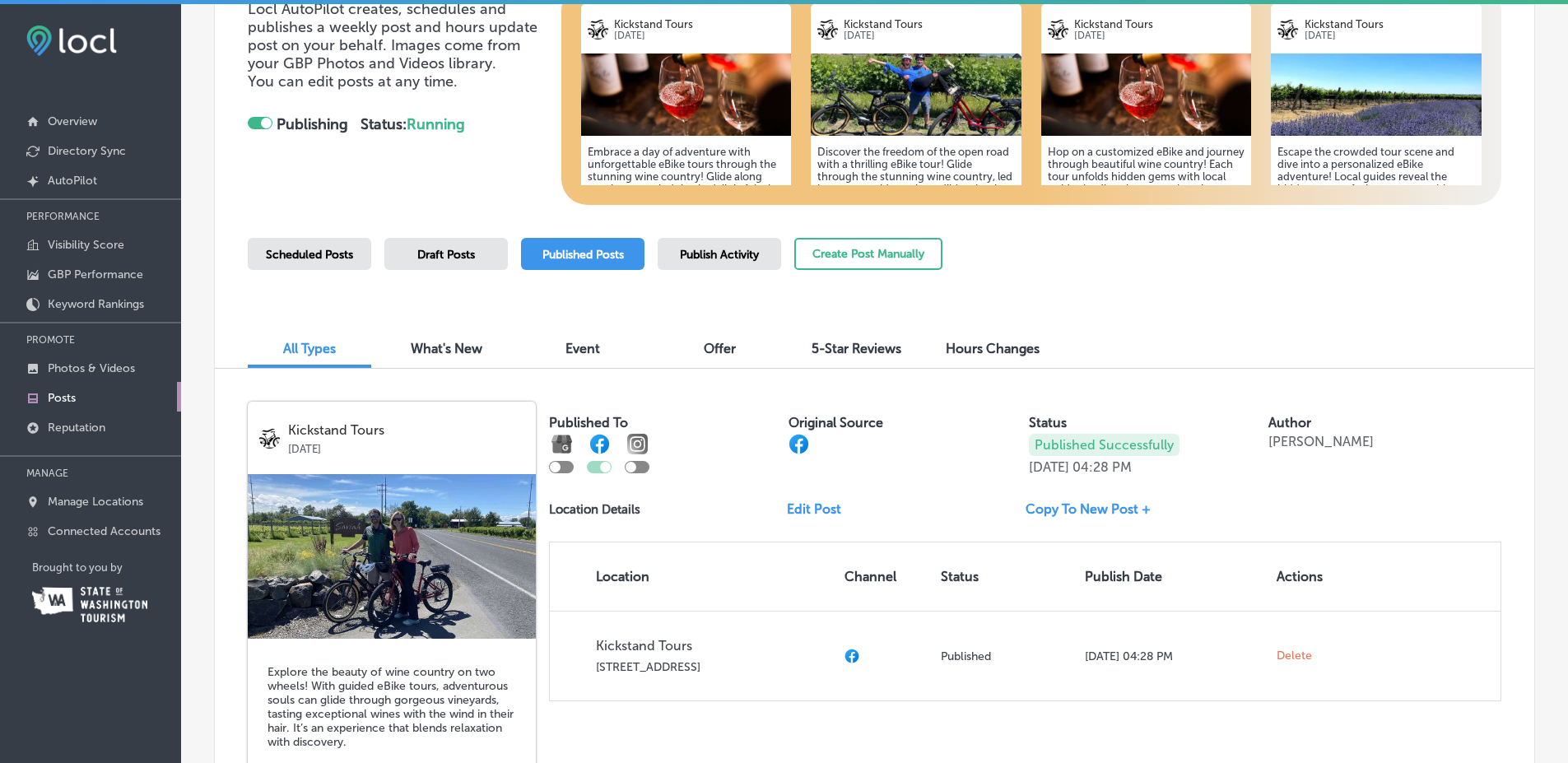
scroll to position [0, 0]
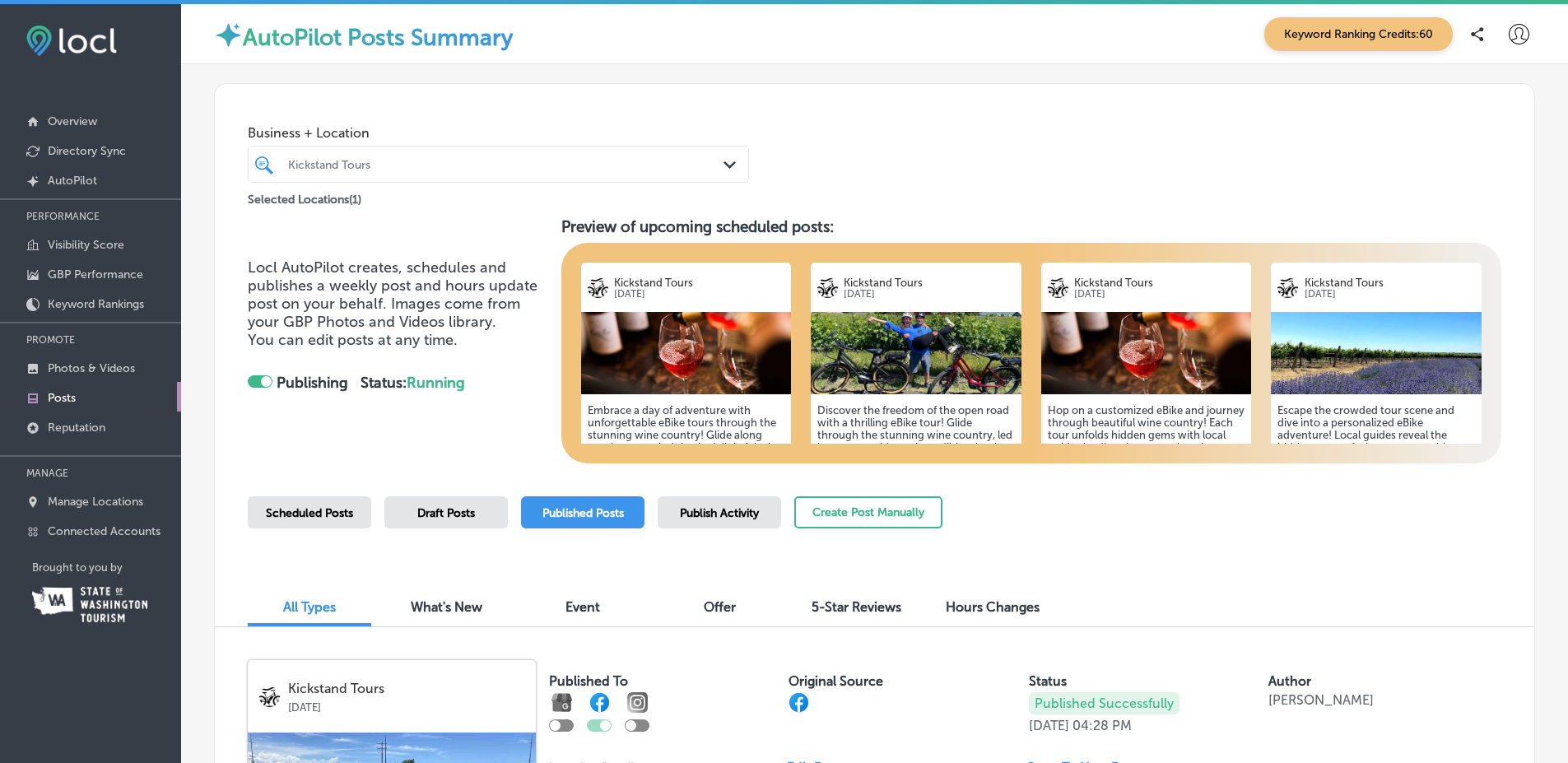
click at [727, 528] on div "Scheduled Posts Draft Posts Published Posts Publish Activity Create Post Manual…" at bounding box center [595, 534] width 694 height 75
click at [746, 509] on span "Publish Activity" at bounding box center [720, 513] width 79 height 14
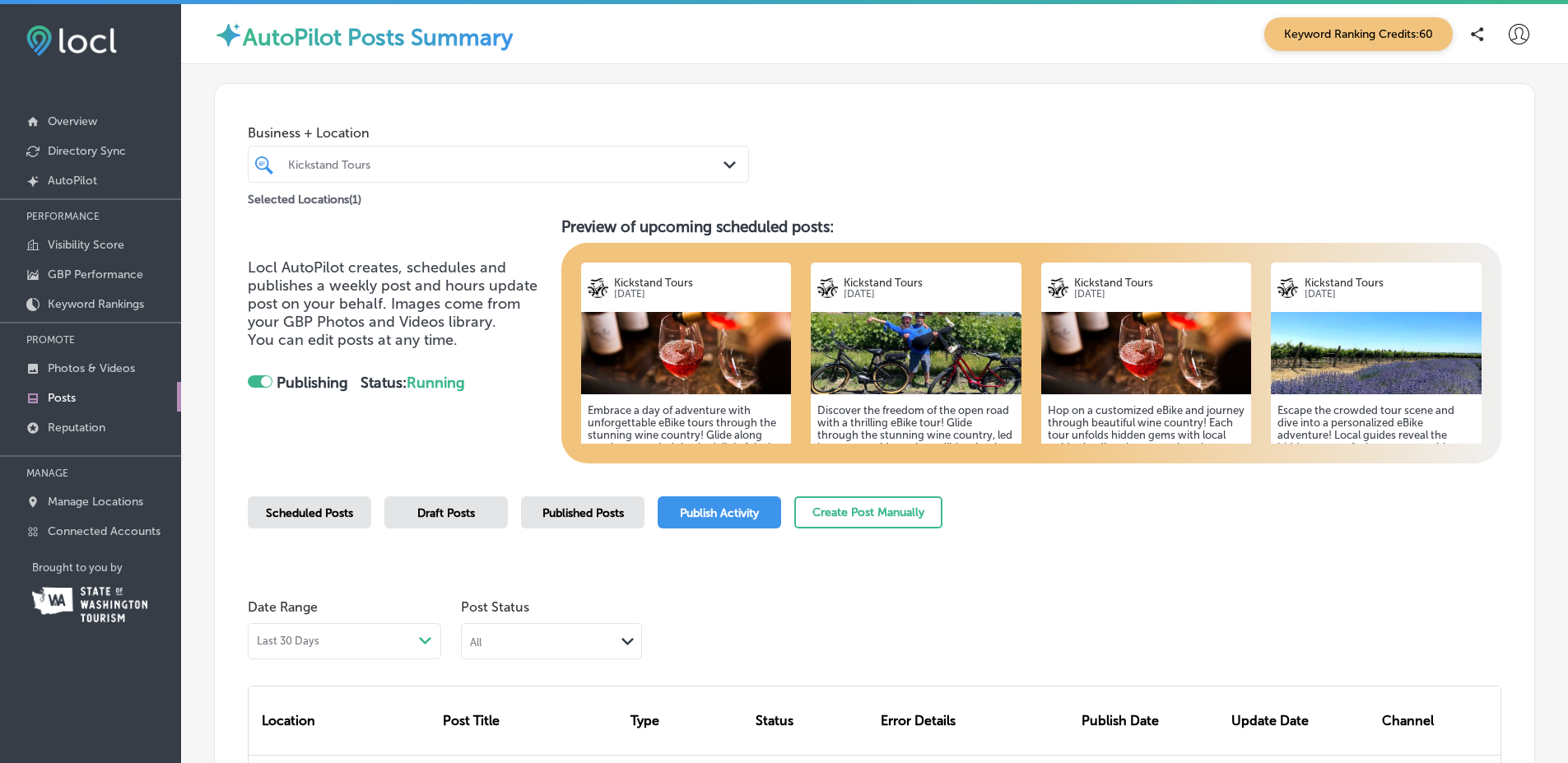
click at [971, 155] on div "Business + Location Kickstand Tours Path Created with Sketch. Selected Location…" at bounding box center [874, 146] width 1319 height 125
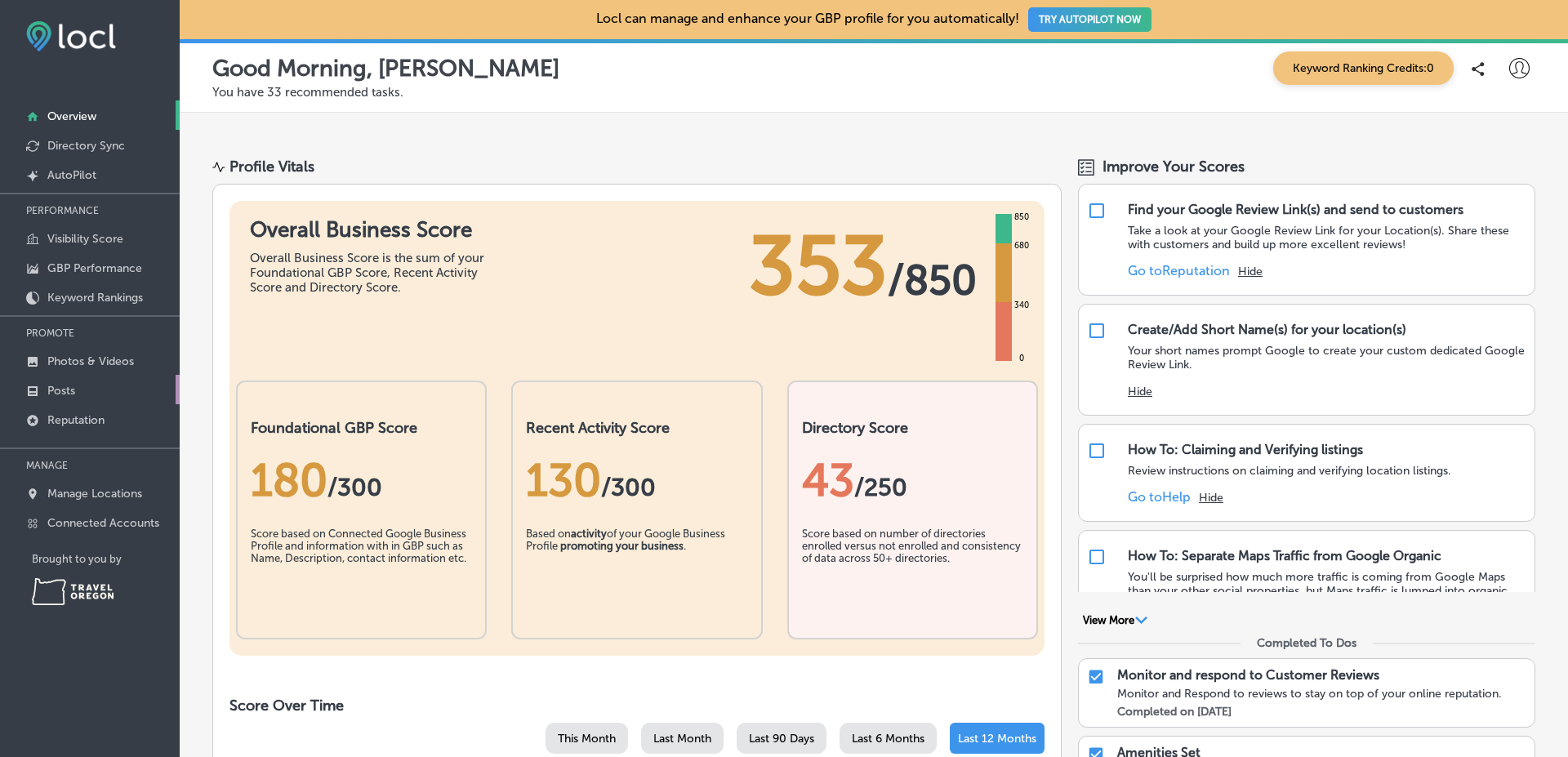
click at [141, 403] on link "Posts" at bounding box center [90, 389] width 179 height 29
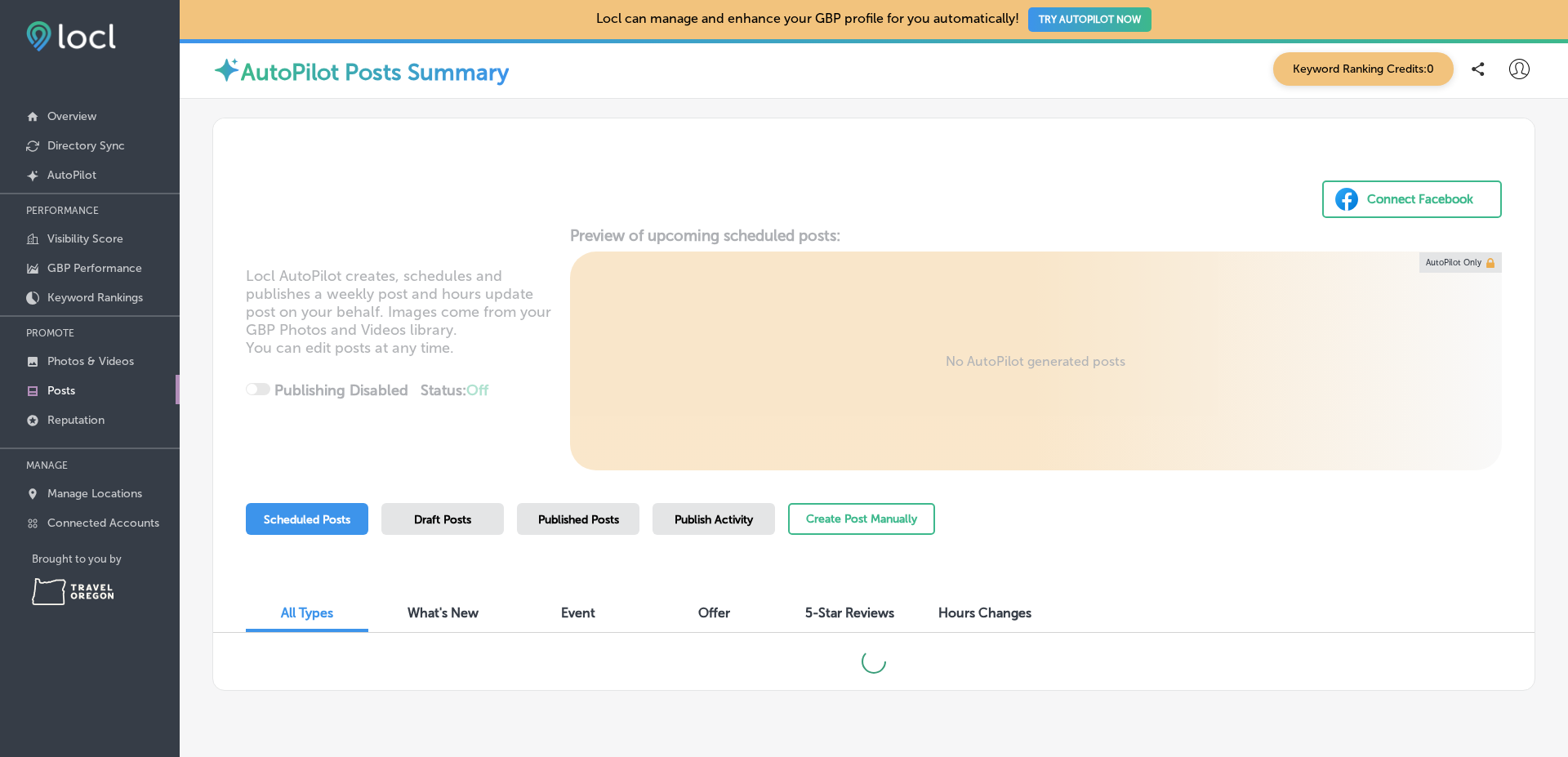
click at [560, 532] on div "Published Posts" at bounding box center [578, 519] width 122 height 32
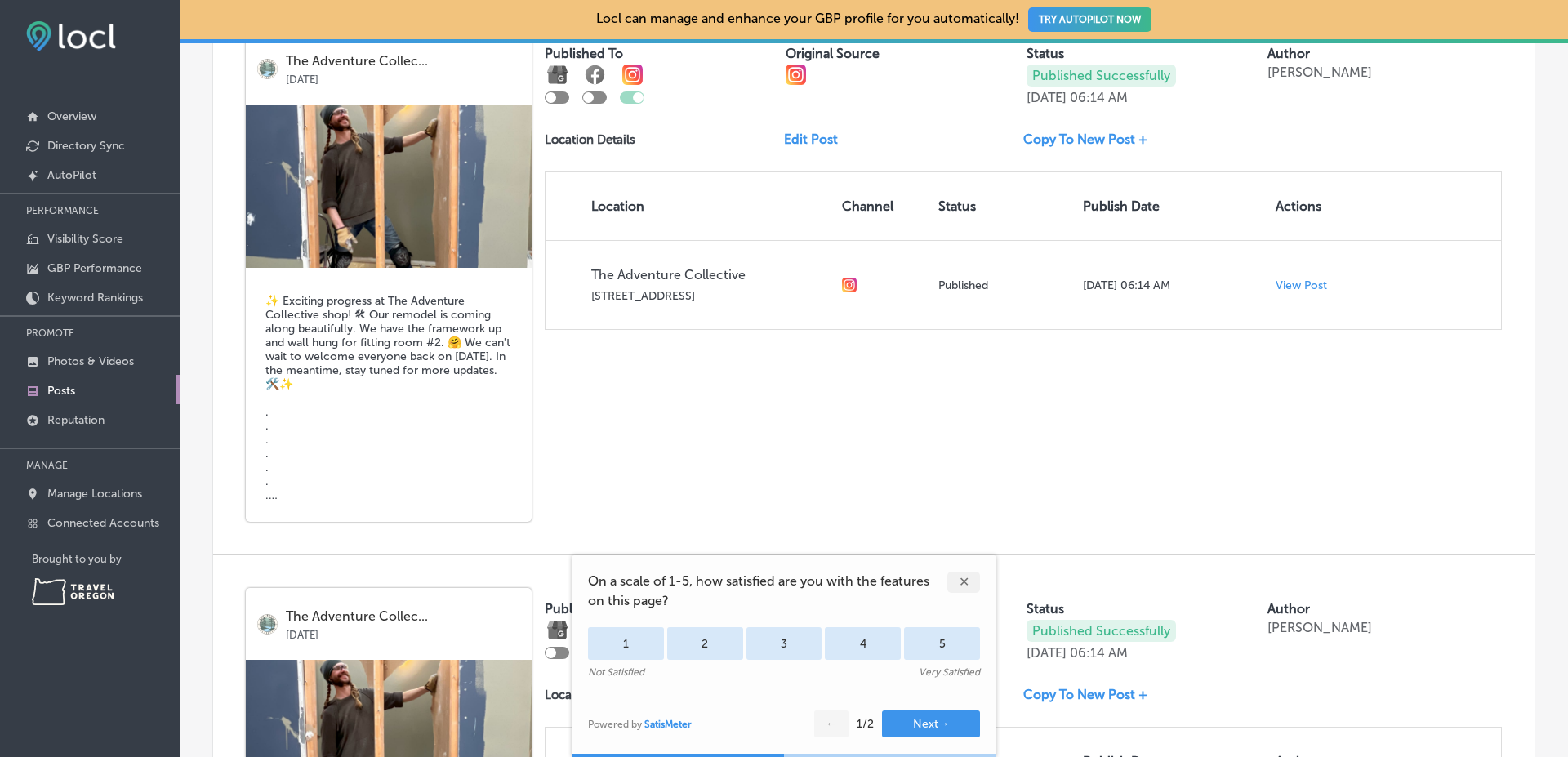
scroll to position [1426, 0]
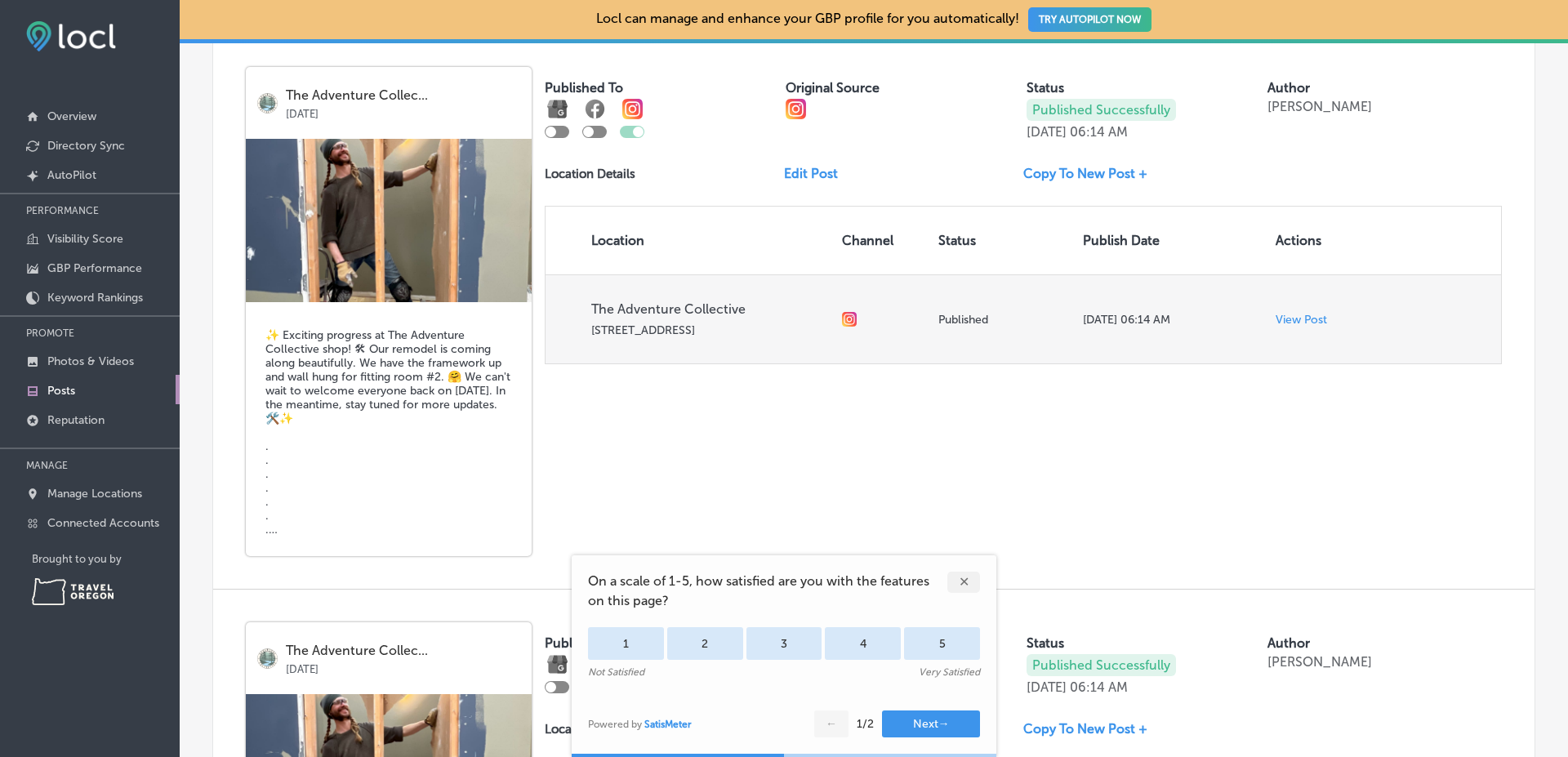
click at [1280, 322] on p "View Post" at bounding box center [1301, 319] width 52 height 14
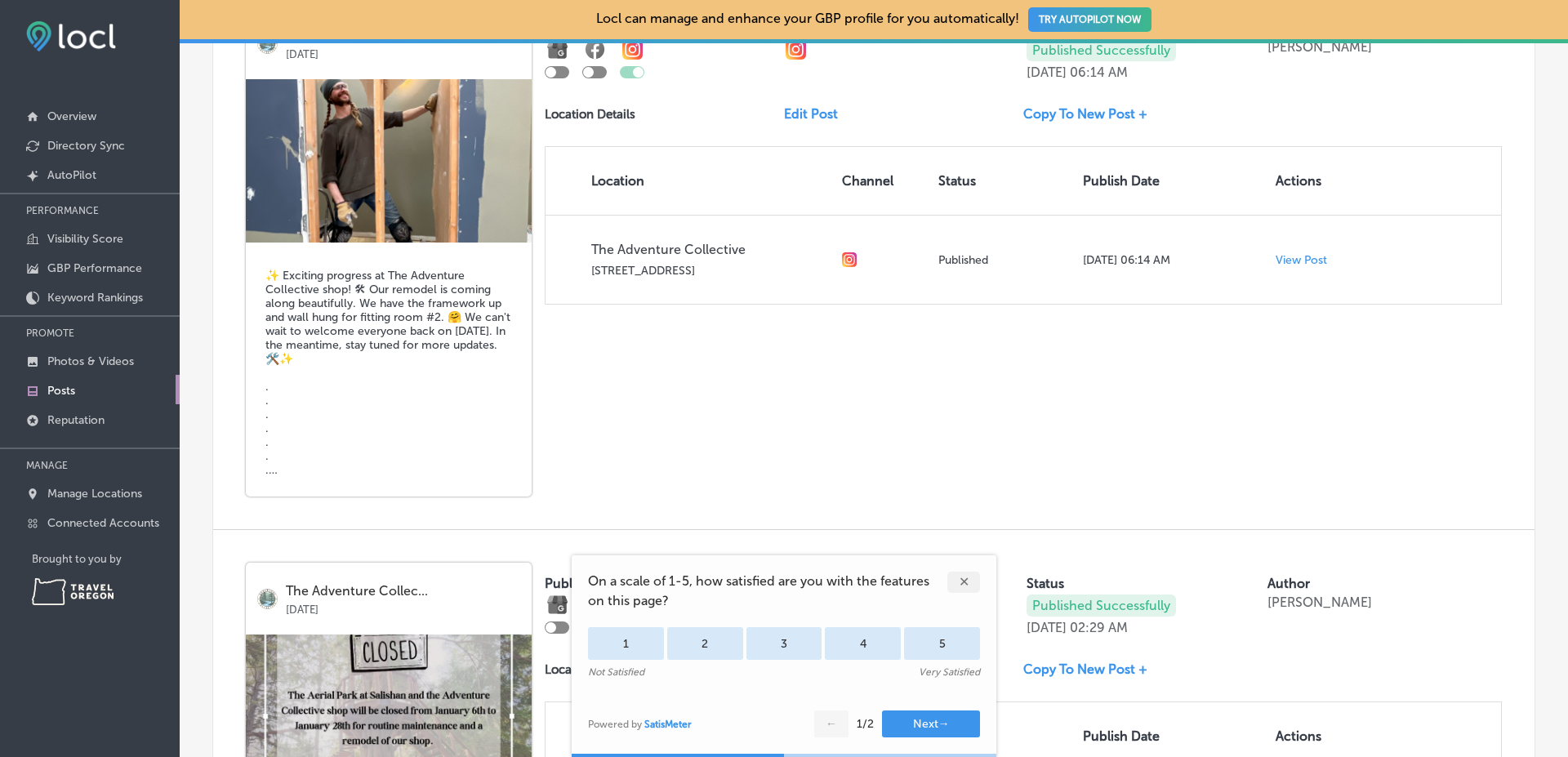
scroll to position [2041, 0]
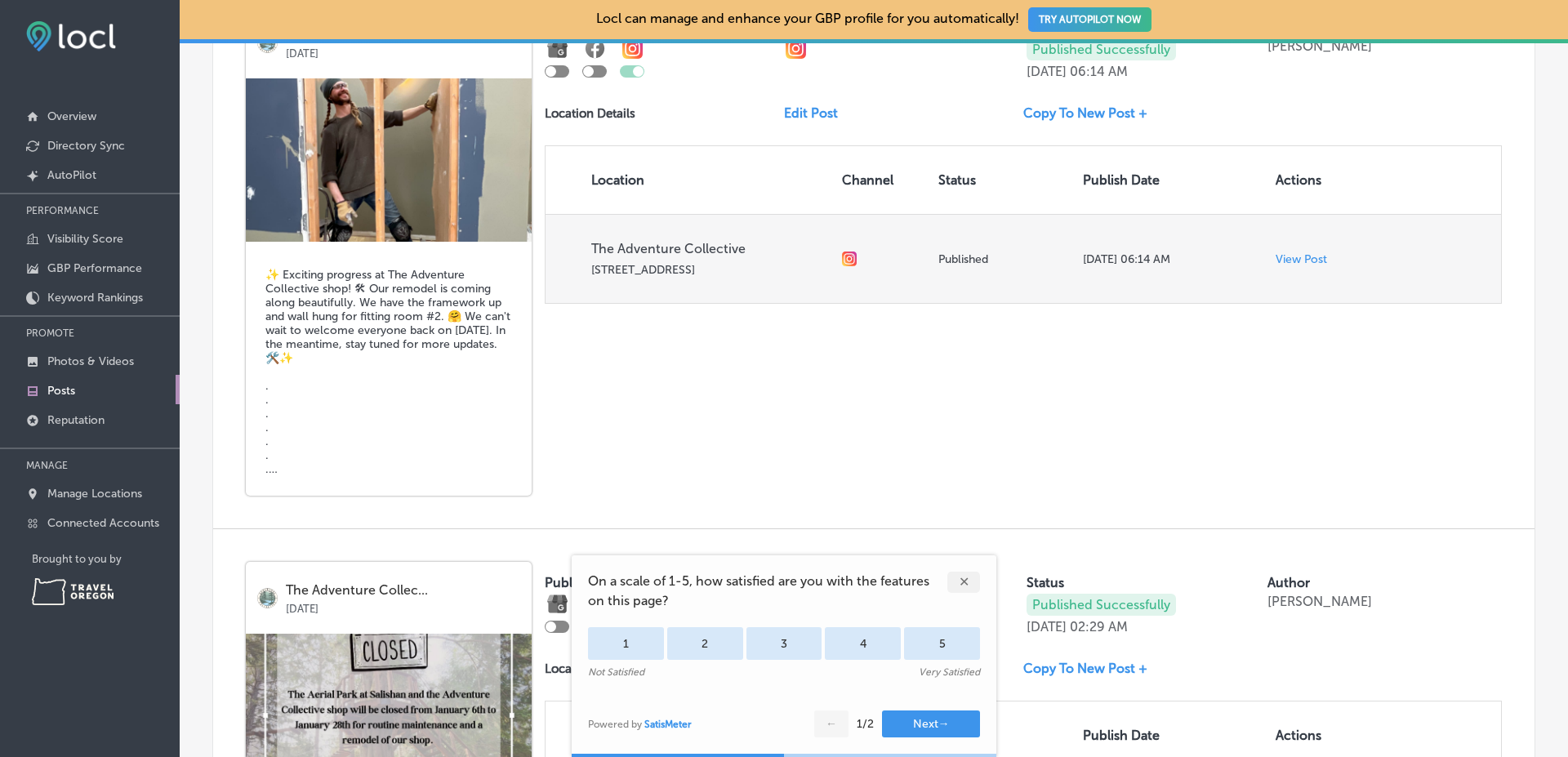
click at [1283, 264] on p "View Post" at bounding box center [1301, 259] width 52 height 14
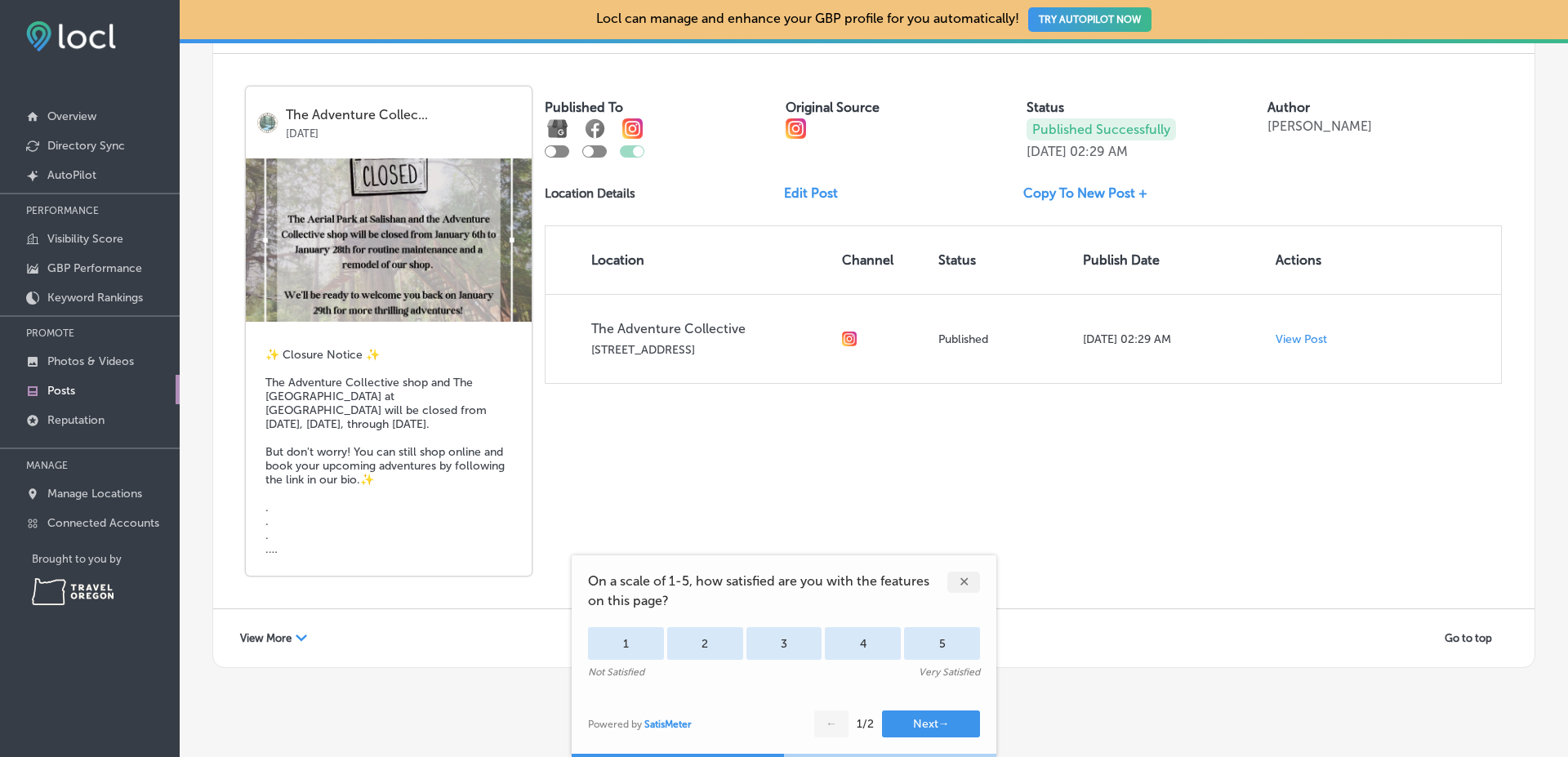
scroll to position [3073, 0]
click at [297, 639] on icon "Path Created with Sketch." at bounding box center [302, 637] width 12 height 7
click at [541, 451] on div "The Adventure Collec... Jan 07, 2025 ✨️ Closure Notice ✨️ The Adventure Collect…" at bounding box center [873, 329] width 1321 height 554
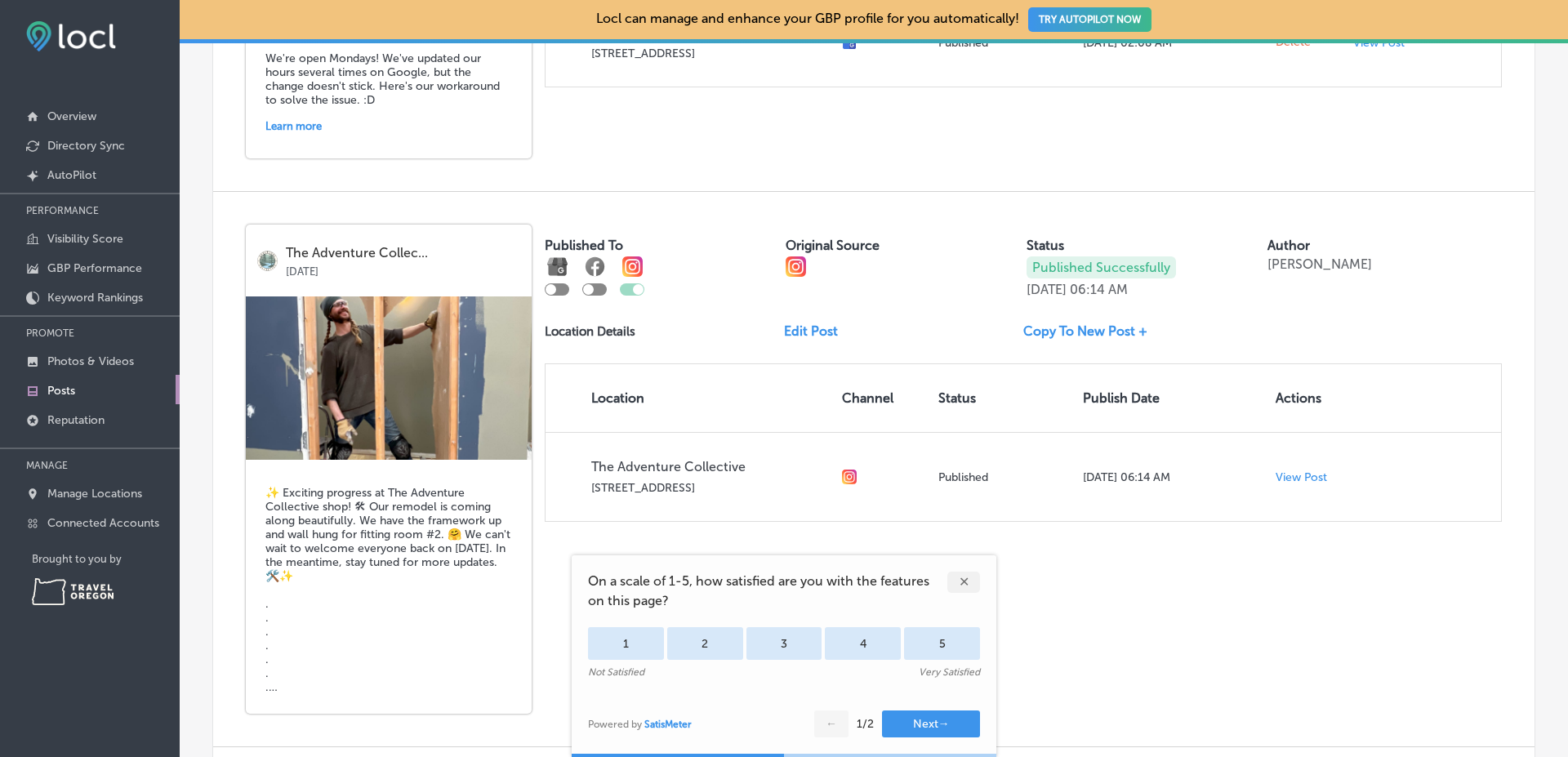
scroll to position [1051, 0]
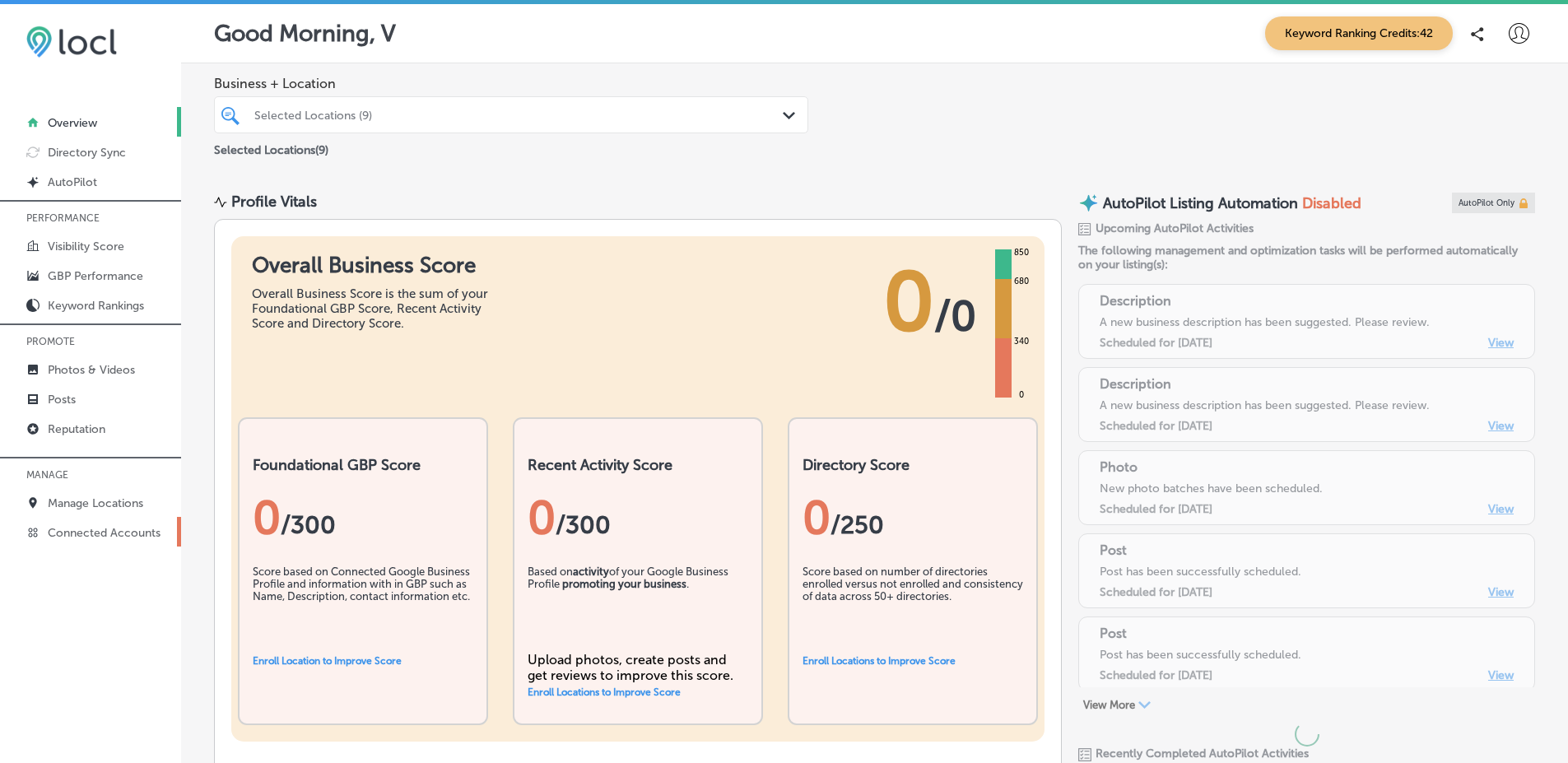
click at [131, 543] on link "Connected Accounts" at bounding box center [90, 531] width 181 height 29
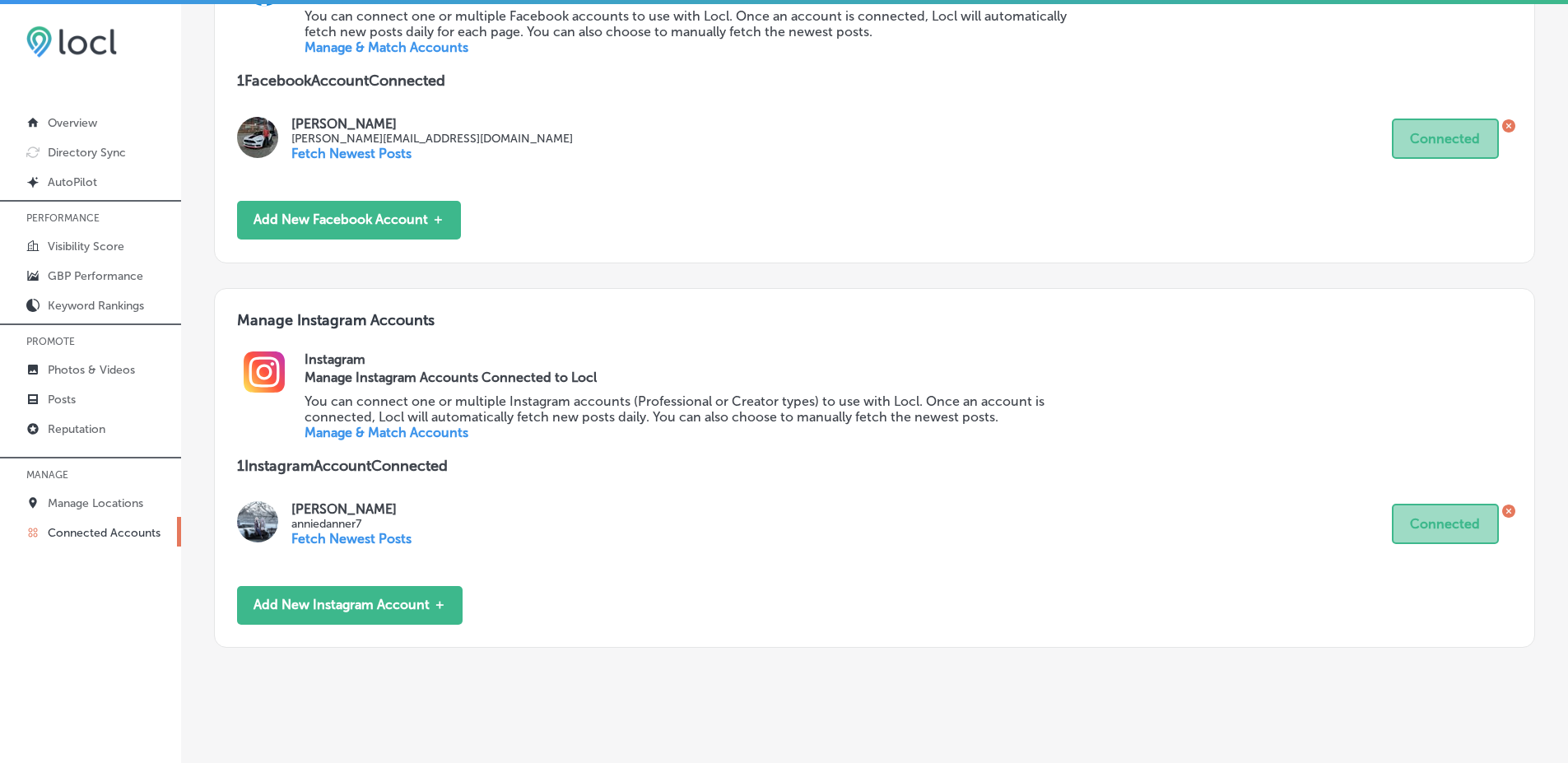
scroll to position [928, 0]
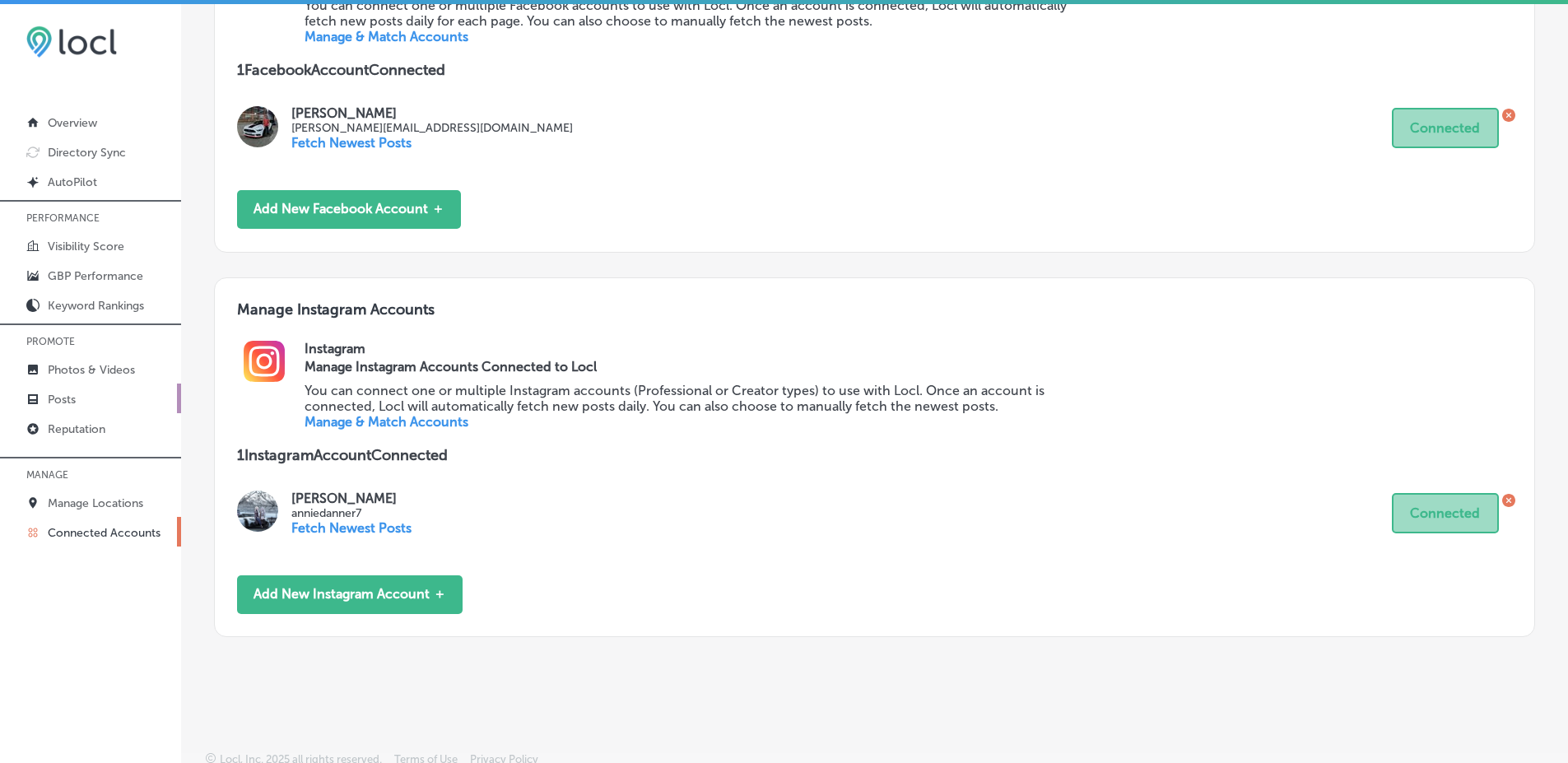
click at [173, 402] on link "Posts" at bounding box center [90, 398] width 181 height 29
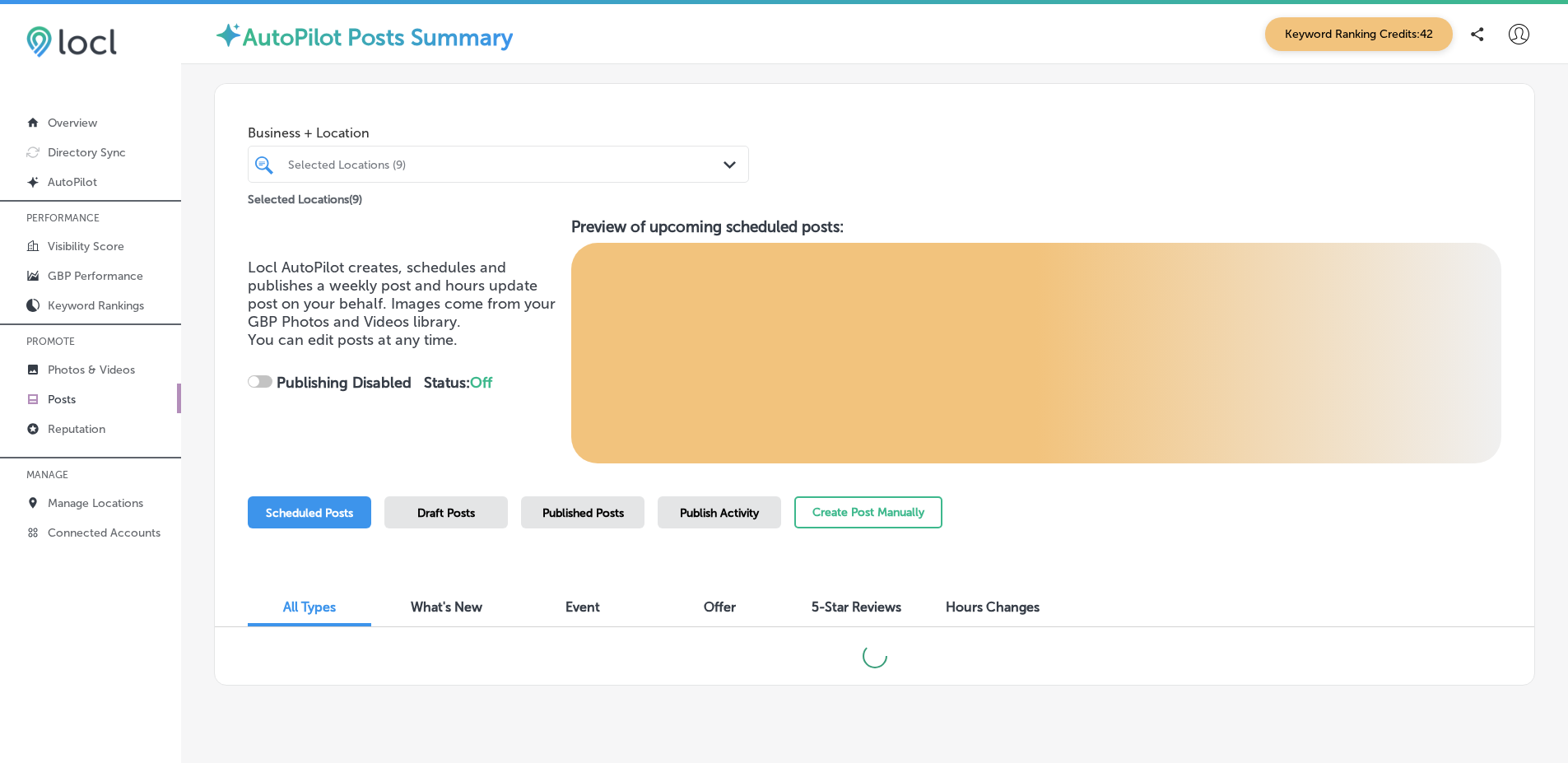
click at [523, 508] on div "Published Posts" at bounding box center [582, 513] width 123 height 32
checkbox input "true"
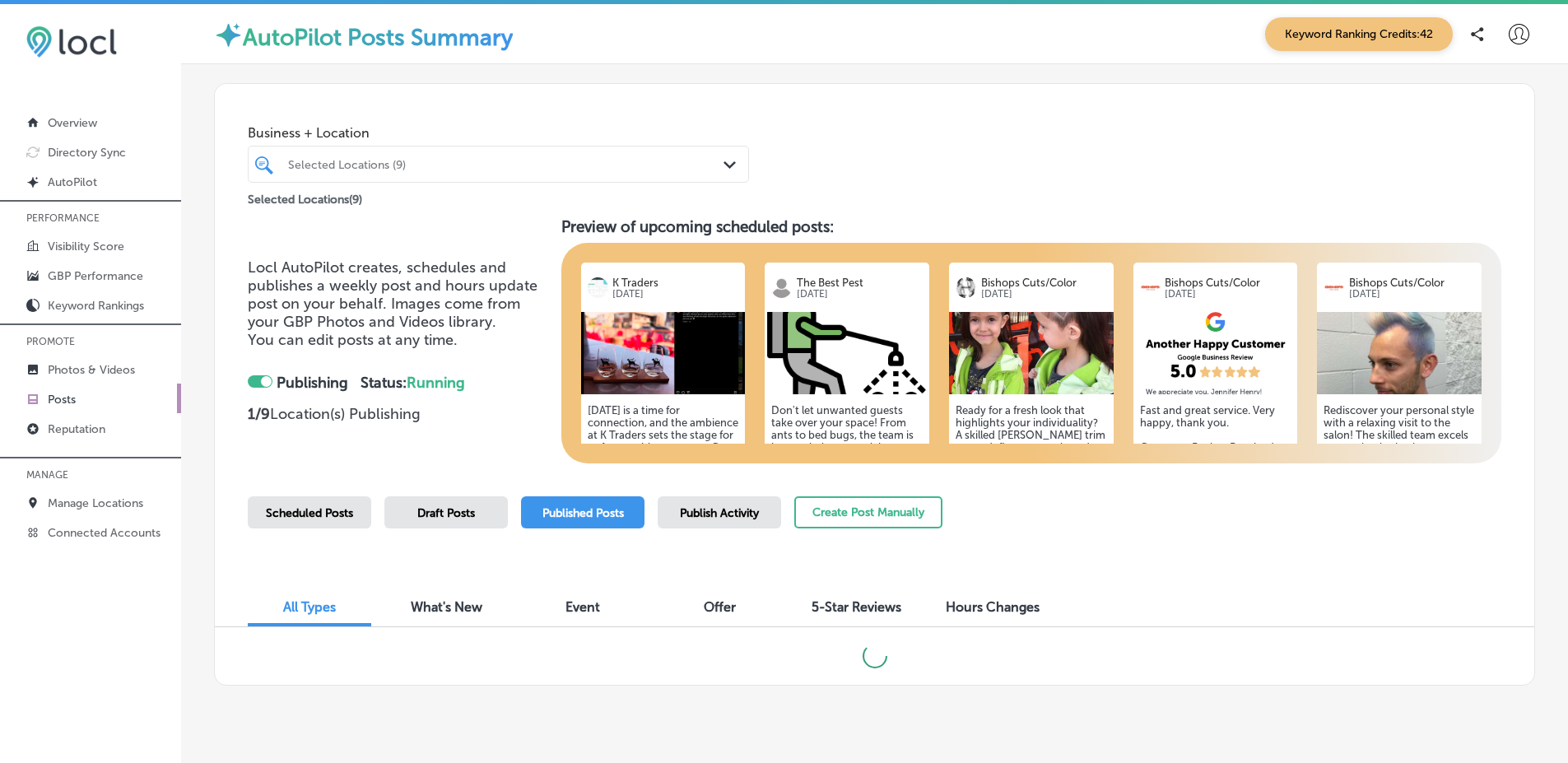
click at [548, 420] on div "Locl AutoPilot creates, schedules and publishes a weekly post and hours update …" at bounding box center [874, 340] width 1253 height 246
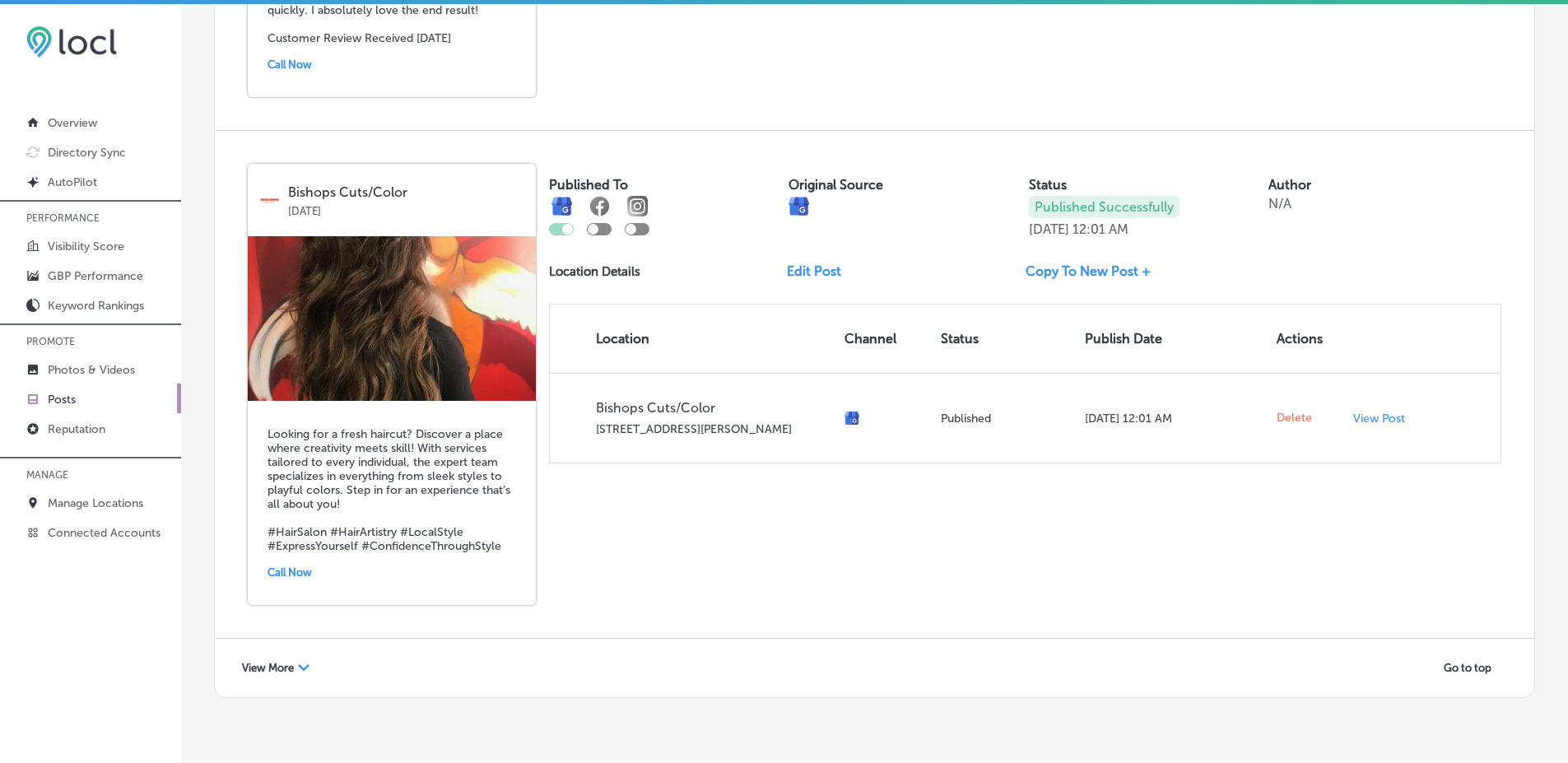
scroll to position [3034, 0]
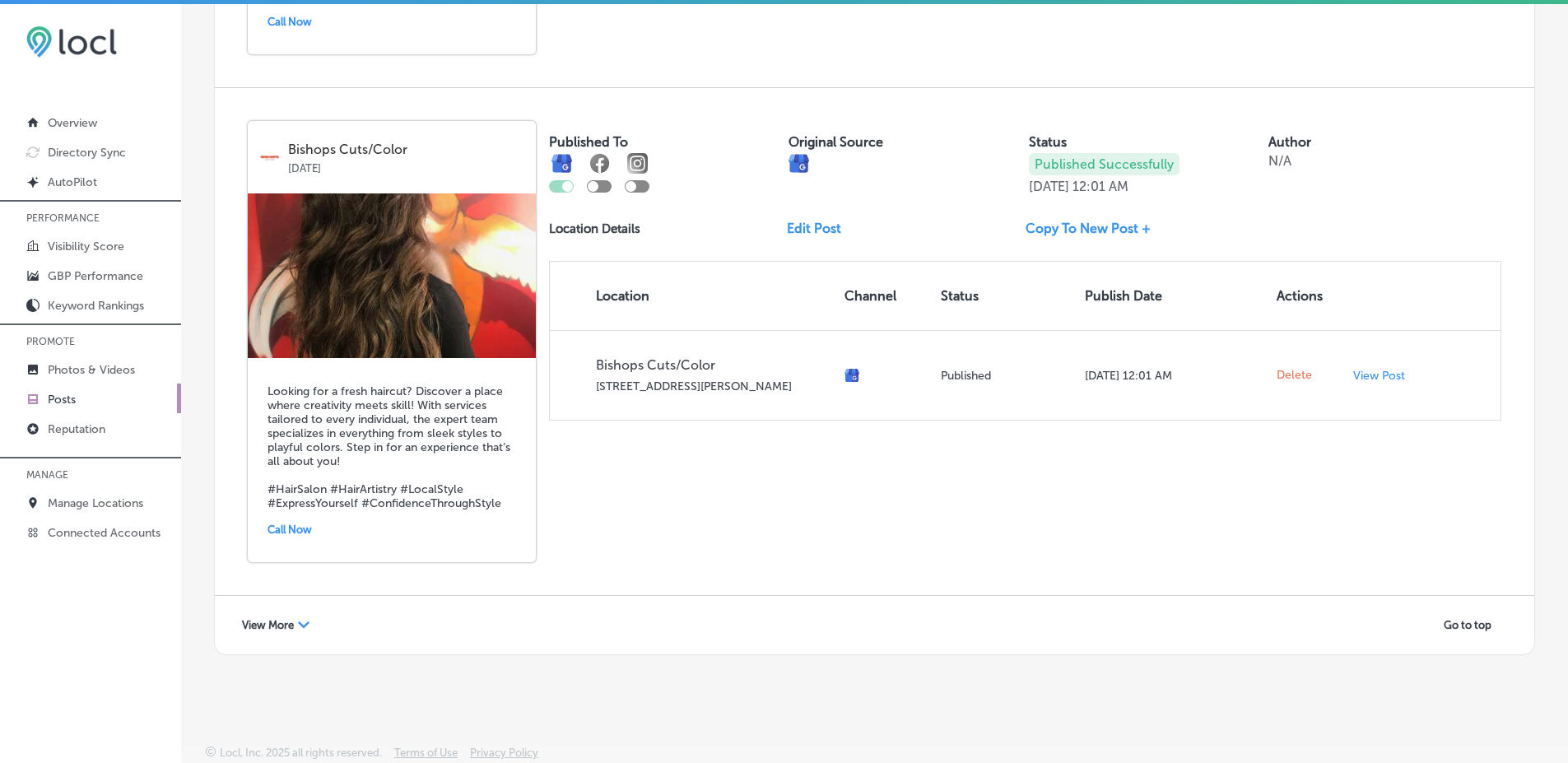
click at [302, 626] on icon "Path Created with Sketch." at bounding box center [304, 625] width 12 height 7
click at [557, 562] on div "Bishops Cuts/Color Sep 13, 2025 Looking for a fresh haircut? Discover a place w…" at bounding box center [874, 341] width 1319 height 507
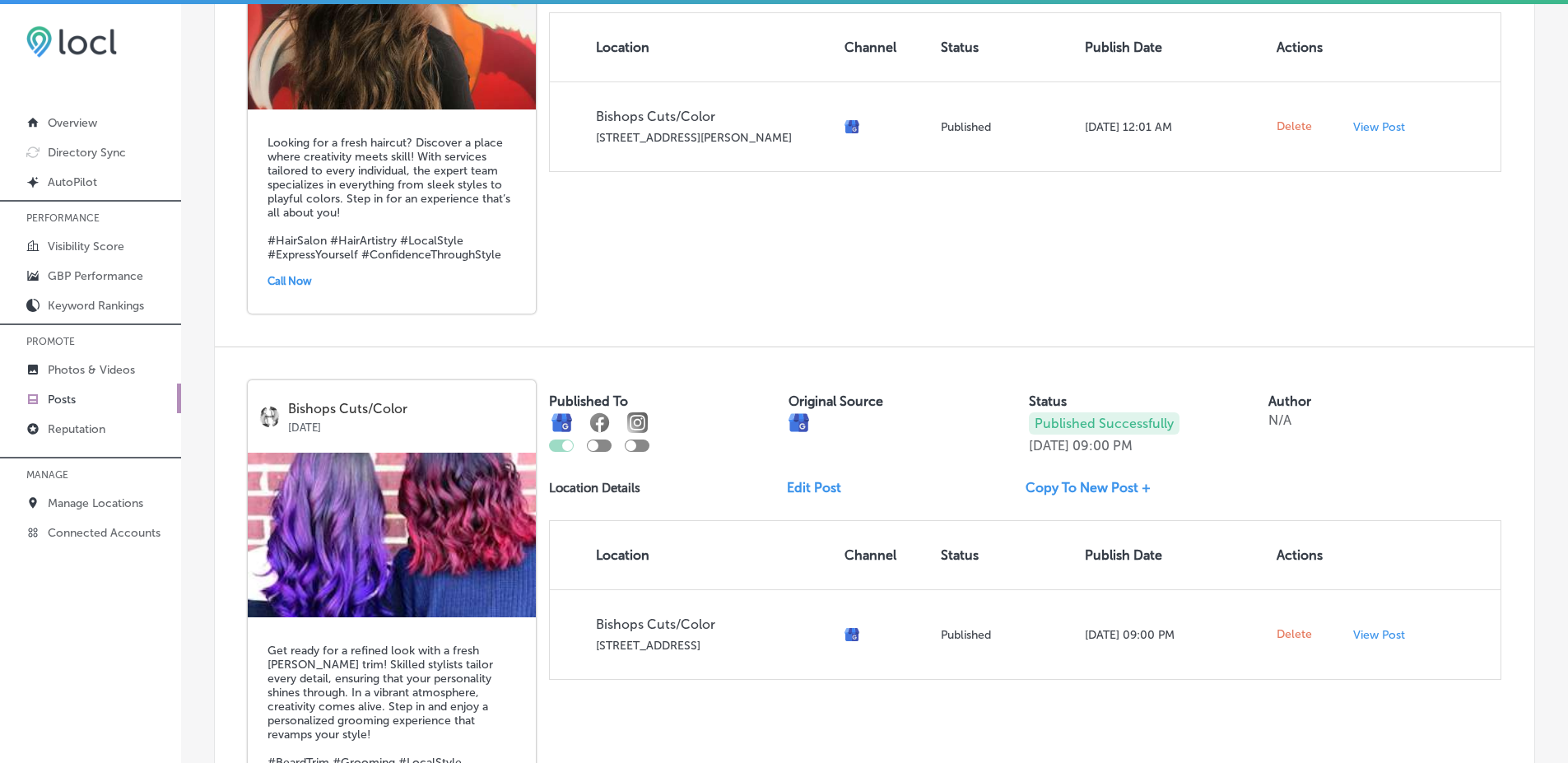
scroll to position [6067, 0]
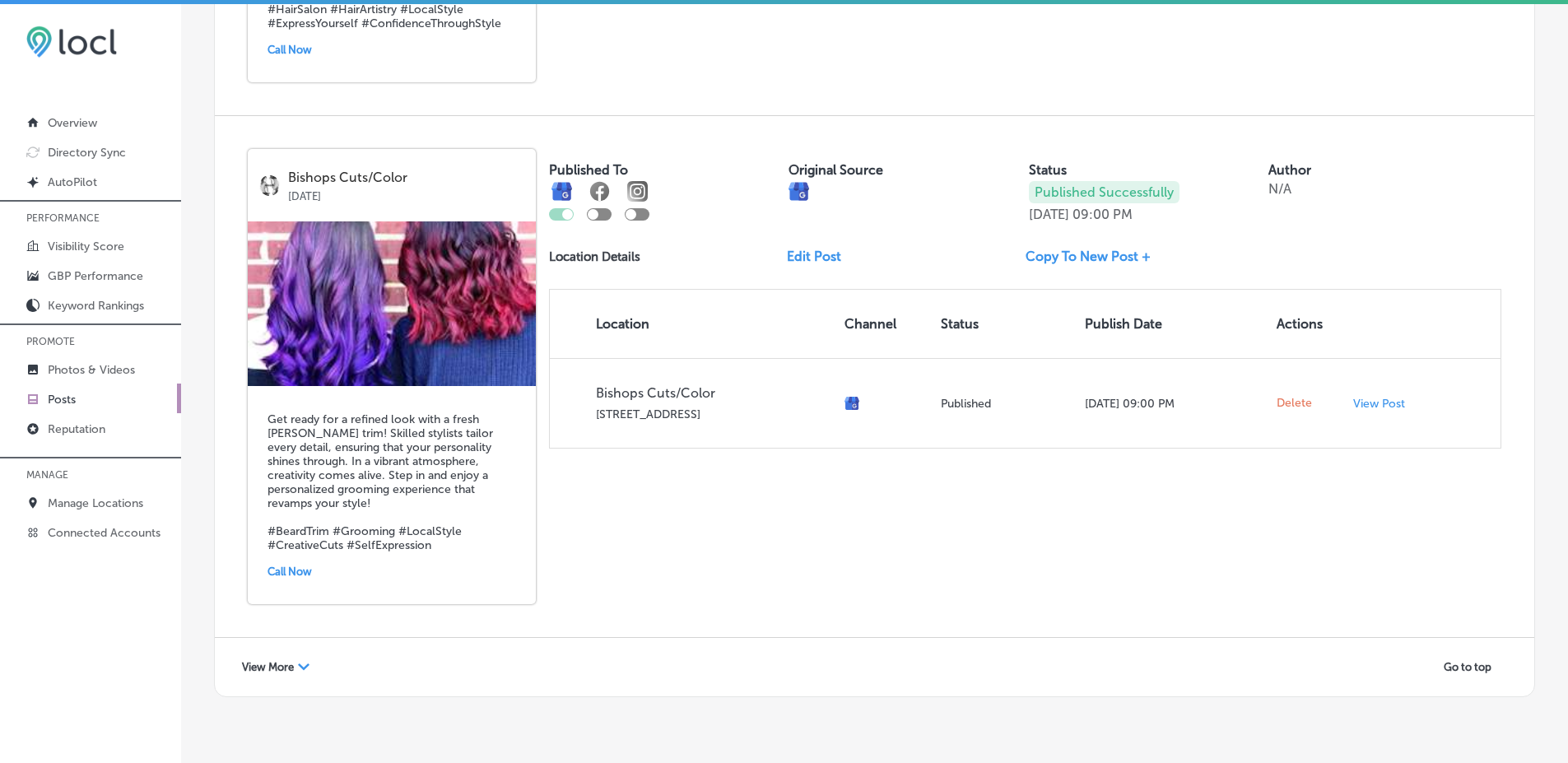
click at [308, 662] on div "Path Created with Sketch." at bounding box center [304, 668] width 12 height 12
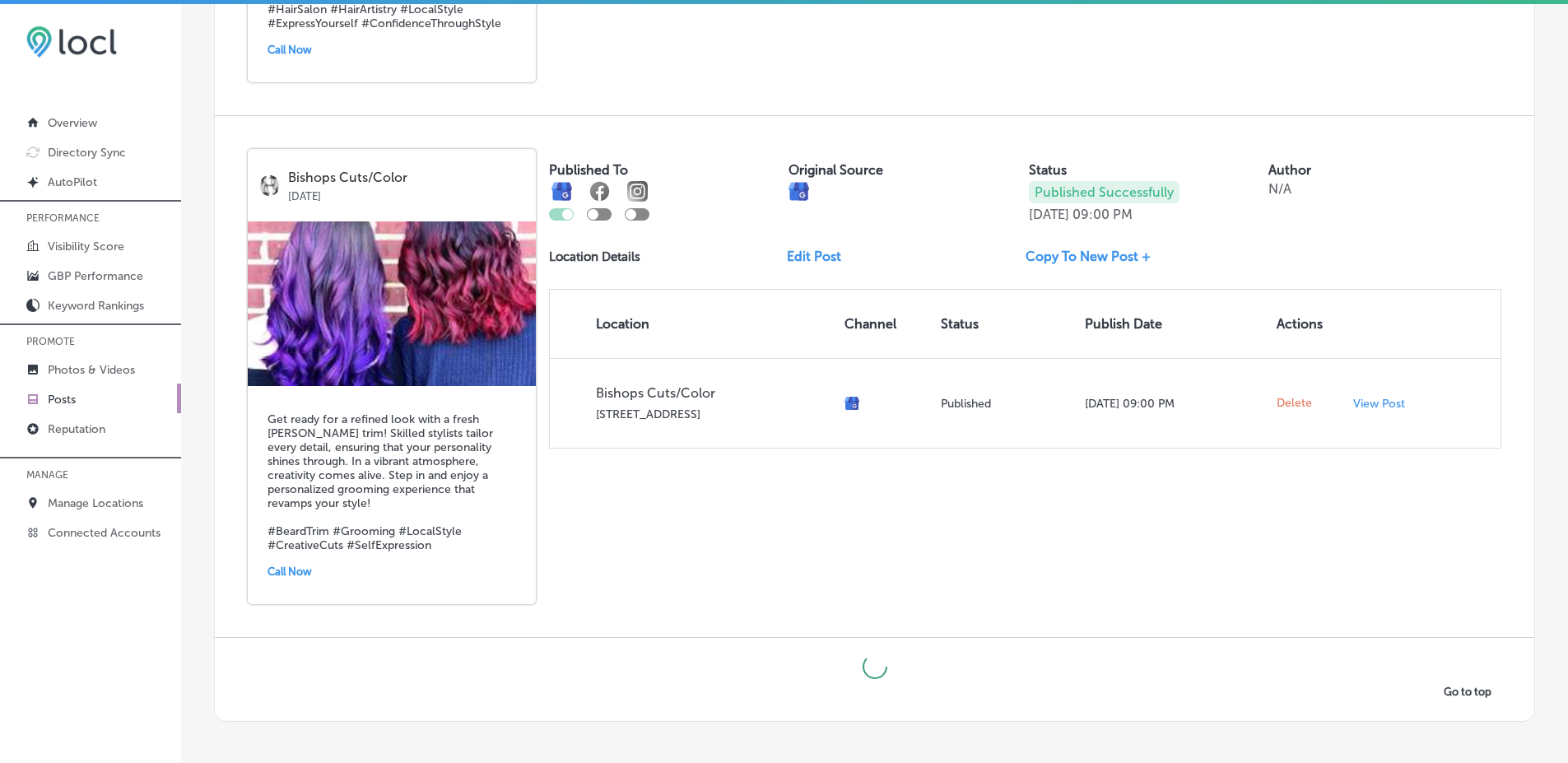
click at [542, 535] on div "Bishops Cuts/Color Sep 12, 2025 Get ready for a refined look with a fresh beard…" at bounding box center [874, 377] width 1319 height 521
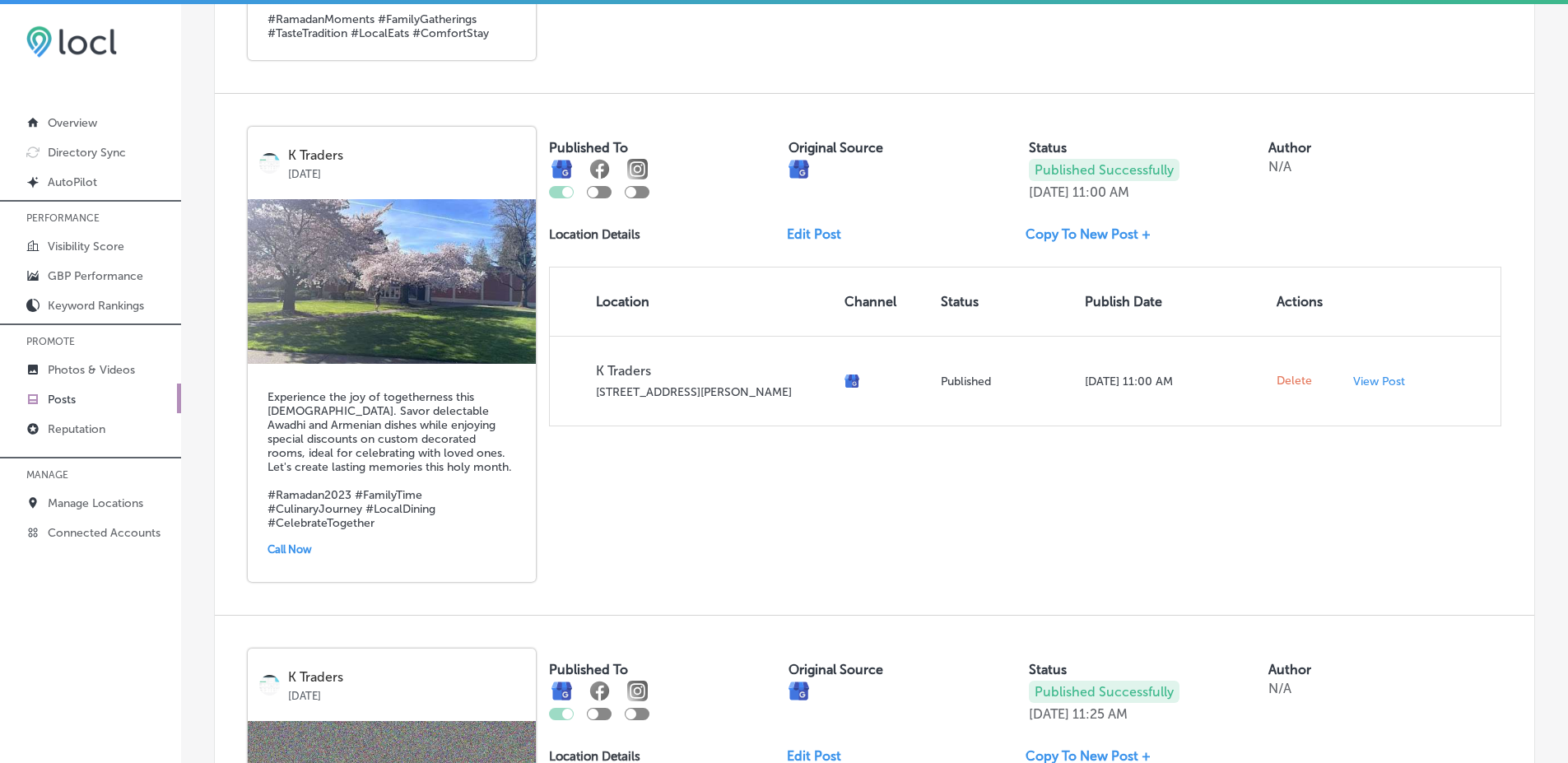
scroll to position [9027, 0]
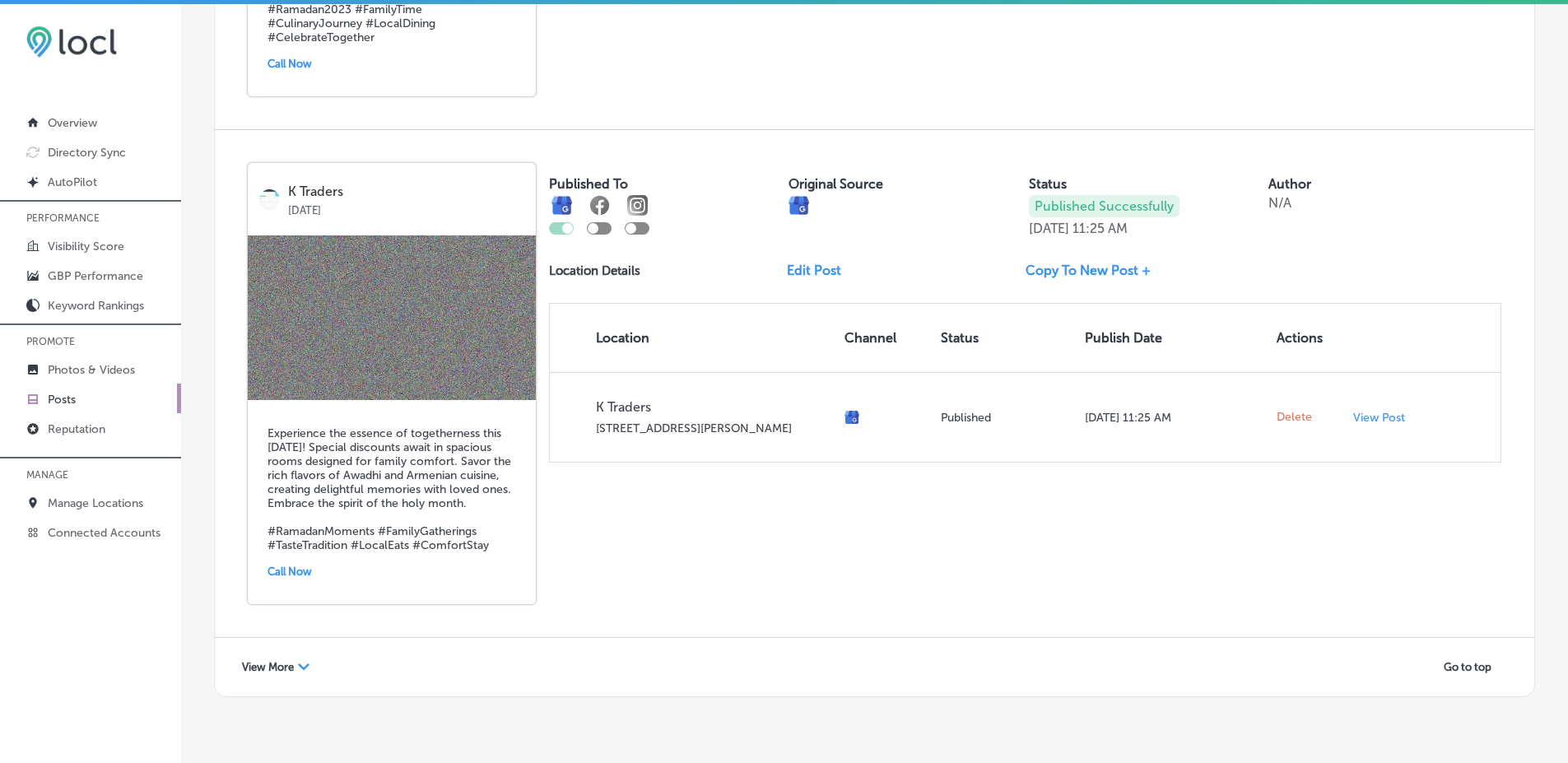
click at [312, 654] on div "View More Path Created with Sketch." at bounding box center [276, 667] width 89 height 25
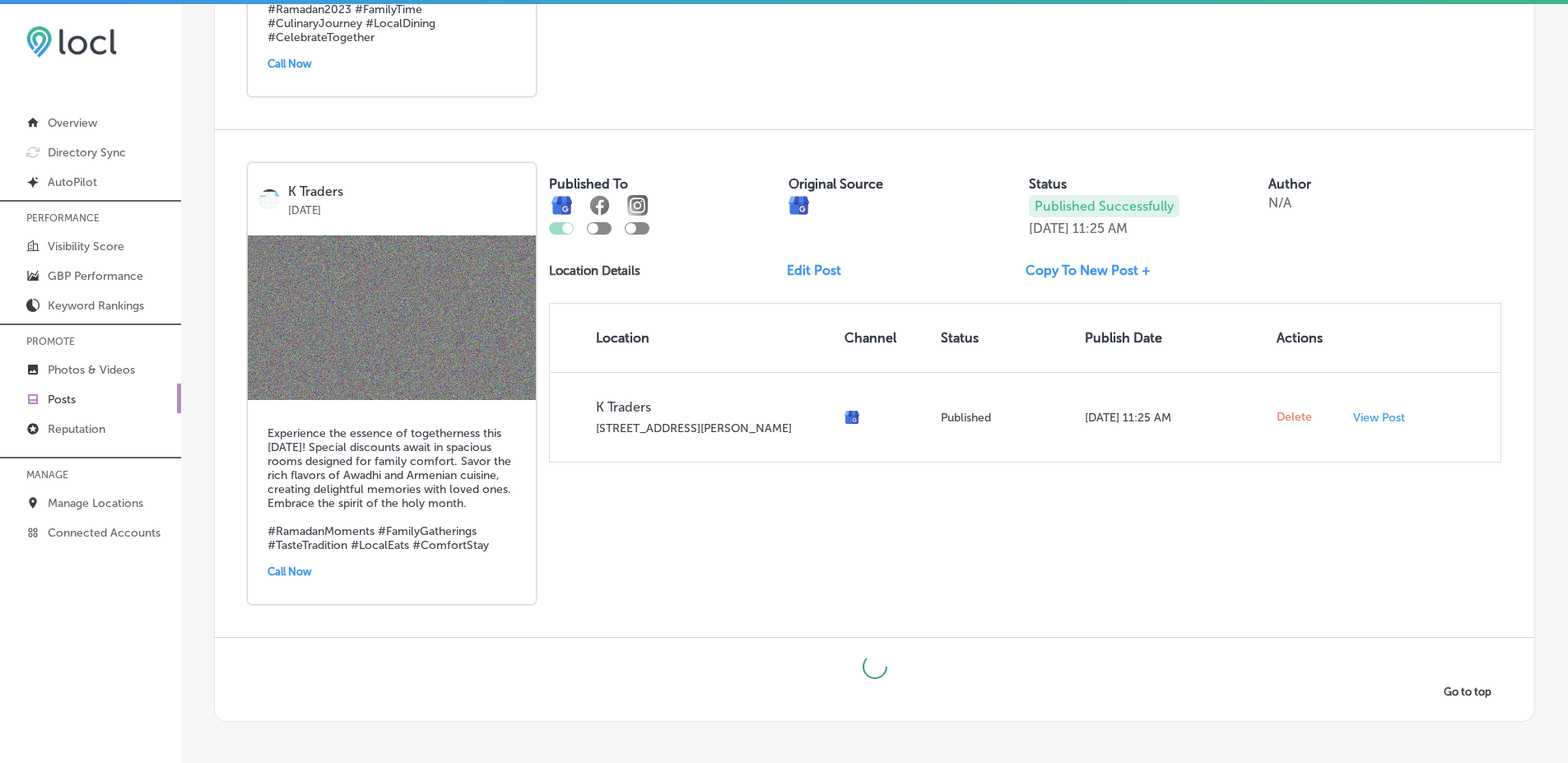
click at [651, 498] on div "K Traders Sep 12, 2025 Experience the essence of togetherness this Ramadan! Spe…" at bounding box center [874, 383] width 1319 height 507
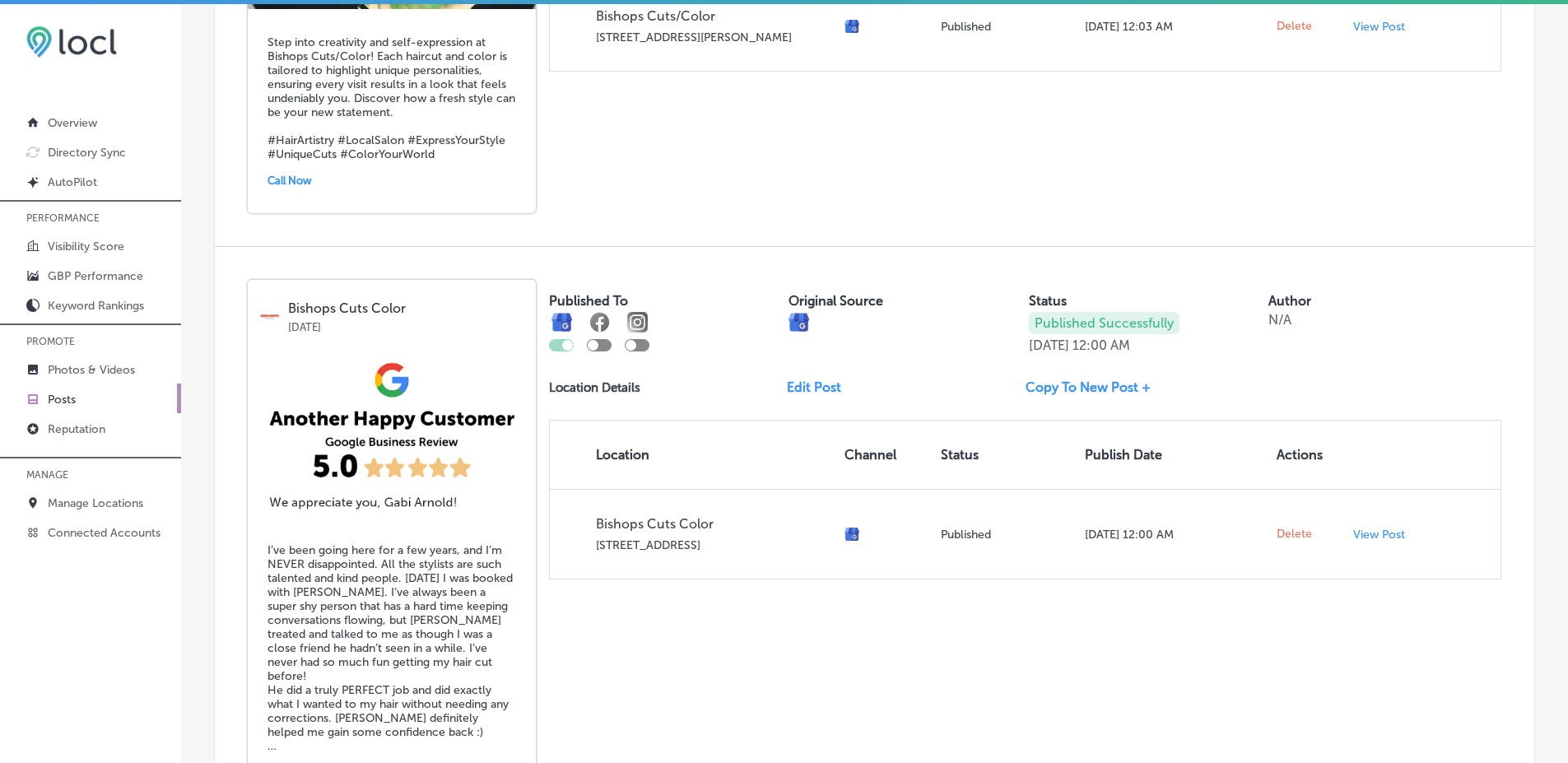
scroll to position [0, 0]
